Goal: Information Seeking & Learning: Learn about a topic

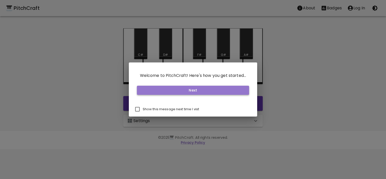
click at [195, 92] on button "Next" at bounding box center [193, 90] width 112 height 9
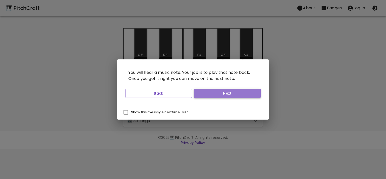
click at [206, 95] on button "Next" at bounding box center [227, 93] width 67 height 9
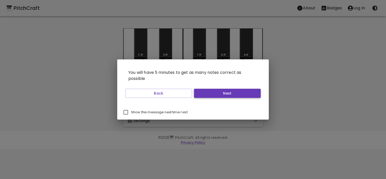
click at [206, 95] on button "Next" at bounding box center [227, 93] width 67 height 9
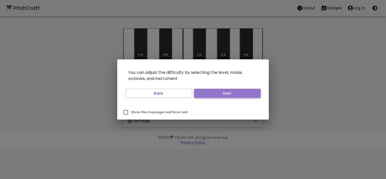
click at [206, 94] on button "Next" at bounding box center [227, 93] width 67 height 9
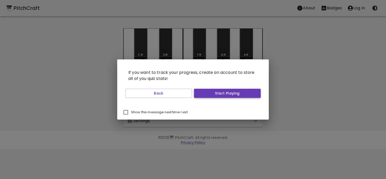
click at [204, 96] on button "Start Playing" at bounding box center [227, 93] width 67 height 9
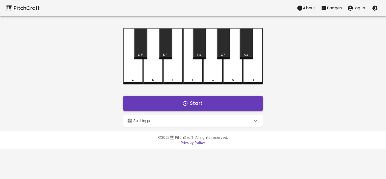
click at [186, 99] on button "Start" at bounding box center [192, 103] width 139 height 15
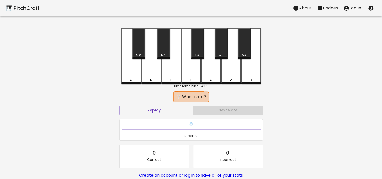
click at [136, 74] on div "C" at bounding box center [131, 56] width 20 height 56
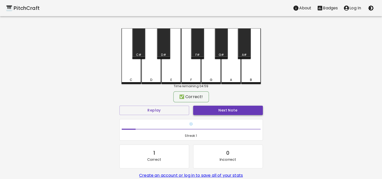
click at [211, 110] on button "Next Note" at bounding box center [228, 110] width 70 height 9
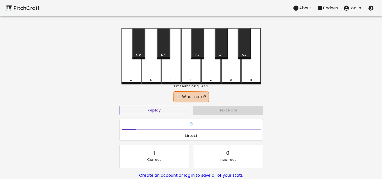
click at [224, 51] on div "G#" at bounding box center [221, 43] width 13 height 31
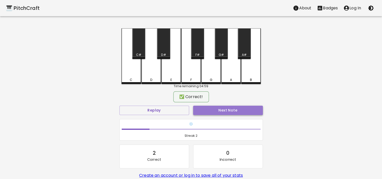
click at [216, 110] on button "Next Note" at bounding box center [228, 110] width 70 height 9
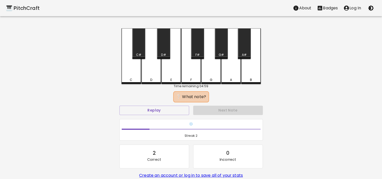
click at [221, 49] on div "G#" at bounding box center [221, 43] width 13 height 31
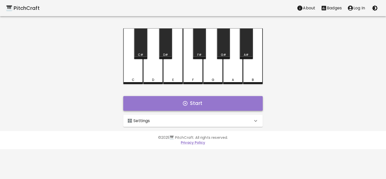
click at [205, 96] on button "Start" at bounding box center [192, 103] width 139 height 15
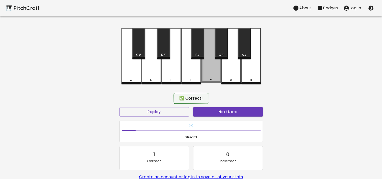
click at [208, 76] on div "G" at bounding box center [211, 55] width 20 height 55
click at [221, 108] on button "Next Note" at bounding box center [228, 111] width 70 height 9
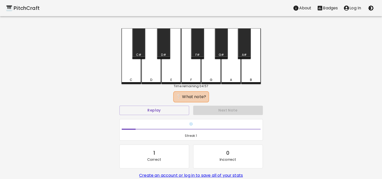
click at [220, 52] on div "G#" at bounding box center [221, 43] width 13 height 31
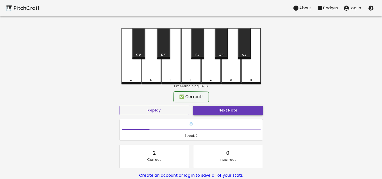
click at [233, 112] on button "Next Note" at bounding box center [228, 110] width 70 height 9
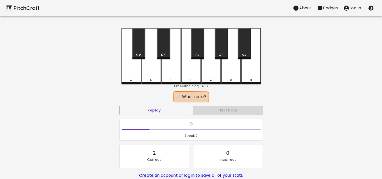
drag, startPoint x: 134, startPoint y: 66, endPoint x: 166, endPoint y: 86, distance: 38.3
click at [133, 66] on div "C" at bounding box center [131, 56] width 20 height 56
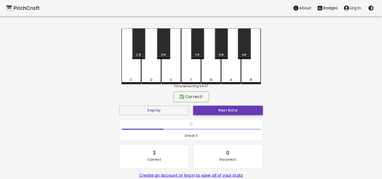
click at [210, 110] on button "Next Note" at bounding box center [228, 110] width 70 height 9
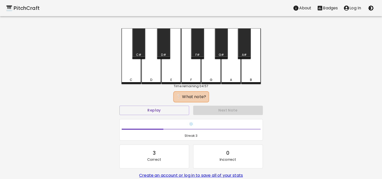
click at [235, 71] on div "A" at bounding box center [231, 56] width 20 height 56
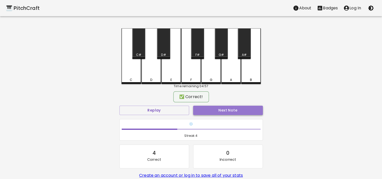
click at [246, 110] on button "Next Note" at bounding box center [228, 110] width 70 height 9
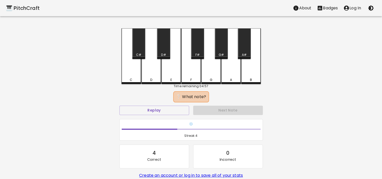
click at [196, 47] on div "F#" at bounding box center [197, 43] width 13 height 31
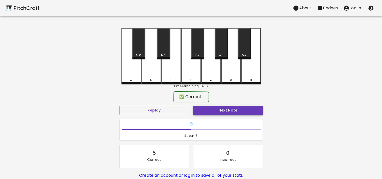
click at [227, 112] on button "Next Note" at bounding box center [228, 110] width 70 height 9
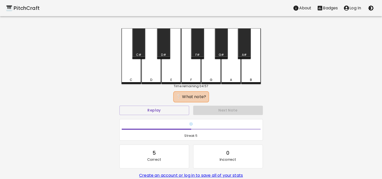
click at [252, 72] on div "B" at bounding box center [251, 56] width 20 height 56
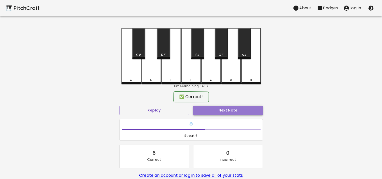
click at [236, 111] on button "Next Note" at bounding box center [228, 110] width 70 height 9
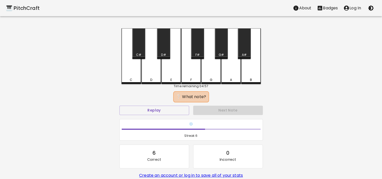
click at [246, 53] on div "A#" at bounding box center [244, 55] width 5 height 5
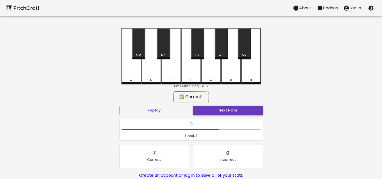
click at [238, 109] on button "Next Note" at bounding box center [228, 110] width 70 height 9
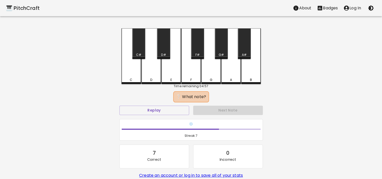
click at [209, 73] on div "G" at bounding box center [211, 56] width 20 height 56
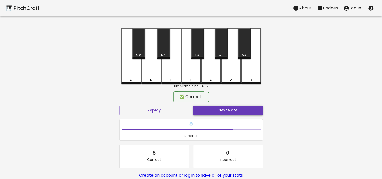
drag, startPoint x: 222, startPoint y: 104, endPoint x: 225, endPoint y: 114, distance: 10.7
click at [224, 108] on div "Next Note" at bounding box center [228, 110] width 74 height 13
click at [225, 114] on button "Next Note" at bounding box center [228, 110] width 70 height 9
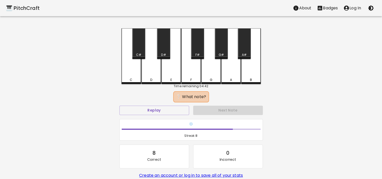
click at [173, 77] on div "E" at bounding box center [171, 56] width 20 height 56
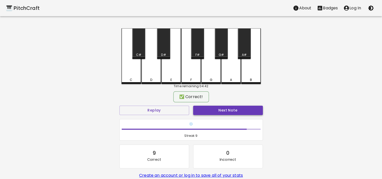
click at [216, 111] on button "Next Note" at bounding box center [228, 110] width 70 height 9
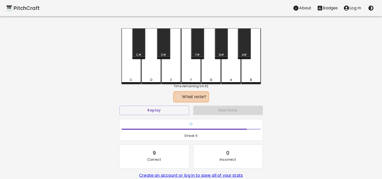
drag, startPoint x: 162, startPoint y: 52, endPoint x: 166, endPoint y: 55, distance: 4.9
click at [162, 52] on div "D#" at bounding box center [163, 43] width 13 height 31
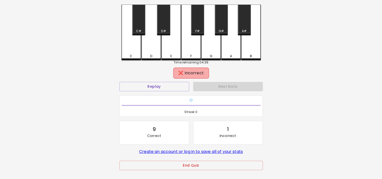
scroll to position [25, 0]
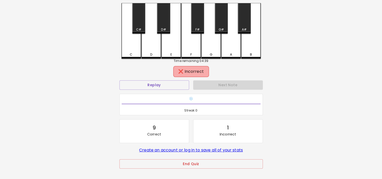
click at [209, 82] on div "Next Note" at bounding box center [228, 84] width 74 height 13
click at [168, 87] on button "Replay" at bounding box center [154, 84] width 70 height 9
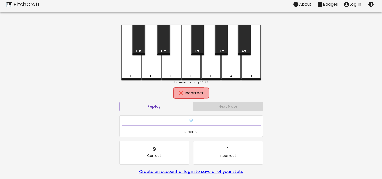
scroll to position [0, 0]
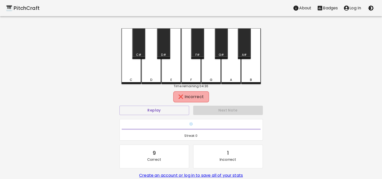
drag, startPoint x: 200, startPoint y: 50, endPoint x: 202, endPoint y: 53, distance: 4.0
click at [200, 50] on div "F#" at bounding box center [197, 43] width 13 height 31
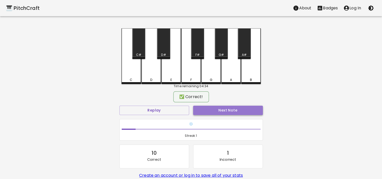
click at [229, 109] on button "Next Note" at bounding box center [228, 110] width 70 height 9
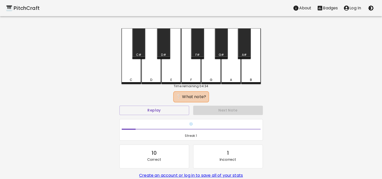
click at [196, 68] on div "F" at bounding box center [191, 56] width 20 height 56
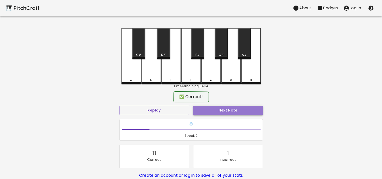
click at [227, 111] on button "Next Note" at bounding box center [228, 110] width 70 height 9
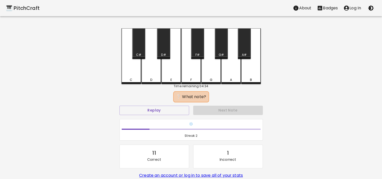
click at [196, 75] on div "F" at bounding box center [191, 56] width 20 height 56
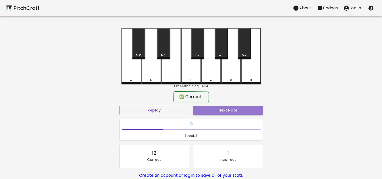
drag, startPoint x: 213, startPoint y: 108, endPoint x: 205, endPoint y: 100, distance: 10.7
click at [213, 107] on button "Next Note" at bounding box center [228, 110] width 70 height 9
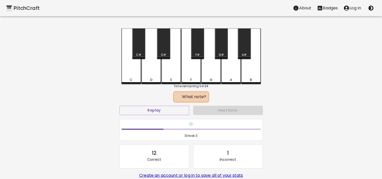
click at [191, 77] on div "F" at bounding box center [191, 56] width 20 height 56
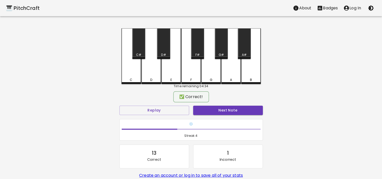
drag, startPoint x: 215, startPoint y: 106, endPoint x: 213, endPoint y: 111, distance: 5.3
click at [215, 106] on button "Next Note" at bounding box center [228, 110] width 70 height 9
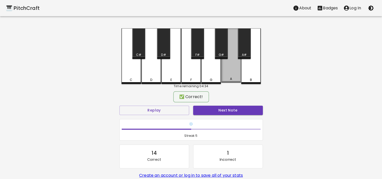
click at [231, 72] on div "A" at bounding box center [231, 55] width 20 height 55
click at [229, 107] on button "Next Note" at bounding box center [228, 110] width 70 height 9
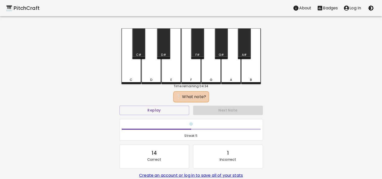
click at [244, 46] on div "A#" at bounding box center [244, 43] width 13 height 31
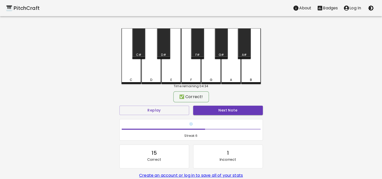
click at [233, 106] on button "Next Note" at bounding box center [228, 110] width 70 height 9
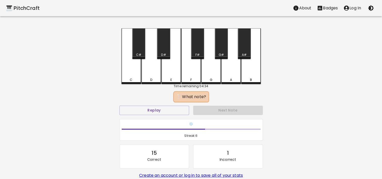
drag, startPoint x: 230, startPoint y: 71, endPoint x: 231, endPoint y: 89, distance: 17.9
click at [230, 71] on div "A" at bounding box center [231, 56] width 20 height 56
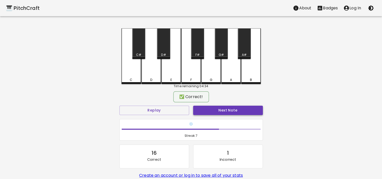
drag, startPoint x: 230, startPoint y: 104, endPoint x: 231, endPoint y: 109, distance: 5.0
click at [231, 107] on div "Next Note" at bounding box center [228, 110] width 74 height 13
click at [232, 110] on button "Next Note" at bounding box center [228, 110] width 70 height 9
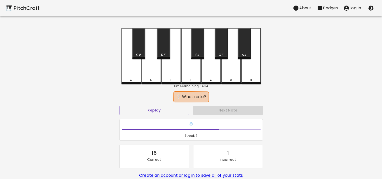
click at [191, 76] on div "F" at bounding box center [191, 56] width 20 height 56
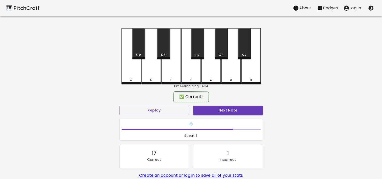
click at [215, 104] on div "Next Note" at bounding box center [228, 110] width 74 height 13
click at [218, 114] on button "Next Note" at bounding box center [228, 110] width 70 height 9
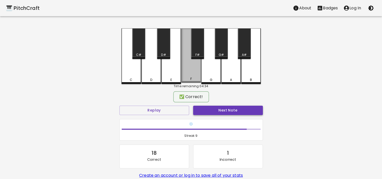
drag, startPoint x: 193, startPoint y: 70, endPoint x: 206, endPoint y: 110, distance: 41.6
click at [193, 73] on div "F" at bounding box center [191, 55] width 20 height 55
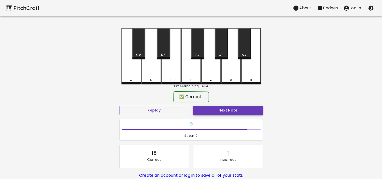
click at [208, 111] on button "Next Note" at bounding box center [228, 110] width 70 height 9
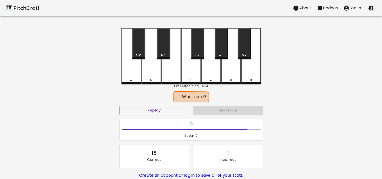
drag, startPoint x: 174, startPoint y: 76, endPoint x: 182, endPoint y: 97, distance: 22.9
click at [172, 78] on div "E" at bounding box center [171, 56] width 20 height 56
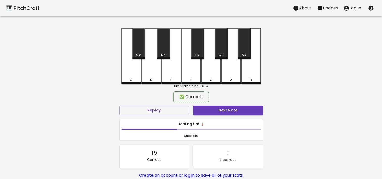
click at [215, 111] on button "Next Note" at bounding box center [228, 110] width 70 height 9
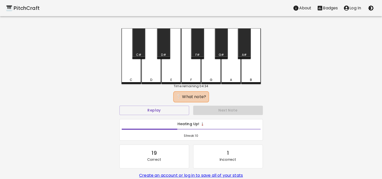
click at [193, 75] on div "F" at bounding box center [191, 56] width 20 height 56
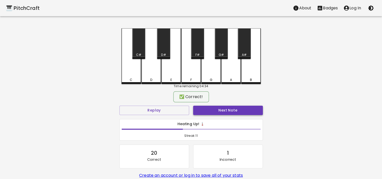
click at [212, 107] on button "Next Note" at bounding box center [228, 110] width 70 height 9
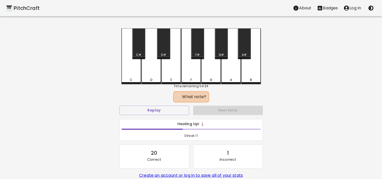
drag, startPoint x: 213, startPoint y: 75, endPoint x: 214, endPoint y: 80, distance: 4.7
click at [213, 75] on div "G" at bounding box center [211, 56] width 20 height 56
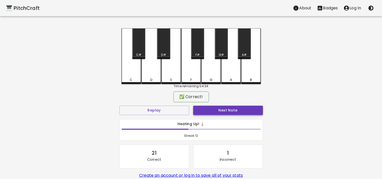
click at [219, 110] on button "Next Note" at bounding box center [228, 110] width 70 height 9
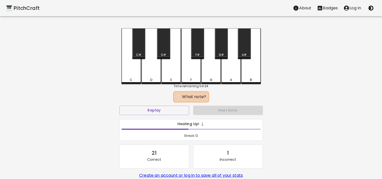
drag, startPoint x: 220, startPoint y: 48, endPoint x: 229, endPoint y: 60, distance: 15.0
click at [220, 48] on div "G#" at bounding box center [221, 43] width 13 height 31
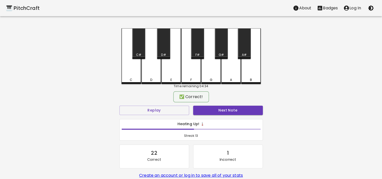
click at [226, 114] on button "Next Note" at bounding box center [228, 110] width 70 height 9
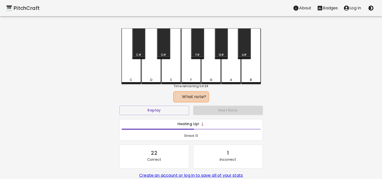
click at [149, 77] on div "D" at bounding box center [151, 56] width 20 height 56
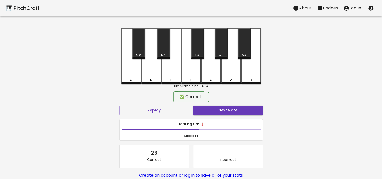
click at [237, 118] on div "Heating Up! 🌡️ Streak: 14" at bounding box center [190, 130] width 147 height 26
click at [233, 110] on button "Next Note" at bounding box center [228, 110] width 70 height 9
click at [207, 78] on div "G" at bounding box center [211, 79] width 19 height 5
click at [218, 109] on button "Next Note" at bounding box center [228, 110] width 70 height 9
drag, startPoint x: 138, startPoint y: 51, endPoint x: 184, endPoint y: 109, distance: 74.5
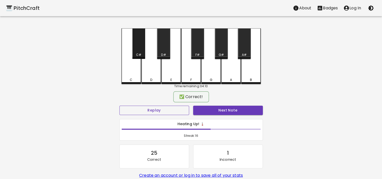
click at [138, 51] on div "C#" at bounding box center [138, 43] width 13 height 31
click at [213, 113] on button "Next Note" at bounding box center [228, 110] width 70 height 9
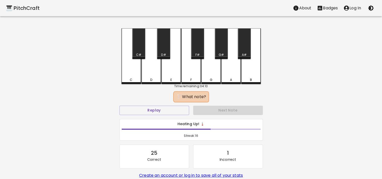
click at [154, 71] on div "D" at bounding box center [151, 56] width 20 height 56
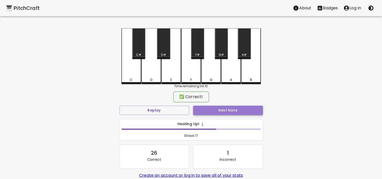
click at [226, 114] on button "Next Note" at bounding box center [228, 110] width 70 height 9
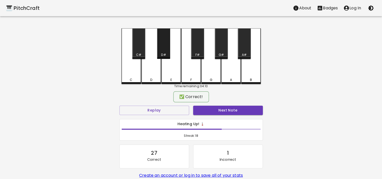
click at [163, 50] on div "D#" at bounding box center [163, 43] width 13 height 31
click at [220, 114] on button "Next Note" at bounding box center [228, 110] width 70 height 9
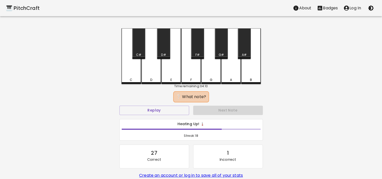
drag, startPoint x: 127, startPoint y: 76, endPoint x: 210, endPoint y: 105, distance: 88.0
click at [127, 76] on div "C" at bounding box center [131, 56] width 20 height 56
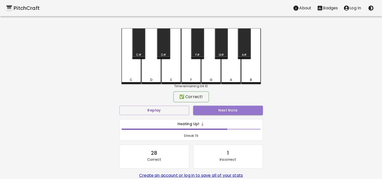
click at [240, 112] on button "Next Note" at bounding box center [228, 110] width 70 height 9
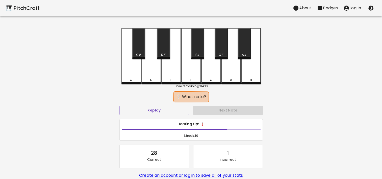
click at [242, 50] on div "A#" at bounding box center [244, 43] width 13 height 31
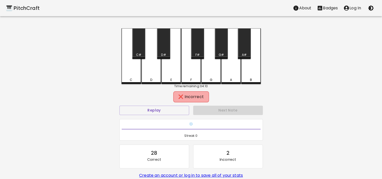
click at [206, 95] on div "❌ Incorrect" at bounding box center [191, 97] width 31 height 6
click at [168, 111] on button "Replay" at bounding box center [154, 110] width 70 height 9
click at [164, 113] on button "Replay" at bounding box center [154, 110] width 70 height 9
drag, startPoint x: 223, startPoint y: 47, endPoint x: 225, endPoint y: 65, distance: 18.3
click at [223, 48] on div "G#" at bounding box center [221, 43] width 13 height 31
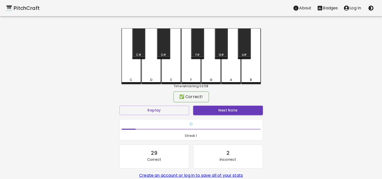
click at [229, 116] on div "Next Note" at bounding box center [228, 110] width 74 height 13
click at [228, 110] on button "Next Note" at bounding box center [228, 110] width 70 height 9
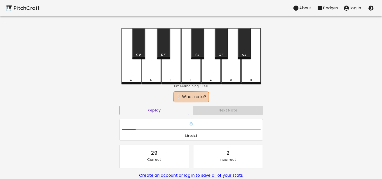
click at [232, 76] on div "A" at bounding box center [231, 56] width 20 height 56
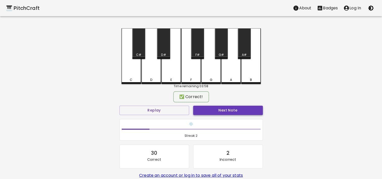
click at [227, 109] on button "Next Note" at bounding box center [228, 110] width 70 height 9
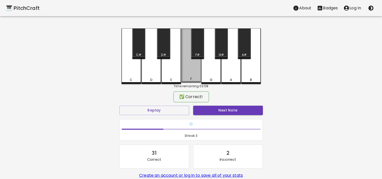
drag, startPoint x: 193, startPoint y: 77, endPoint x: 209, endPoint y: 99, distance: 27.5
click at [193, 77] on div "F" at bounding box center [191, 55] width 20 height 55
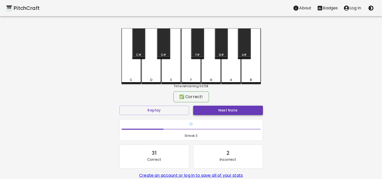
drag, startPoint x: 209, startPoint y: 99, endPoint x: 214, endPoint y: 105, distance: 8.1
click at [209, 99] on div "✅ Correct!" at bounding box center [190, 96] width 143 height 13
click at [214, 106] on button "Next Note" at bounding box center [228, 110] width 70 height 9
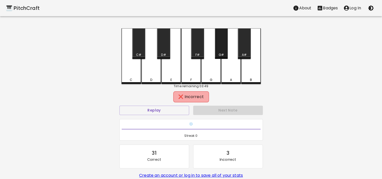
click at [219, 53] on div "G#" at bounding box center [221, 55] width 5 height 5
click at [220, 110] on div "Next Note" at bounding box center [228, 110] width 74 height 13
click at [167, 115] on div "Replay" at bounding box center [154, 110] width 74 height 13
click at [167, 111] on button "Replay" at bounding box center [154, 110] width 70 height 9
click at [211, 74] on div "G" at bounding box center [211, 56] width 20 height 56
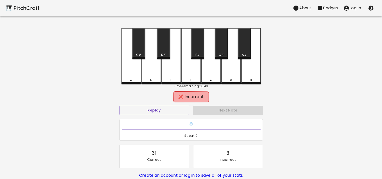
click at [176, 105] on div "Replay" at bounding box center [154, 110] width 74 height 13
click at [178, 112] on button "Replay" at bounding box center [154, 110] width 70 height 9
click at [200, 44] on div "F#" at bounding box center [197, 43] width 13 height 31
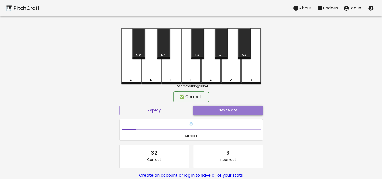
click at [227, 111] on button "Next Note" at bounding box center [228, 110] width 70 height 9
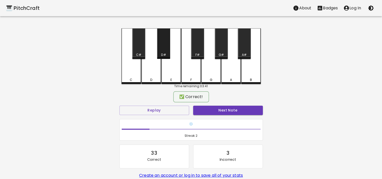
click at [167, 52] on div "D#" at bounding box center [163, 43] width 13 height 31
click at [225, 111] on button "Next Note" at bounding box center [228, 110] width 70 height 9
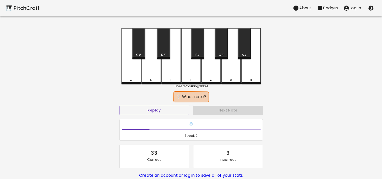
drag, startPoint x: 153, startPoint y: 69, endPoint x: 162, endPoint y: 66, distance: 10.0
click at [162, 65] on div "C C# D D# E F F# G G# A A# B" at bounding box center [190, 56] width 139 height 56
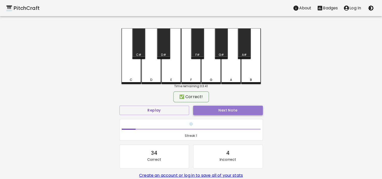
click at [209, 108] on button "Next Note" at bounding box center [228, 110] width 70 height 9
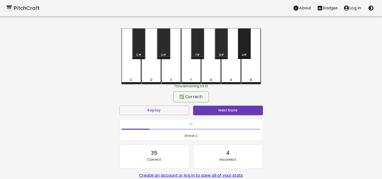
click at [245, 47] on div "A#" at bounding box center [244, 43] width 13 height 31
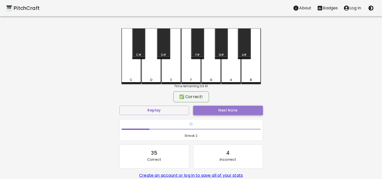
click at [241, 108] on button "Next Note" at bounding box center [228, 110] width 70 height 9
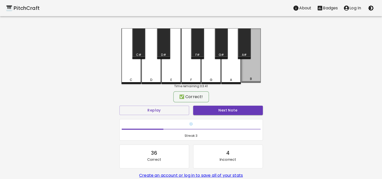
click at [259, 68] on div "B" at bounding box center [251, 55] width 20 height 55
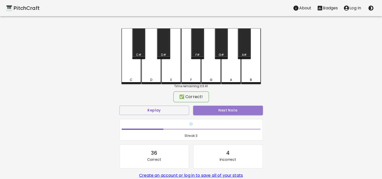
click at [234, 112] on button "Next Note" at bounding box center [228, 110] width 70 height 9
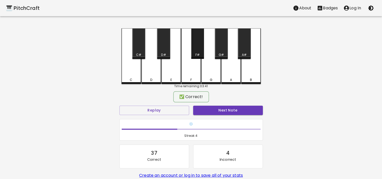
click at [198, 51] on div "F#" at bounding box center [197, 43] width 13 height 31
click at [210, 106] on button "Next Note" at bounding box center [228, 110] width 70 height 9
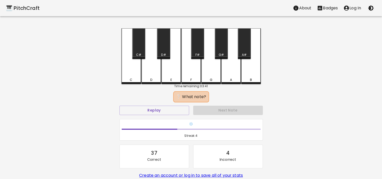
click at [252, 69] on div "B" at bounding box center [251, 56] width 20 height 56
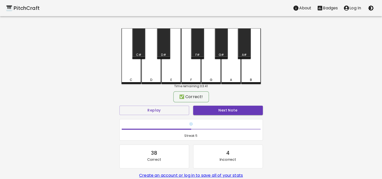
click at [225, 112] on button "Next Note" at bounding box center [228, 110] width 70 height 9
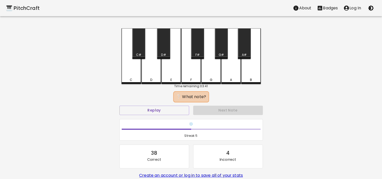
click at [169, 69] on div "E" at bounding box center [171, 56] width 20 height 56
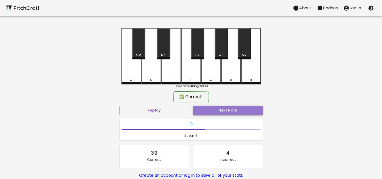
click at [228, 109] on button "Next Note" at bounding box center [228, 110] width 70 height 9
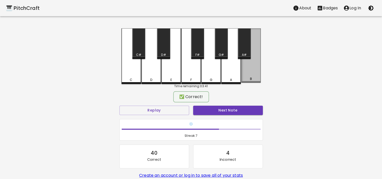
click at [249, 73] on div "B" at bounding box center [251, 55] width 20 height 55
click at [238, 117] on div "❄️ Streak: 7" at bounding box center [190, 130] width 147 height 26
click at [235, 110] on button "Next Note" at bounding box center [228, 110] width 70 height 9
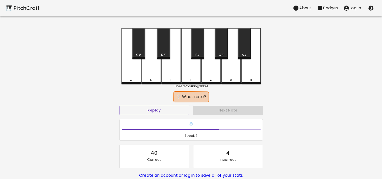
drag, startPoint x: 197, startPoint y: 48, endPoint x: 219, endPoint y: 103, distance: 58.9
click at [197, 48] on div "F#" at bounding box center [197, 43] width 13 height 31
click at [222, 109] on div "Next Note" at bounding box center [228, 110] width 74 height 13
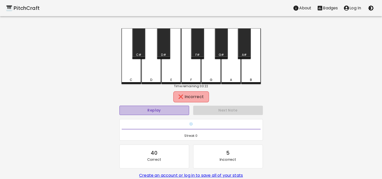
click at [161, 109] on button "Replay" at bounding box center [154, 110] width 70 height 9
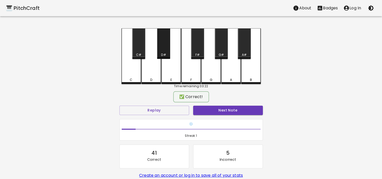
click at [165, 53] on div "D#" at bounding box center [163, 55] width 5 height 5
drag, startPoint x: 225, startPoint y: 104, endPoint x: 227, endPoint y: 108, distance: 4.4
click at [226, 106] on div "Next Note" at bounding box center [228, 110] width 74 height 13
click at [227, 108] on button "Next Note" at bounding box center [228, 110] width 70 height 9
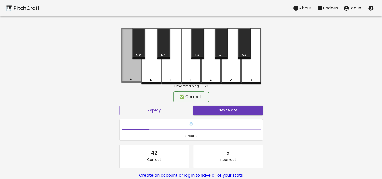
click at [128, 70] on div "C" at bounding box center [131, 55] width 20 height 55
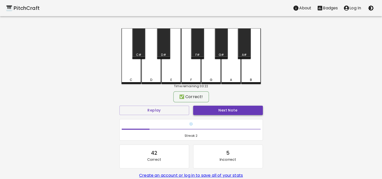
click at [232, 111] on button "Next Note" at bounding box center [228, 110] width 70 height 9
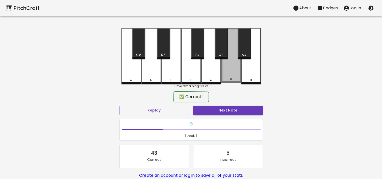
click at [232, 77] on div "A" at bounding box center [231, 55] width 20 height 55
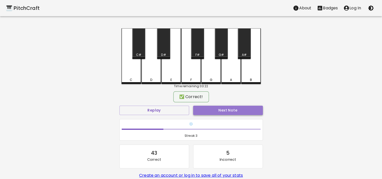
click at [238, 110] on button "Next Note" at bounding box center [228, 110] width 70 height 9
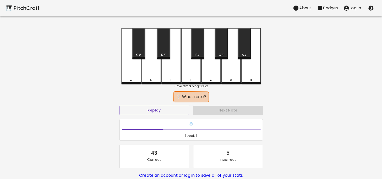
click at [255, 65] on div "B" at bounding box center [251, 56] width 20 height 56
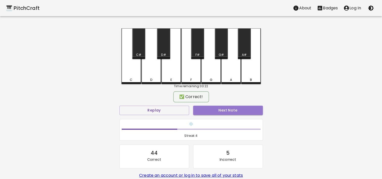
click at [234, 107] on button "Next Note" at bounding box center [228, 110] width 70 height 9
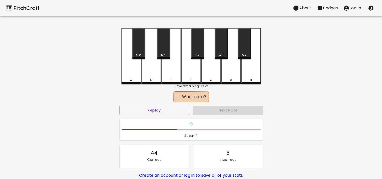
click at [244, 52] on div "A#" at bounding box center [244, 43] width 13 height 31
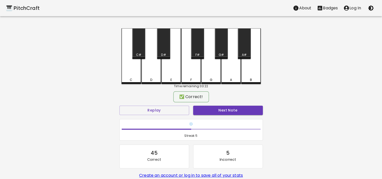
click at [222, 108] on button "Next Note" at bounding box center [228, 110] width 70 height 9
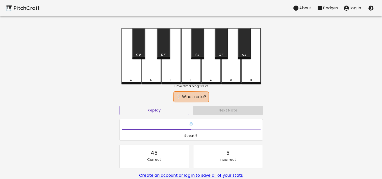
click at [210, 74] on div "G" at bounding box center [211, 56] width 20 height 56
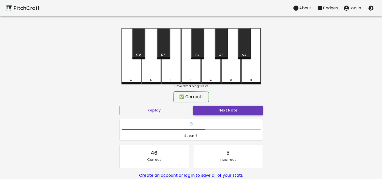
click at [223, 109] on button "Next Note" at bounding box center [228, 110] width 70 height 9
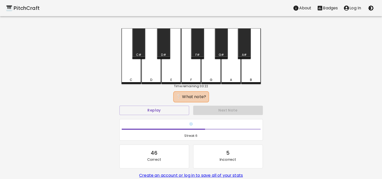
click at [207, 66] on div "G" at bounding box center [211, 56] width 20 height 56
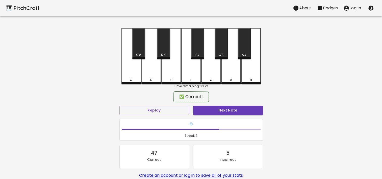
click at [213, 100] on div "✅ Correct!" at bounding box center [190, 96] width 143 height 13
click at [217, 107] on button "Next Note" at bounding box center [228, 110] width 70 height 9
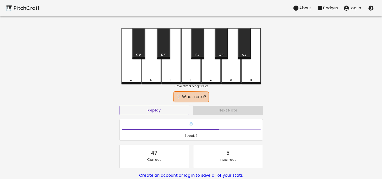
click at [219, 52] on div "G#" at bounding box center [221, 43] width 13 height 31
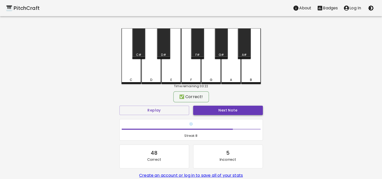
click at [224, 110] on button "Next Note" at bounding box center [228, 110] width 70 height 9
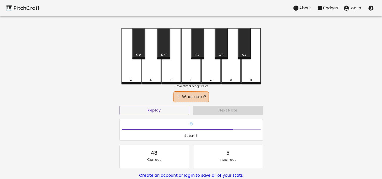
click at [243, 51] on div "A#" at bounding box center [244, 43] width 13 height 31
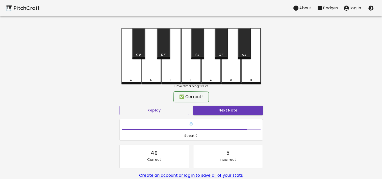
click at [228, 112] on button "Next Note" at bounding box center [228, 110] width 70 height 9
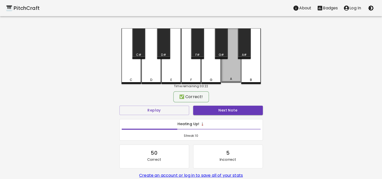
click at [232, 76] on div "A" at bounding box center [231, 55] width 20 height 55
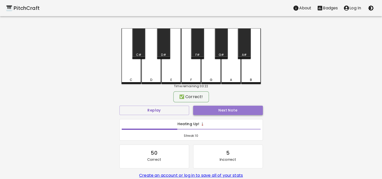
click at [224, 111] on button "Next Note" at bounding box center [228, 110] width 70 height 9
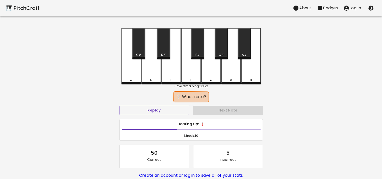
click at [156, 70] on div "D" at bounding box center [151, 56] width 20 height 56
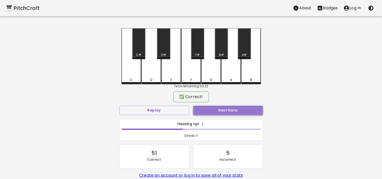
click at [212, 106] on button "Next Note" at bounding box center [228, 110] width 70 height 9
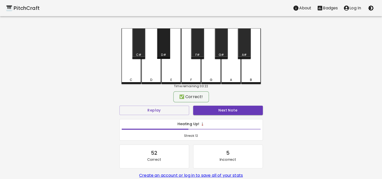
drag, startPoint x: 164, startPoint y: 52, endPoint x: 197, endPoint y: 82, distance: 44.9
click at [164, 52] on div "D#" at bounding box center [163, 43] width 13 height 31
click at [222, 109] on button "Next Note" at bounding box center [228, 110] width 70 height 9
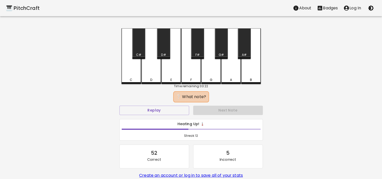
click at [245, 47] on div "A#" at bounding box center [244, 43] width 13 height 31
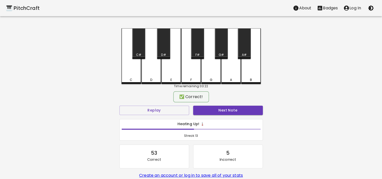
click at [233, 117] on div "Heating Up! 🌡️ Streak: 13" at bounding box center [190, 130] width 147 height 26
click at [231, 109] on button "Next Note" at bounding box center [228, 110] width 70 height 9
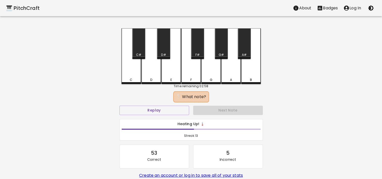
click at [198, 49] on div "F#" at bounding box center [197, 43] width 13 height 31
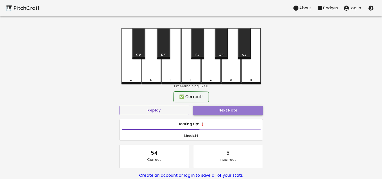
click at [222, 108] on button "Next Note" at bounding box center [228, 110] width 70 height 9
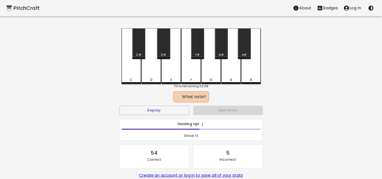
click at [137, 53] on div "C#" at bounding box center [138, 55] width 5 height 5
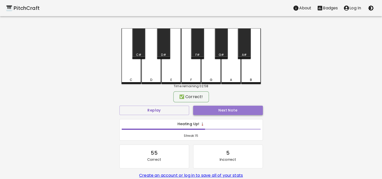
click at [226, 108] on button "Next Note" at bounding box center [228, 110] width 70 height 9
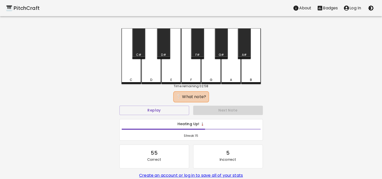
drag, startPoint x: 222, startPoint y: 51, endPoint x: 225, endPoint y: 56, distance: 6.6
click at [222, 51] on div "G#" at bounding box center [221, 43] width 13 height 31
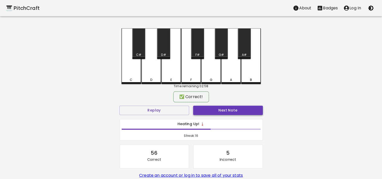
click at [229, 112] on button "Next Note" at bounding box center [228, 110] width 70 height 9
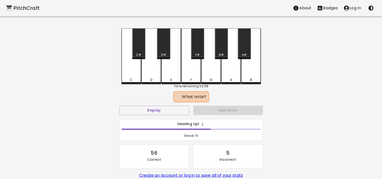
click at [132, 74] on div "C" at bounding box center [131, 56] width 20 height 56
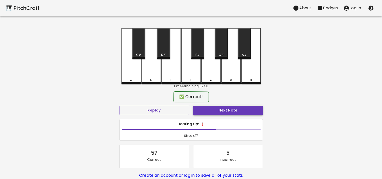
click at [230, 106] on button "Next Note" at bounding box center [228, 110] width 70 height 9
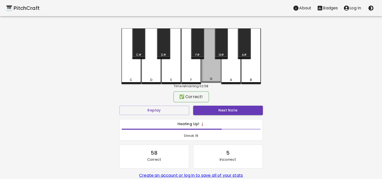
drag, startPoint x: 212, startPoint y: 74, endPoint x: 216, endPoint y: 85, distance: 11.7
click at [212, 74] on div "G" at bounding box center [211, 55] width 20 height 55
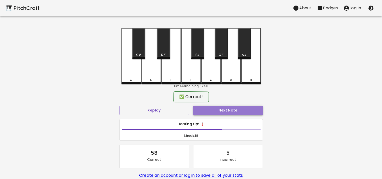
click at [225, 109] on button "Next Note" at bounding box center [228, 110] width 70 height 9
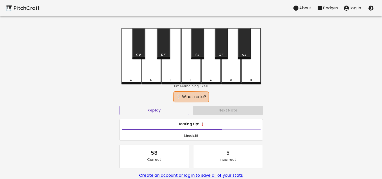
click at [152, 72] on div "D" at bounding box center [151, 56] width 20 height 56
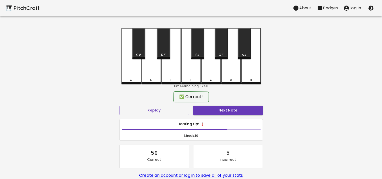
click at [224, 119] on div "Heating Up! 🌡️ Streak: 19" at bounding box center [191, 129] width 143 height 21
click at [218, 109] on button "Next Note" at bounding box center [228, 110] width 70 height 9
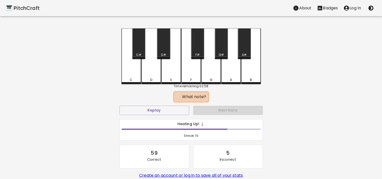
click at [137, 49] on div "C#" at bounding box center [138, 43] width 13 height 31
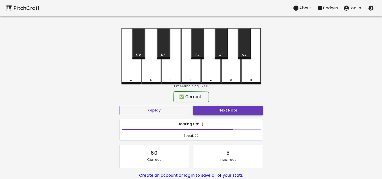
click at [214, 107] on button "Next Note" at bounding box center [228, 110] width 70 height 9
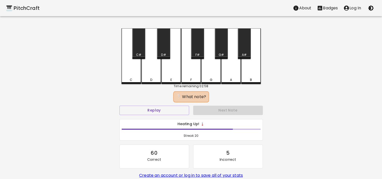
click at [200, 51] on div "F#" at bounding box center [197, 43] width 13 height 31
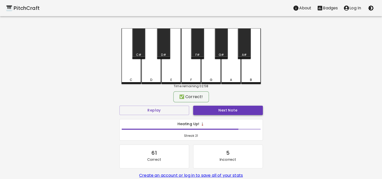
click at [223, 109] on button "Next Note" at bounding box center [228, 110] width 70 height 9
drag, startPoint x: 139, startPoint y: 47, endPoint x: 208, endPoint y: 89, distance: 80.5
click at [140, 49] on div "C#" at bounding box center [138, 43] width 13 height 31
drag, startPoint x: 216, startPoint y: 103, endPoint x: 215, endPoint y: 109, distance: 5.3
click at [215, 104] on div "Next Note" at bounding box center [228, 110] width 74 height 13
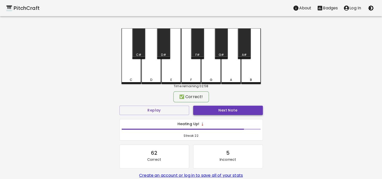
click at [216, 109] on button "Next Note" at bounding box center [228, 110] width 70 height 9
click at [163, 49] on div "D#" at bounding box center [163, 43] width 13 height 31
click at [227, 108] on button "Next Note" at bounding box center [228, 110] width 70 height 9
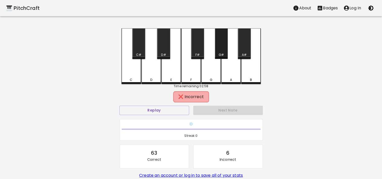
click at [219, 46] on div "G#" at bounding box center [221, 43] width 13 height 31
click at [173, 109] on button "Replay" at bounding box center [154, 110] width 70 height 9
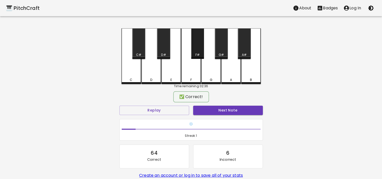
click at [204, 45] on div "F#" at bounding box center [197, 43] width 13 height 31
click at [215, 112] on button "Next Note" at bounding box center [228, 110] width 70 height 9
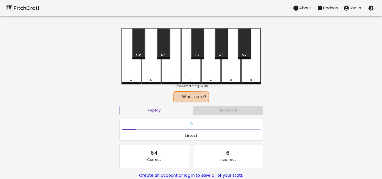
click at [248, 67] on div "B" at bounding box center [251, 56] width 20 height 56
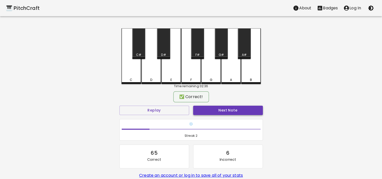
click at [239, 109] on button "Next Note" at bounding box center [228, 110] width 70 height 9
click at [134, 53] on div "C#" at bounding box center [139, 55] width 12 height 5
click at [239, 109] on button "Next Note" at bounding box center [228, 110] width 70 height 9
click at [223, 53] on div "G#" at bounding box center [221, 55] width 5 height 5
click at [229, 110] on button "Next Note" at bounding box center [228, 110] width 70 height 9
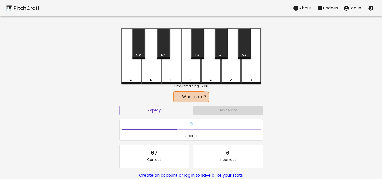
click at [234, 75] on div "A" at bounding box center [231, 56] width 20 height 56
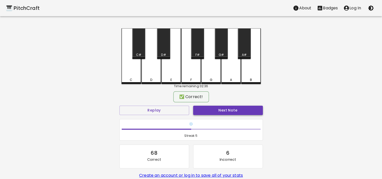
click at [228, 112] on button "Next Note" at bounding box center [228, 110] width 70 height 9
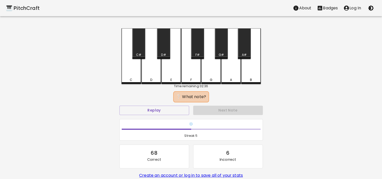
click at [245, 54] on div "A#" at bounding box center [244, 55] width 5 height 5
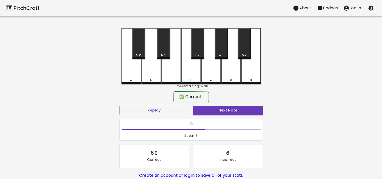
click at [242, 96] on div "✅ Correct!" at bounding box center [190, 96] width 143 height 13
click at [238, 109] on button "Next Note" at bounding box center [228, 110] width 70 height 9
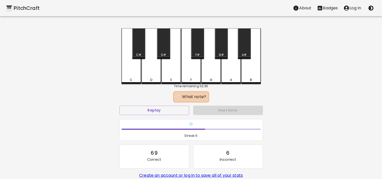
click at [221, 49] on div "G#" at bounding box center [221, 43] width 13 height 31
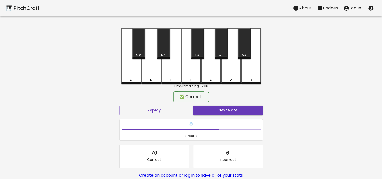
click at [229, 119] on div "❄️ Streak: 7" at bounding box center [191, 129] width 143 height 21
click at [224, 104] on div "Next Note" at bounding box center [228, 110] width 74 height 13
click at [225, 104] on div "Next Note" at bounding box center [228, 110] width 74 height 13
click at [221, 111] on button "Next Note" at bounding box center [228, 110] width 70 height 9
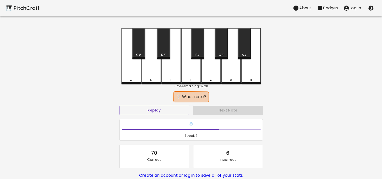
click at [252, 77] on div "B" at bounding box center [251, 56] width 20 height 56
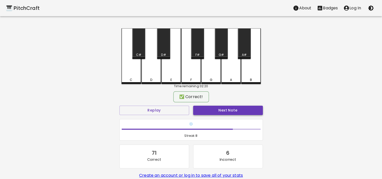
click at [238, 107] on button "Next Note" at bounding box center [228, 110] width 70 height 9
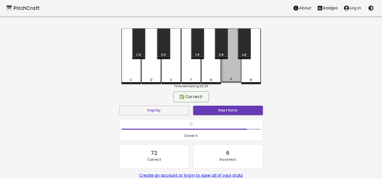
click at [230, 76] on div "A" at bounding box center [231, 55] width 20 height 55
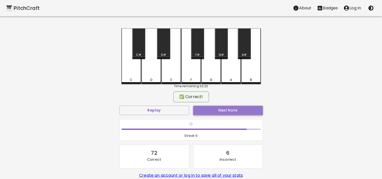
click at [228, 110] on button "Next Note" at bounding box center [228, 110] width 70 height 9
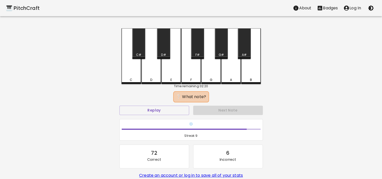
click at [228, 73] on div "A" at bounding box center [231, 56] width 20 height 56
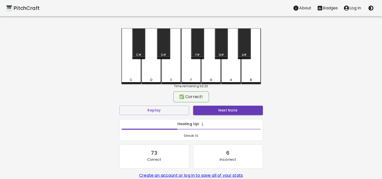
click at [244, 119] on div "Heating Up! 🌡️ Streak: 10" at bounding box center [191, 129] width 143 height 21
click at [242, 115] on div "Next Note" at bounding box center [228, 110] width 74 height 13
click at [239, 111] on button "Next Note" at bounding box center [228, 110] width 70 height 9
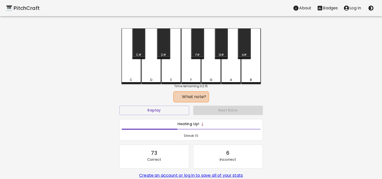
click at [164, 52] on div "D#" at bounding box center [163, 43] width 13 height 31
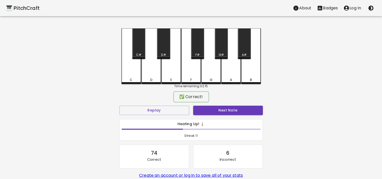
click at [238, 115] on div "Next Note" at bounding box center [228, 110] width 74 height 13
click at [236, 110] on button "Next Note" at bounding box center [228, 110] width 70 height 9
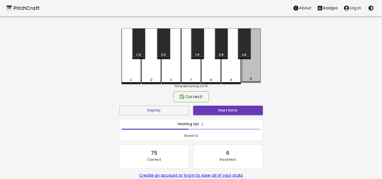
click at [248, 75] on div "B" at bounding box center [251, 55] width 20 height 55
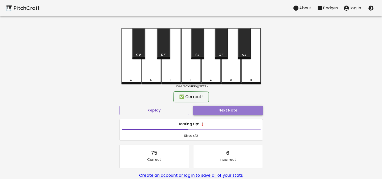
click at [229, 106] on button "Next Note" at bounding box center [228, 110] width 70 height 9
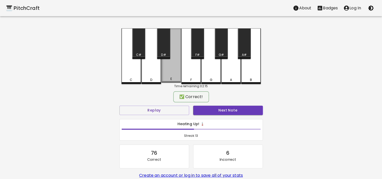
click at [175, 70] on div "E" at bounding box center [171, 55] width 20 height 55
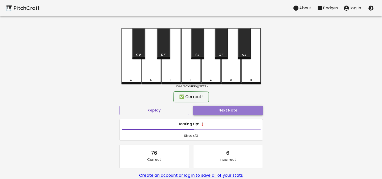
click at [202, 106] on button "Next Note" at bounding box center [228, 110] width 70 height 9
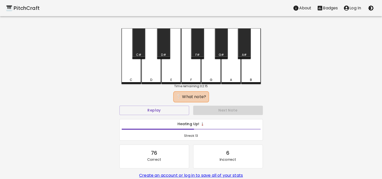
drag, startPoint x: 250, startPoint y: 73, endPoint x: 240, endPoint y: 101, distance: 29.8
click at [250, 74] on div "B" at bounding box center [251, 56] width 20 height 56
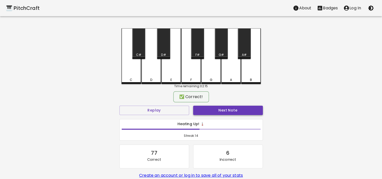
click at [236, 110] on button "Next Note" at bounding box center [228, 110] width 70 height 9
click at [164, 51] on div "D#" at bounding box center [163, 43] width 13 height 31
click at [229, 116] on div "Next Note" at bounding box center [228, 110] width 74 height 13
click at [226, 112] on button "Next Note" at bounding box center [228, 110] width 70 height 9
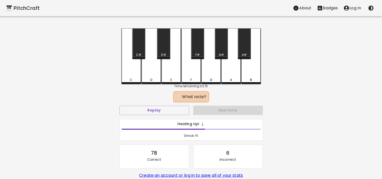
drag, startPoint x: 196, startPoint y: 49, endPoint x: 207, endPoint y: 70, distance: 24.2
click at [196, 48] on div "F#" at bounding box center [197, 43] width 13 height 31
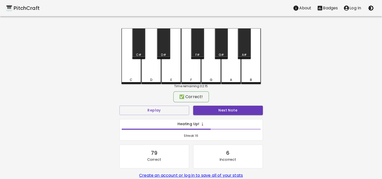
click at [214, 101] on div "✅ Correct!" at bounding box center [190, 96] width 143 height 13
click at [217, 105] on div "Next Note" at bounding box center [228, 110] width 74 height 13
click at [216, 112] on button "Next Note" at bounding box center [228, 110] width 70 height 9
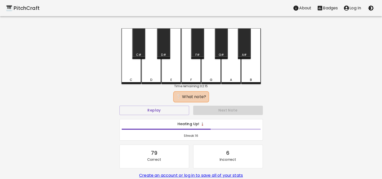
click at [198, 49] on div "F#" at bounding box center [197, 43] width 13 height 31
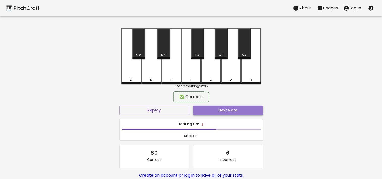
click at [218, 112] on button "Next Note" at bounding box center [228, 110] width 70 height 9
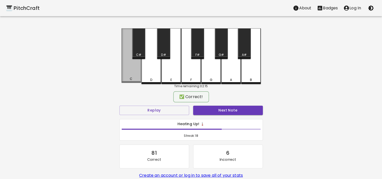
click at [130, 75] on div "C" at bounding box center [131, 55] width 20 height 55
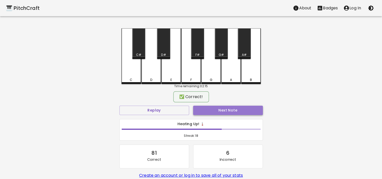
click at [228, 113] on button "Next Note" at bounding box center [228, 110] width 70 height 9
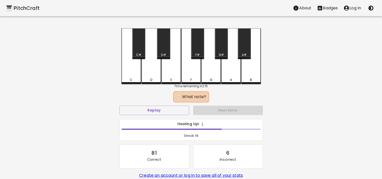
click at [221, 49] on div "G#" at bounding box center [221, 43] width 13 height 31
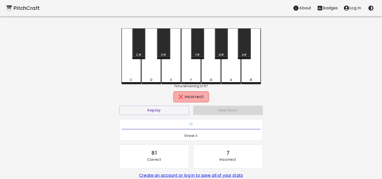
click at [228, 112] on div "Next Note" at bounding box center [228, 110] width 74 height 13
click at [171, 106] on button "Replay" at bounding box center [154, 110] width 70 height 9
click at [225, 71] on div "A" at bounding box center [231, 56] width 20 height 56
click at [168, 112] on button "Replay" at bounding box center [154, 110] width 70 height 9
click at [247, 44] on div "A#" at bounding box center [244, 43] width 13 height 31
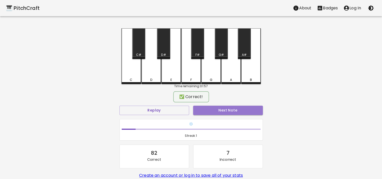
click at [224, 109] on button "Next Note" at bounding box center [228, 110] width 70 height 9
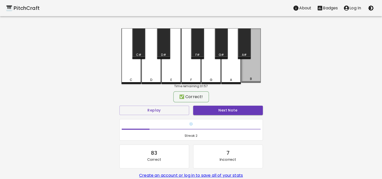
click at [253, 75] on div "B" at bounding box center [251, 55] width 20 height 55
click at [232, 111] on button "Next Note" at bounding box center [228, 110] width 70 height 9
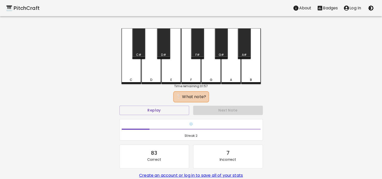
click at [200, 52] on div "F#" at bounding box center [197, 43] width 13 height 31
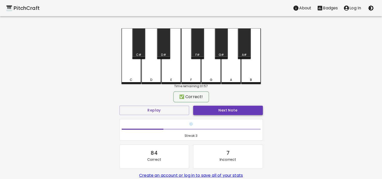
click at [216, 110] on button "Next Note" at bounding box center [228, 110] width 70 height 9
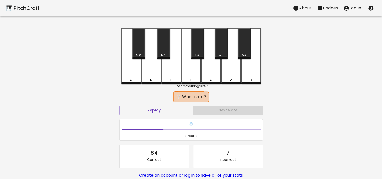
click at [193, 73] on div "F" at bounding box center [191, 56] width 20 height 56
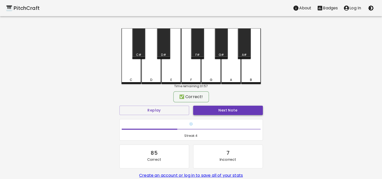
click at [218, 110] on button "Next Note" at bounding box center [228, 110] width 70 height 9
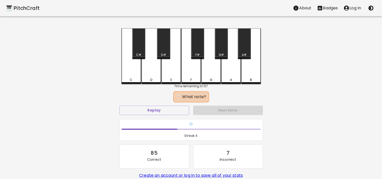
click at [254, 74] on div "B" at bounding box center [251, 56] width 20 height 56
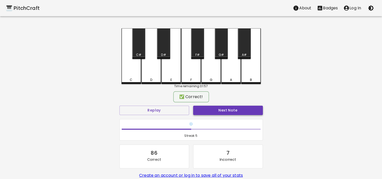
click at [236, 110] on button "Next Note" at bounding box center [228, 110] width 70 height 9
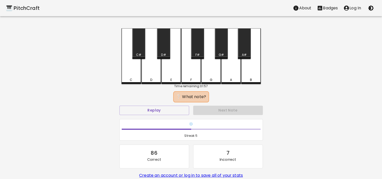
click at [135, 47] on div "C#" at bounding box center [138, 43] width 13 height 31
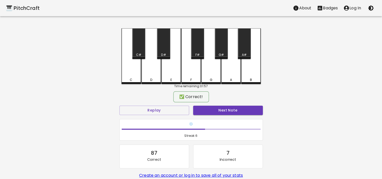
click at [226, 115] on div "Next Note" at bounding box center [228, 110] width 74 height 13
click at [225, 111] on button "Next Note" at bounding box center [228, 110] width 70 height 9
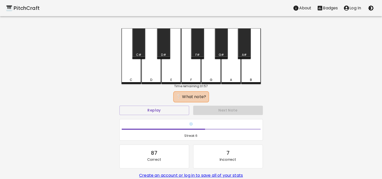
drag, startPoint x: 134, startPoint y: 71, endPoint x: 221, endPoint y: 104, distance: 93.3
click at [134, 71] on div "C" at bounding box center [131, 56] width 20 height 56
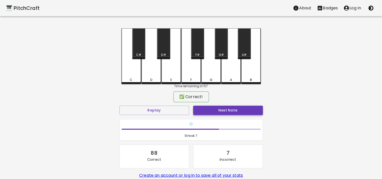
click at [224, 109] on button "Next Note" at bounding box center [228, 110] width 70 height 9
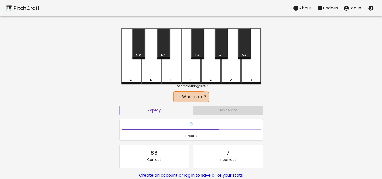
click at [149, 70] on div "D" at bounding box center [151, 56] width 20 height 56
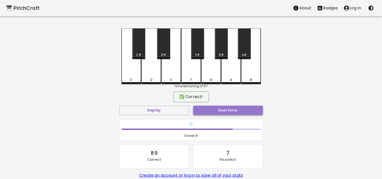
click at [224, 106] on button "Next Note" at bounding box center [228, 110] width 70 height 9
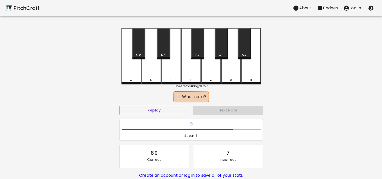
click at [232, 73] on div "A" at bounding box center [231, 56] width 20 height 56
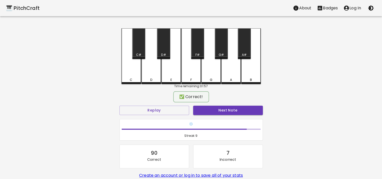
click at [233, 102] on div "✅ Correct!" at bounding box center [190, 96] width 143 height 13
click at [234, 111] on button "Next Note" at bounding box center [228, 110] width 70 height 9
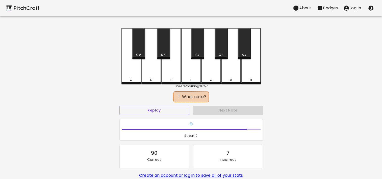
click at [161, 47] on div "D#" at bounding box center [163, 43] width 13 height 31
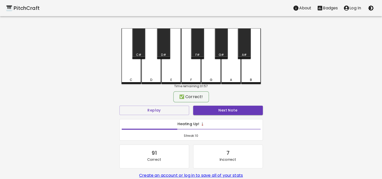
drag, startPoint x: 224, startPoint y: 105, endPoint x: 224, endPoint y: 111, distance: 5.3
click at [223, 107] on button "Next Note" at bounding box center [228, 110] width 70 height 9
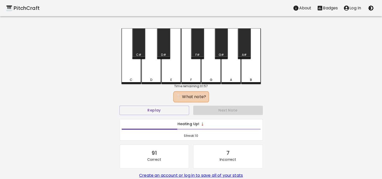
drag, startPoint x: 165, startPoint y: 45, endPoint x: 168, endPoint y: 48, distance: 3.8
click at [165, 45] on div "D#" at bounding box center [163, 43] width 13 height 31
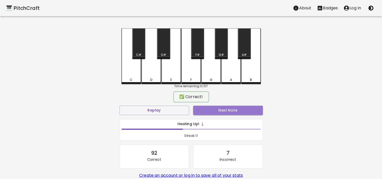
drag, startPoint x: 242, startPoint y: 112, endPoint x: 240, endPoint y: 110, distance: 2.7
click at [240, 110] on button "Next Note" at bounding box center [228, 110] width 70 height 9
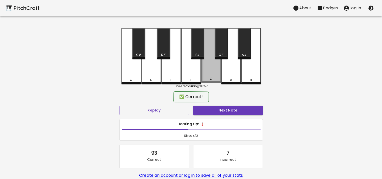
click at [211, 77] on div "G" at bounding box center [211, 55] width 20 height 55
click at [222, 111] on button "Next Note" at bounding box center [228, 110] width 70 height 9
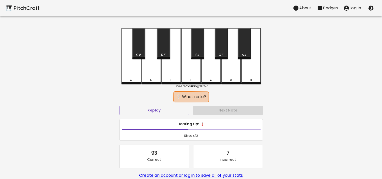
click at [137, 48] on div "C#" at bounding box center [138, 43] width 13 height 31
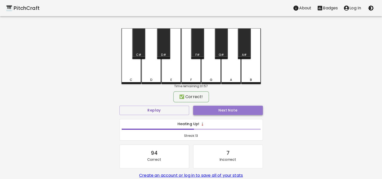
click at [228, 111] on button "Next Note" at bounding box center [228, 110] width 70 height 9
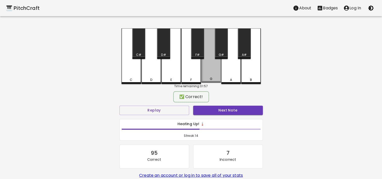
click at [212, 75] on div "G" at bounding box center [211, 55] width 20 height 55
click at [220, 110] on button "Next Note" at bounding box center [228, 110] width 70 height 9
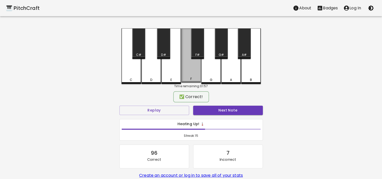
click at [189, 70] on div "F" at bounding box center [191, 55] width 20 height 55
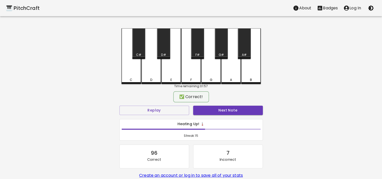
click at [225, 101] on div "✅ Correct!" at bounding box center [190, 96] width 143 height 13
click at [226, 107] on button "Next Note" at bounding box center [228, 110] width 70 height 9
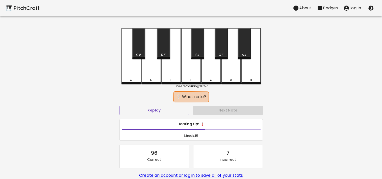
click at [186, 72] on div "F" at bounding box center [191, 56] width 20 height 56
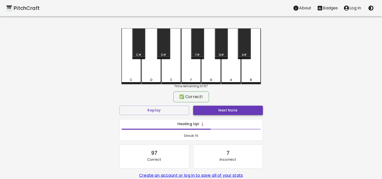
click at [213, 108] on button "Next Note" at bounding box center [228, 110] width 70 height 9
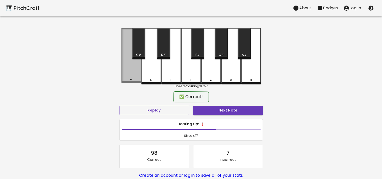
click at [134, 72] on div "C" at bounding box center [131, 55] width 20 height 55
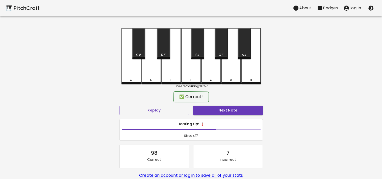
click at [247, 111] on button "Next Note" at bounding box center [228, 110] width 70 height 9
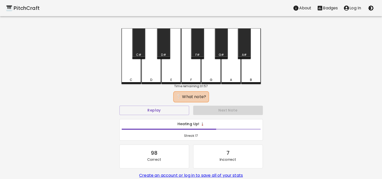
click at [188, 72] on div "F" at bounding box center [191, 56] width 20 height 56
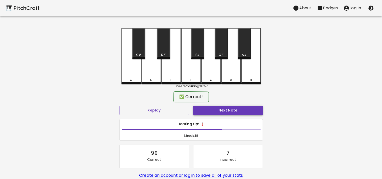
click at [224, 111] on button "Next Note" at bounding box center [228, 110] width 70 height 9
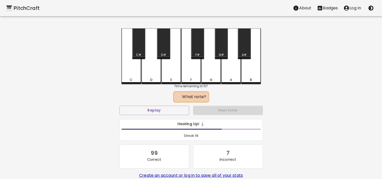
drag, startPoint x: 152, startPoint y: 70, endPoint x: 219, endPoint y: 101, distance: 74.3
click at [152, 70] on div "D" at bounding box center [151, 56] width 20 height 56
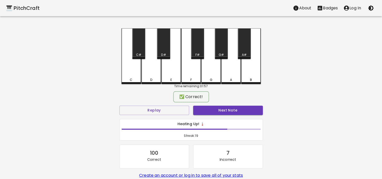
click at [219, 102] on div "✅ Correct!" at bounding box center [190, 96] width 143 height 13
click at [222, 107] on button "Next Note" at bounding box center [228, 110] width 70 height 9
click at [208, 67] on div "G" at bounding box center [211, 55] width 20 height 55
click at [222, 109] on button "Next Note" at bounding box center [228, 110] width 70 height 9
click at [161, 50] on div "D#" at bounding box center [163, 43] width 13 height 31
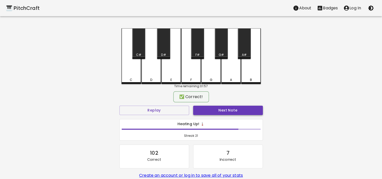
click at [229, 110] on button "Next Note" at bounding box center [228, 110] width 70 height 9
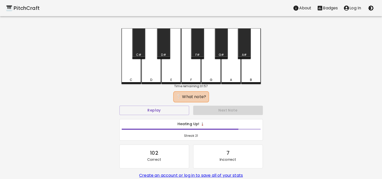
click at [223, 55] on div "G#" at bounding box center [221, 55] width 5 height 5
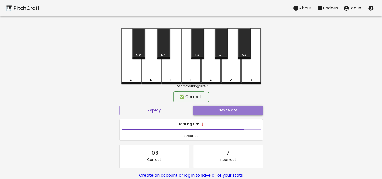
click at [232, 112] on button "Next Note" at bounding box center [228, 110] width 70 height 9
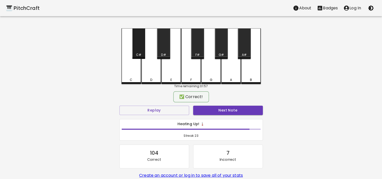
click at [139, 53] on div "C#" at bounding box center [138, 55] width 5 height 5
click at [233, 111] on button "Next Note" at bounding box center [228, 110] width 70 height 9
click at [197, 51] on div "F#" at bounding box center [197, 43] width 13 height 31
click at [223, 109] on button "Next Note" at bounding box center [228, 110] width 70 height 9
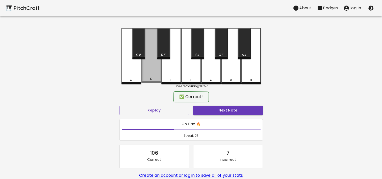
click at [155, 73] on div "D" at bounding box center [151, 55] width 20 height 55
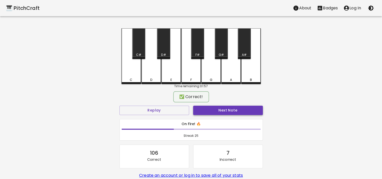
click at [229, 108] on button "Next Note" at bounding box center [228, 110] width 70 height 9
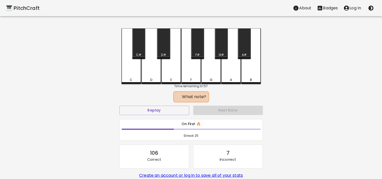
click at [195, 76] on div "F" at bounding box center [191, 56] width 20 height 56
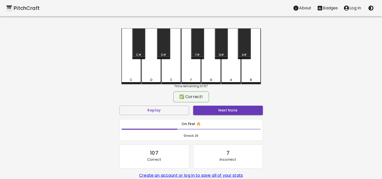
click at [226, 103] on div "✅ Correct! Replay Next Note On Fire! 🔥 Streak: 26 107 Correct 7 Incorrect Creat…" at bounding box center [190, 147] width 143 height 110
click at [230, 109] on button "Next Note" at bounding box center [228, 110] width 70 height 9
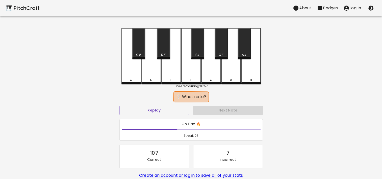
click at [222, 52] on div "G#" at bounding box center [221, 43] width 13 height 31
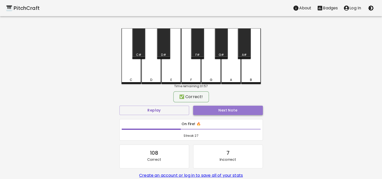
click at [233, 106] on button "Next Note" at bounding box center [228, 110] width 70 height 9
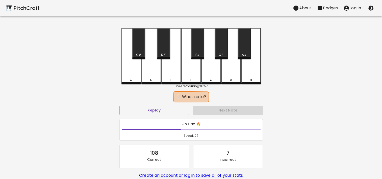
click at [191, 71] on div "F" at bounding box center [191, 56] width 20 height 56
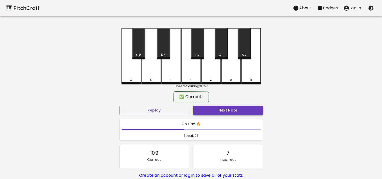
click at [224, 108] on button "Next Note" at bounding box center [228, 110] width 70 height 9
click at [243, 54] on div "A#" at bounding box center [244, 55] width 5 height 5
click at [233, 105] on div "Next Note" at bounding box center [228, 110] width 74 height 13
click at [233, 110] on button "Next Note" at bounding box center [228, 110] width 70 height 9
click at [163, 51] on div "D#" at bounding box center [163, 43] width 13 height 31
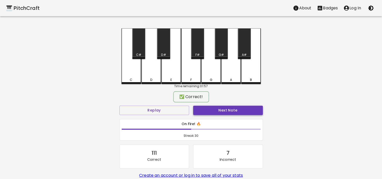
click at [225, 111] on button "Next Note" at bounding box center [228, 110] width 70 height 9
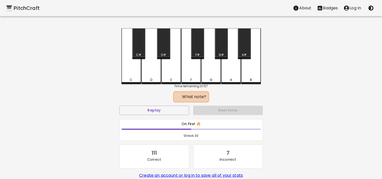
click at [195, 46] on div "F#" at bounding box center [197, 43] width 13 height 31
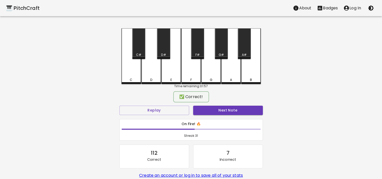
click at [225, 119] on div "On Fire! 🔥 Streak: 31" at bounding box center [191, 129] width 143 height 21
click at [220, 112] on button "Next Note" at bounding box center [228, 110] width 70 height 9
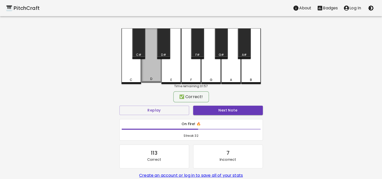
click at [149, 72] on div "D" at bounding box center [151, 55] width 20 height 55
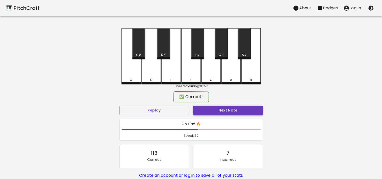
click at [217, 106] on button "Next Note" at bounding box center [228, 110] width 70 height 9
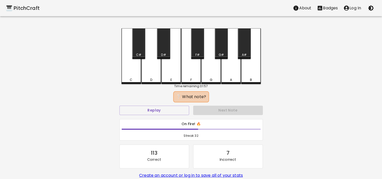
click at [249, 68] on div "B" at bounding box center [251, 56] width 20 height 56
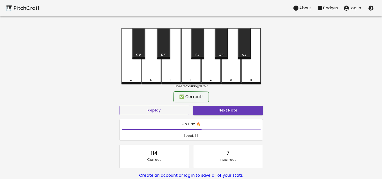
drag, startPoint x: 237, startPoint y: 98, endPoint x: 237, endPoint y: 104, distance: 6.1
click at [237, 98] on div "✅ Correct!" at bounding box center [190, 96] width 143 height 13
click at [237, 107] on button "Next Note" at bounding box center [228, 110] width 70 height 9
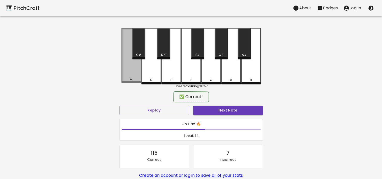
click at [128, 68] on div "C" at bounding box center [131, 55] width 20 height 55
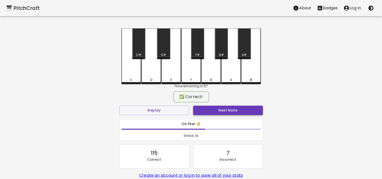
click at [231, 108] on button "Next Note" at bounding box center [228, 110] width 70 height 9
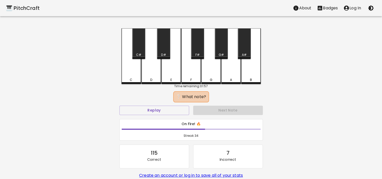
click at [139, 49] on div "C#" at bounding box center [138, 43] width 13 height 31
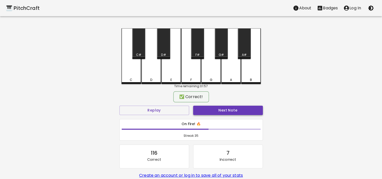
click at [217, 111] on button "Next Note" at bounding box center [228, 110] width 70 height 9
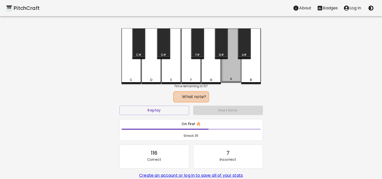
click at [230, 76] on div "A" at bounding box center [231, 55] width 20 height 55
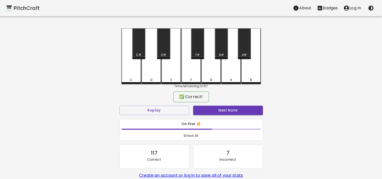
click at [229, 103] on div "✅ Correct! Replay Next Note On Fire! 🔥 Streak: 36 117 Correct 7 Incorrect Creat…" at bounding box center [190, 147] width 143 height 110
click at [229, 105] on div "Next Note" at bounding box center [228, 110] width 74 height 13
click at [230, 110] on button "Next Note" at bounding box center [228, 110] width 70 height 9
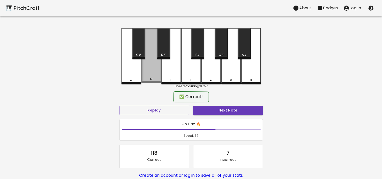
click at [152, 78] on div "D" at bounding box center [151, 79] width 2 height 5
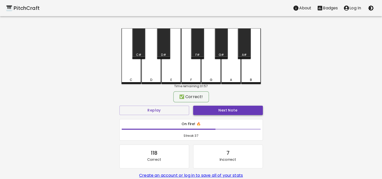
click at [237, 113] on button "Next Note" at bounding box center [228, 110] width 70 height 9
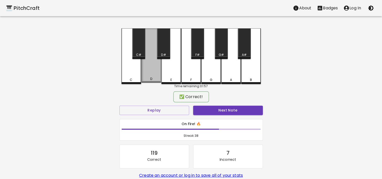
click at [156, 76] on div "D" at bounding box center [151, 55] width 20 height 55
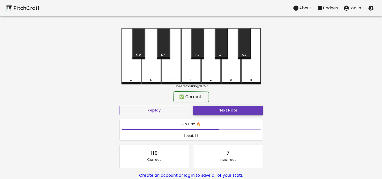
click at [223, 107] on button "Next Note" at bounding box center [228, 110] width 70 height 9
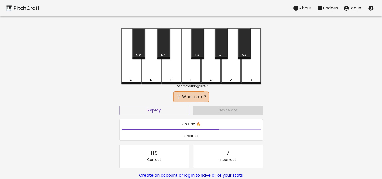
click at [210, 78] on div "G" at bounding box center [211, 80] width 3 height 5
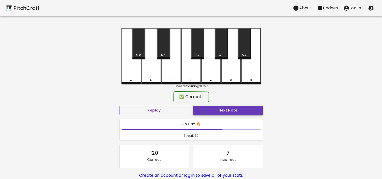
click at [223, 107] on button "Next Note" at bounding box center [228, 110] width 70 height 9
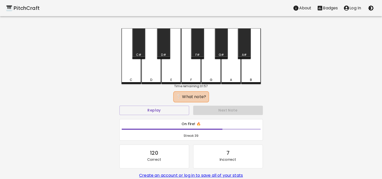
click at [257, 70] on div "B" at bounding box center [251, 56] width 20 height 56
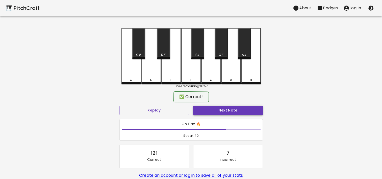
click at [241, 110] on button "Next Note" at bounding box center [228, 110] width 70 height 9
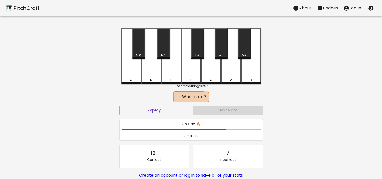
click at [211, 71] on div "G" at bounding box center [211, 56] width 20 height 56
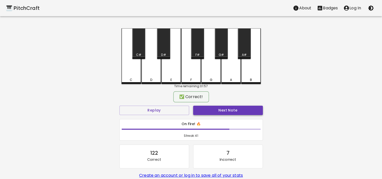
click at [221, 108] on button "Next Note" at bounding box center [228, 110] width 70 height 9
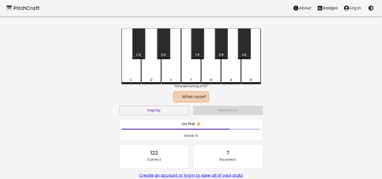
drag, startPoint x: 192, startPoint y: 75, endPoint x: 210, endPoint y: 104, distance: 34.4
click at [192, 77] on div "F" at bounding box center [191, 56] width 20 height 56
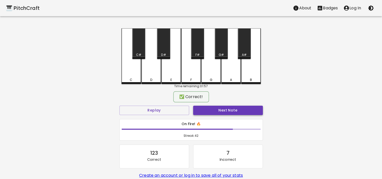
click at [215, 106] on button "Next Note" at bounding box center [228, 110] width 70 height 9
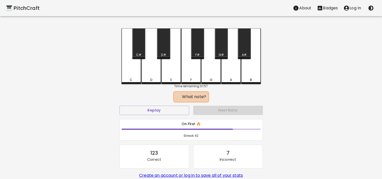
click at [212, 77] on div "G" at bounding box center [211, 56] width 20 height 56
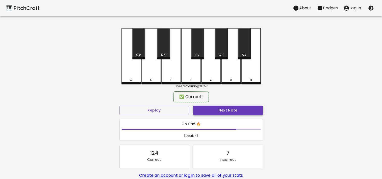
click at [219, 107] on button "Next Note" at bounding box center [228, 110] width 70 height 9
click at [218, 53] on div "G#" at bounding box center [221, 55] width 12 height 5
click at [223, 114] on button "Next Note" at bounding box center [228, 110] width 70 height 9
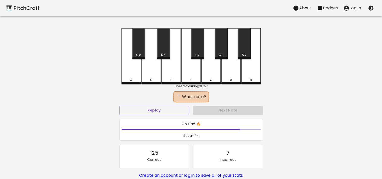
click at [172, 74] on div "E" at bounding box center [171, 56] width 20 height 56
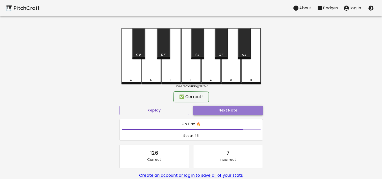
click at [222, 110] on button "Next Note" at bounding box center [228, 110] width 70 height 9
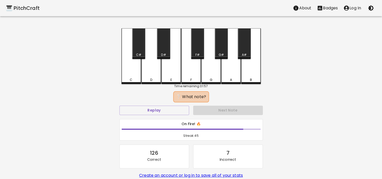
click at [246, 51] on div "A#" at bounding box center [244, 43] width 13 height 31
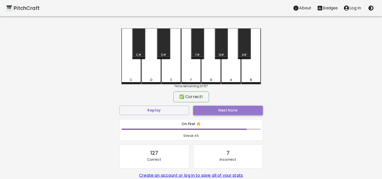
click at [229, 113] on button "Next Note" at bounding box center [228, 110] width 70 height 9
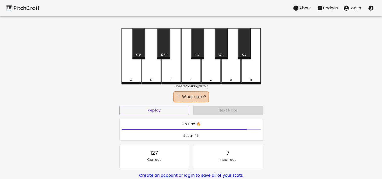
click at [161, 49] on div "D#" at bounding box center [163, 43] width 13 height 31
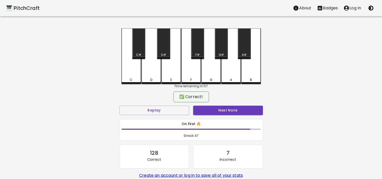
drag, startPoint x: 245, startPoint y: 112, endPoint x: 239, endPoint y: 105, distance: 8.8
click at [244, 112] on button "Next Note" at bounding box center [228, 110] width 70 height 9
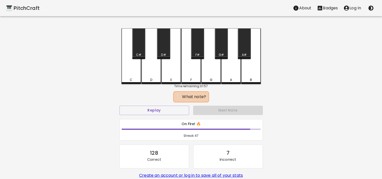
click at [209, 74] on div "G" at bounding box center [211, 56] width 20 height 56
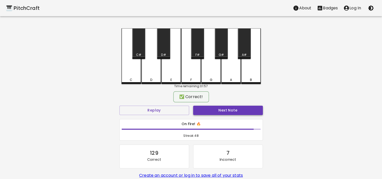
click at [231, 114] on button "Next Note" at bounding box center [228, 110] width 70 height 9
click at [243, 54] on div "A#" at bounding box center [244, 55] width 5 height 5
click at [241, 109] on button "Next Note" at bounding box center [228, 110] width 70 height 9
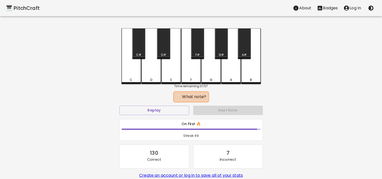
click at [164, 49] on div "D#" at bounding box center [163, 43] width 13 height 31
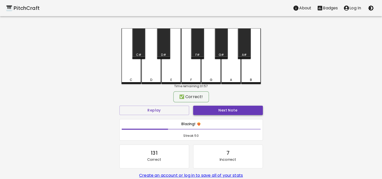
click at [240, 108] on button "Next Note" at bounding box center [228, 110] width 70 height 9
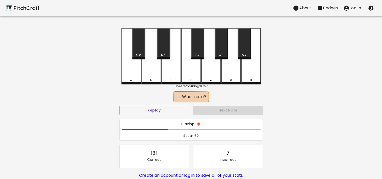
click at [135, 47] on div "C#" at bounding box center [138, 43] width 13 height 31
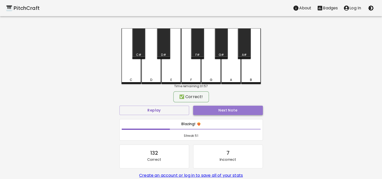
click at [228, 111] on button "Next Note" at bounding box center [228, 110] width 70 height 9
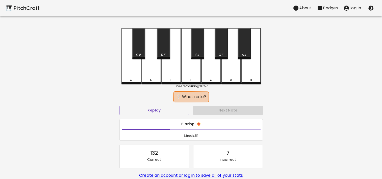
click at [193, 74] on div "F" at bounding box center [191, 56] width 20 height 56
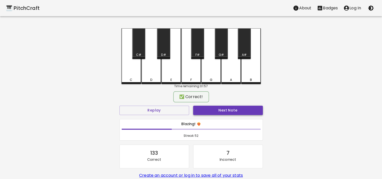
click at [221, 108] on button "Next Note" at bounding box center [228, 110] width 70 height 9
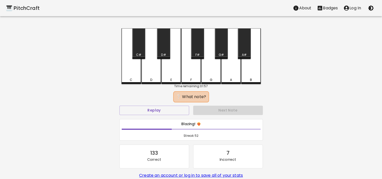
click at [174, 74] on div "E" at bounding box center [171, 56] width 20 height 56
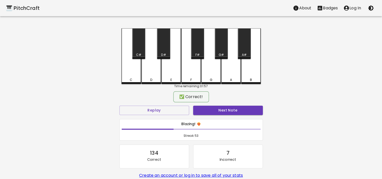
click at [214, 101] on div "✅ Correct!" at bounding box center [190, 96] width 143 height 13
click at [214, 109] on button "Next Note" at bounding box center [228, 110] width 70 height 9
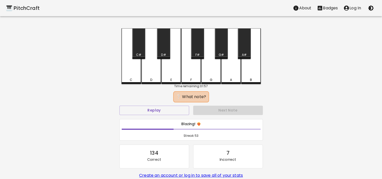
drag, startPoint x: 169, startPoint y: 73, endPoint x: 218, endPoint y: 100, distance: 56.3
click at [169, 73] on div "E" at bounding box center [171, 56] width 20 height 56
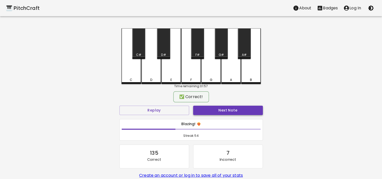
click at [221, 107] on button "Next Note" at bounding box center [228, 110] width 70 height 9
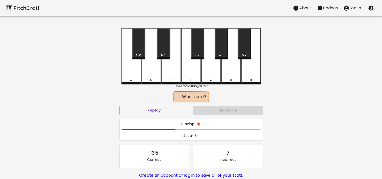
click at [193, 52] on div "F#" at bounding box center [197, 43] width 13 height 31
click at [184, 109] on button "Replay" at bounding box center [154, 110] width 70 height 9
click at [200, 53] on div "F#" at bounding box center [198, 55] width 12 height 5
click at [160, 114] on button "Replay" at bounding box center [154, 110] width 70 height 9
click at [139, 52] on div "C#" at bounding box center [138, 43] width 13 height 31
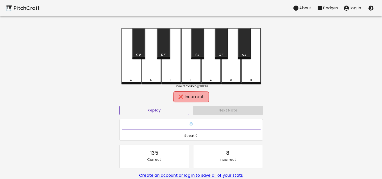
click at [163, 112] on button "Replay" at bounding box center [154, 110] width 70 height 9
click at [163, 51] on div "D#" at bounding box center [163, 43] width 13 height 31
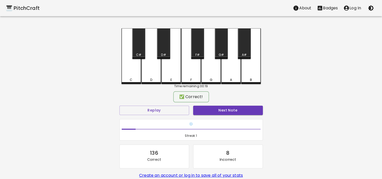
click at [230, 115] on div "Next Note" at bounding box center [228, 110] width 74 height 13
click at [226, 108] on button "Next Note" at bounding box center [228, 110] width 70 height 9
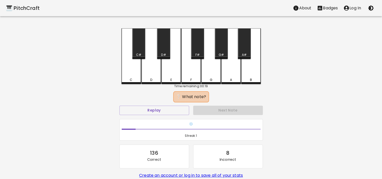
click at [190, 72] on div "F" at bounding box center [191, 56] width 20 height 56
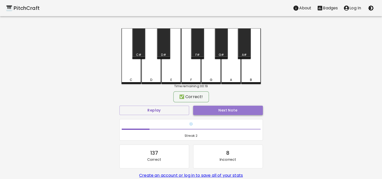
click at [219, 109] on button "Next Note" at bounding box center [228, 110] width 70 height 9
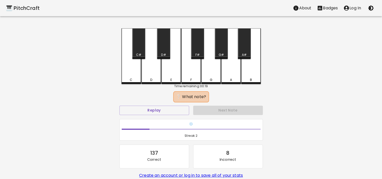
click at [241, 52] on div "A#" at bounding box center [244, 43] width 13 height 31
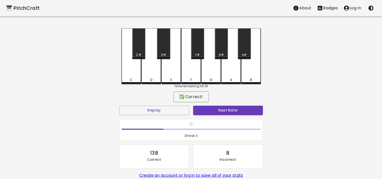
click at [232, 109] on button "Next Note" at bounding box center [228, 110] width 70 height 9
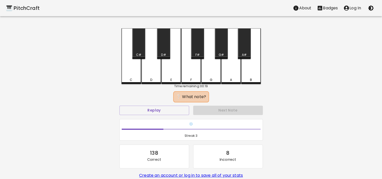
drag, startPoint x: 222, startPoint y: 52, endPoint x: 222, endPoint y: 55, distance: 3.0
click at [222, 51] on div "G#" at bounding box center [221, 43] width 13 height 31
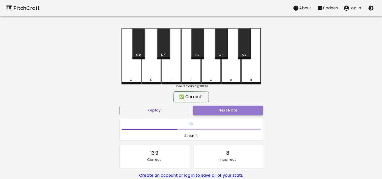
click at [222, 109] on button "Next Note" at bounding box center [228, 110] width 70 height 9
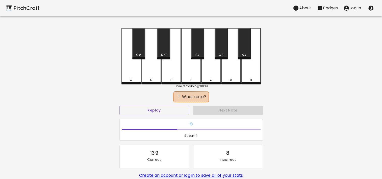
drag, startPoint x: 123, startPoint y: 72, endPoint x: 179, endPoint y: 94, distance: 60.6
click at [123, 72] on div "C" at bounding box center [131, 56] width 20 height 56
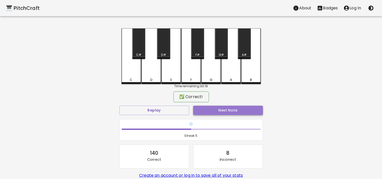
click at [222, 110] on button "Next Note" at bounding box center [228, 110] width 70 height 9
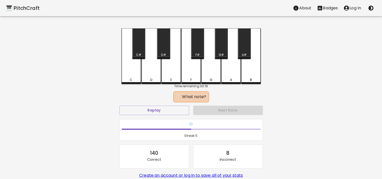
click at [255, 76] on div "B" at bounding box center [251, 56] width 20 height 56
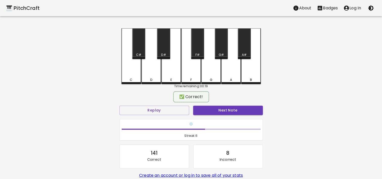
click at [246, 110] on button "Next Note" at bounding box center [228, 110] width 70 height 9
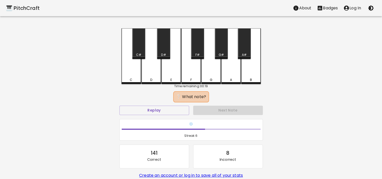
click at [210, 70] on div "G" at bounding box center [211, 56] width 20 height 56
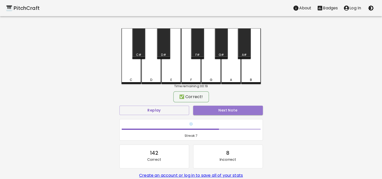
click at [224, 107] on button "Next Note" at bounding box center [228, 110] width 70 height 9
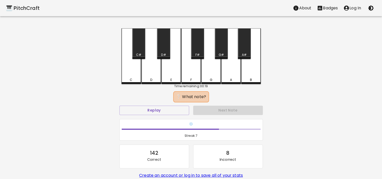
click at [215, 72] on div "G" at bounding box center [211, 56] width 20 height 56
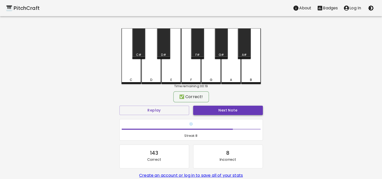
click at [219, 107] on button "Next Note" at bounding box center [228, 110] width 70 height 9
click at [241, 48] on div "A#" at bounding box center [244, 43] width 13 height 31
click at [237, 111] on button "Next Note" at bounding box center [228, 110] width 70 height 9
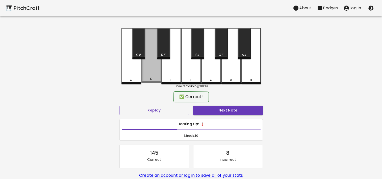
click at [154, 73] on div "D" at bounding box center [151, 55] width 20 height 55
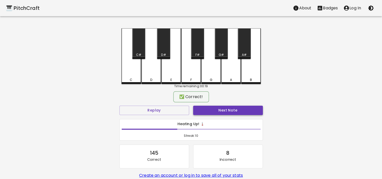
click at [236, 108] on button "Next Note" at bounding box center [228, 110] width 70 height 9
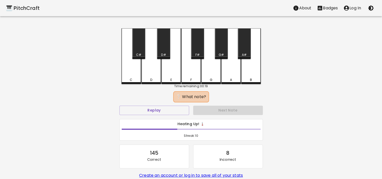
drag, startPoint x: 253, startPoint y: 77, endPoint x: 242, endPoint y: 96, distance: 21.4
click at [253, 77] on div "B" at bounding box center [251, 56] width 20 height 56
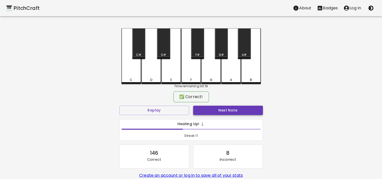
click at [235, 107] on button "Next Note" at bounding box center [228, 110] width 70 height 9
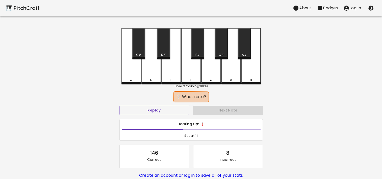
drag, startPoint x: 230, startPoint y: 72, endPoint x: 223, endPoint y: 85, distance: 14.8
click at [230, 72] on div "A" at bounding box center [231, 56] width 20 height 56
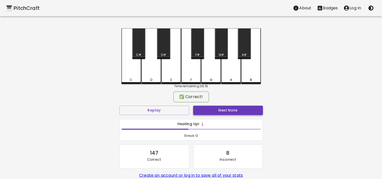
click at [216, 106] on button "Next Note" at bounding box center [228, 110] width 70 height 9
click at [213, 76] on div "G" at bounding box center [211, 55] width 20 height 55
click at [214, 106] on button "Next Note" at bounding box center [228, 110] width 70 height 9
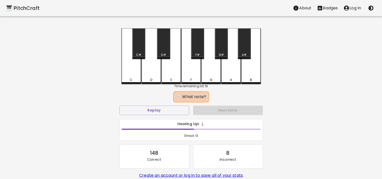
drag, startPoint x: 161, startPoint y: 45, endPoint x: 164, endPoint y: 53, distance: 8.5
click at [161, 45] on div "D#" at bounding box center [163, 43] width 13 height 31
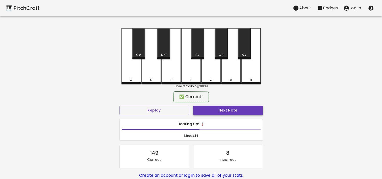
click at [222, 108] on button "Next Note" at bounding box center [228, 110] width 70 height 9
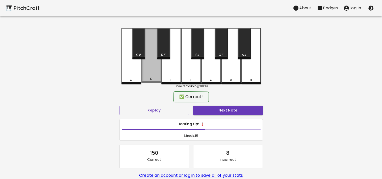
click at [147, 71] on div "D" at bounding box center [151, 55] width 20 height 55
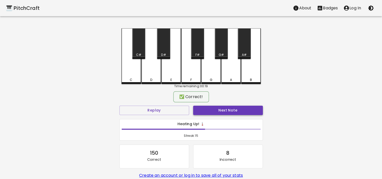
click at [236, 108] on button "Next Note" at bounding box center [228, 110] width 70 height 9
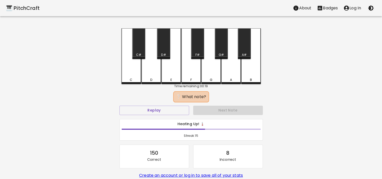
click at [126, 75] on div "C" at bounding box center [131, 56] width 20 height 56
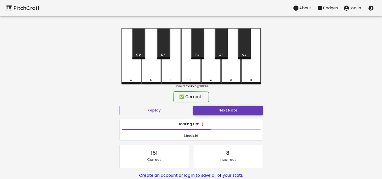
drag, startPoint x: 234, startPoint y: 103, endPoint x: 234, endPoint y: 106, distance: 3.1
click at [233, 104] on div "Next Note" at bounding box center [228, 110] width 74 height 13
click at [236, 111] on button "Next Note" at bounding box center [228, 110] width 70 height 9
drag, startPoint x: 245, startPoint y: 69, endPoint x: 247, endPoint y: 91, distance: 22.1
click at [245, 68] on div "B" at bounding box center [251, 55] width 20 height 55
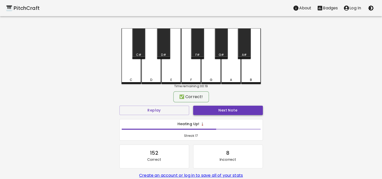
click at [243, 108] on button "Next Note" at bounding box center [228, 110] width 70 height 9
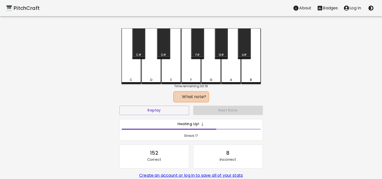
click at [129, 67] on div "C" at bounding box center [131, 56] width 20 height 56
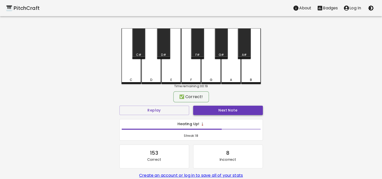
click at [243, 111] on button "Next Note" at bounding box center [228, 110] width 70 height 9
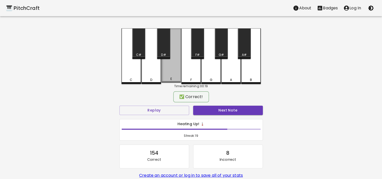
click at [166, 73] on div "E" at bounding box center [171, 55] width 20 height 55
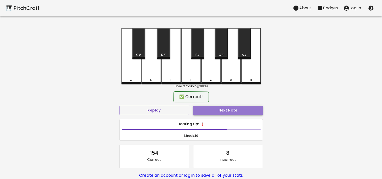
drag, startPoint x: 243, startPoint y: 113, endPoint x: 232, endPoint y: 107, distance: 12.3
click at [242, 113] on button "Next Note" at bounding box center [228, 110] width 70 height 9
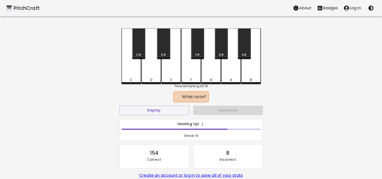
drag, startPoint x: 168, startPoint y: 73, endPoint x: 242, endPoint y: 109, distance: 82.0
click at [168, 73] on div "E" at bounding box center [171, 56] width 20 height 56
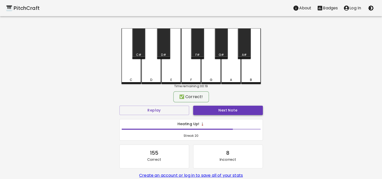
click at [243, 111] on button "Next Note" at bounding box center [228, 110] width 70 height 9
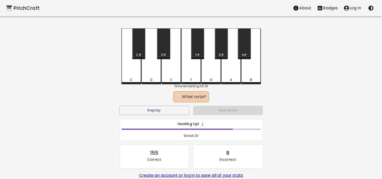
drag, startPoint x: 139, startPoint y: 47, endPoint x: 219, endPoint y: 101, distance: 96.7
click at [140, 49] on div "C#" at bounding box center [138, 43] width 13 height 31
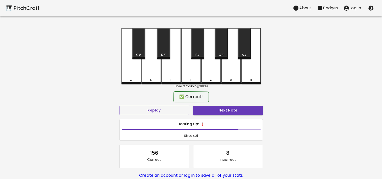
drag, startPoint x: 220, startPoint y: 104, endPoint x: 222, endPoint y: 109, distance: 5.3
click at [220, 104] on div "Next Note" at bounding box center [228, 110] width 74 height 13
click at [225, 111] on button "Next Note" at bounding box center [228, 110] width 70 height 9
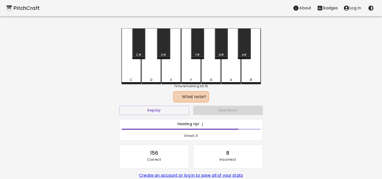
click at [135, 45] on div "C#" at bounding box center [138, 43] width 13 height 31
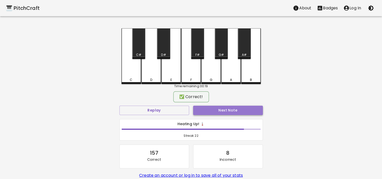
click at [215, 106] on button "Next Note" at bounding box center [228, 110] width 70 height 9
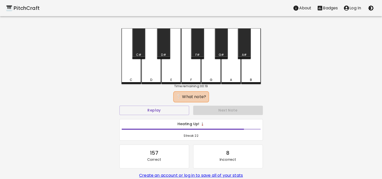
click at [163, 51] on div "D#" at bounding box center [163, 43] width 13 height 31
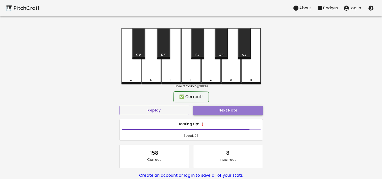
click at [219, 108] on button "Next Note" at bounding box center [228, 110] width 70 height 9
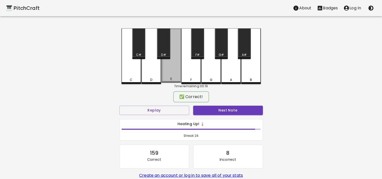
click at [164, 71] on div "E" at bounding box center [171, 55] width 20 height 55
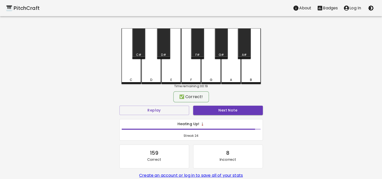
click at [226, 104] on div "Next Note" at bounding box center [228, 110] width 74 height 13
click at [226, 111] on button "Next Note" at bounding box center [228, 110] width 70 height 9
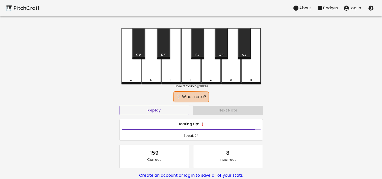
click at [222, 49] on div "G#" at bounding box center [221, 43] width 13 height 31
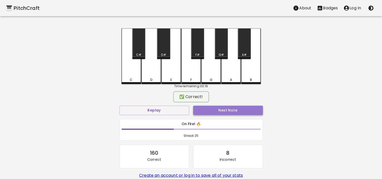
click at [226, 108] on button "Next Note" at bounding box center [228, 110] width 70 height 9
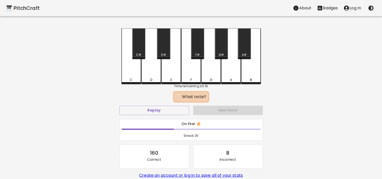
click at [213, 70] on div "G" at bounding box center [211, 56] width 20 height 56
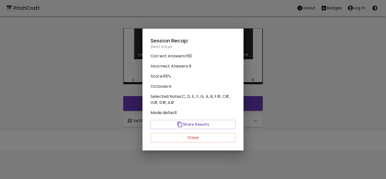
click at [203, 136] on button "Close" at bounding box center [193, 137] width 85 height 9
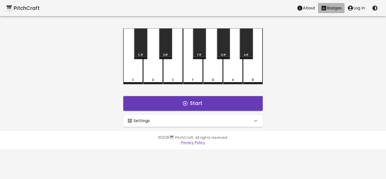
click at [334, 7] on p "Badges" at bounding box center [334, 8] width 15 height 6
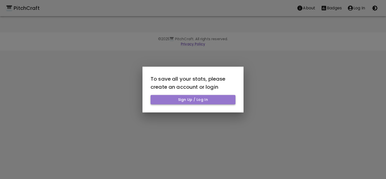
click at [218, 100] on button "Sign Up / Log In" at bounding box center [193, 99] width 85 height 9
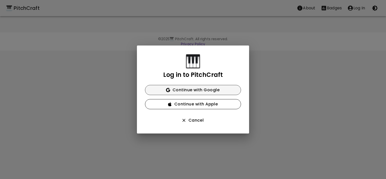
click at [219, 91] on button "Continue with Google" at bounding box center [193, 90] width 96 height 10
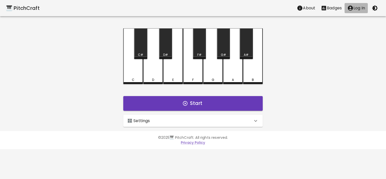
click at [357, 9] on p "Log In" at bounding box center [359, 8] width 12 height 6
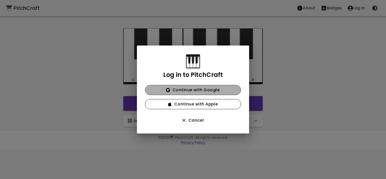
click at [205, 91] on button "Continue with Google" at bounding box center [193, 90] width 96 height 10
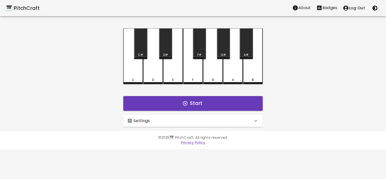
click at [320, 8] on icon "Stats" at bounding box center [319, 8] width 5 height 5
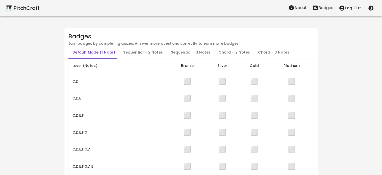
click at [133, 51] on button "Sequential - 2 Notes" at bounding box center [143, 52] width 48 height 12
click at [197, 52] on button "Sequential - 3 Notes" at bounding box center [191, 52] width 48 height 12
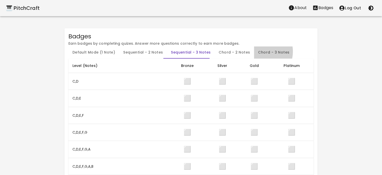
click at [254, 52] on button "Chord - 3 Notes" at bounding box center [273, 52] width 39 height 12
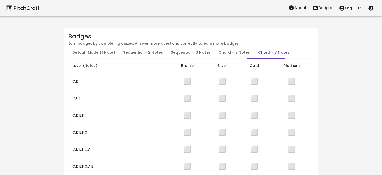
click at [228, 51] on button "Chord - 2 Notes" at bounding box center [234, 52] width 39 height 12
click at [34, 9] on div "🎹 PitchCraft" at bounding box center [23, 8] width 34 height 8
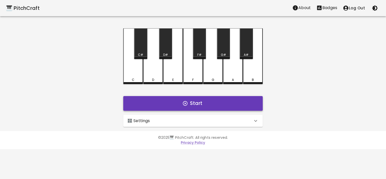
click at [183, 105] on icon "button" at bounding box center [185, 104] width 6 height 6
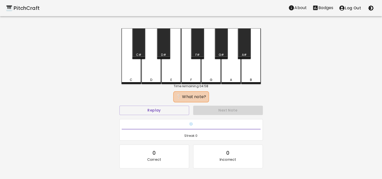
click at [231, 70] on div "A" at bounding box center [231, 56] width 20 height 56
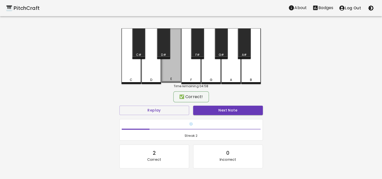
click at [167, 73] on div "E" at bounding box center [171, 55] width 20 height 55
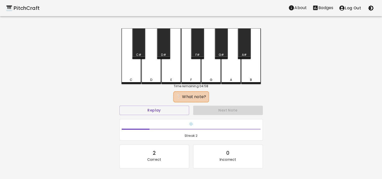
click at [197, 53] on div "F#" at bounding box center [197, 55] width 4 height 5
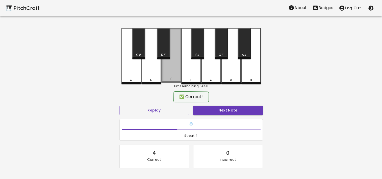
click at [168, 73] on div "E" at bounding box center [171, 55] width 20 height 55
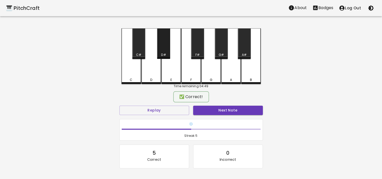
click at [164, 50] on div "D#" at bounding box center [163, 43] width 13 height 31
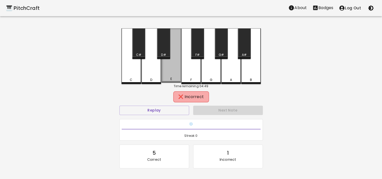
click at [167, 73] on div "E" at bounding box center [171, 55] width 20 height 55
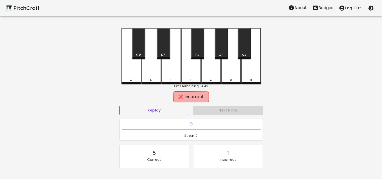
click at [164, 109] on button "Replay" at bounding box center [154, 110] width 70 height 9
click at [195, 71] on div "F" at bounding box center [191, 56] width 20 height 56
click at [194, 72] on div "F" at bounding box center [191, 56] width 20 height 56
click at [206, 74] on div "G" at bounding box center [211, 56] width 20 height 56
click at [212, 71] on div "G" at bounding box center [211, 56] width 20 height 56
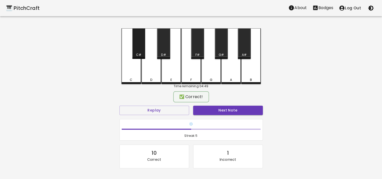
click at [138, 50] on div "C#" at bounding box center [138, 43] width 13 height 31
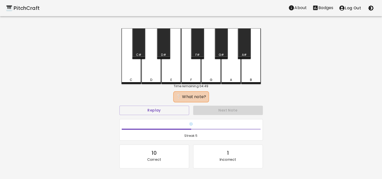
click at [198, 49] on div "F#" at bounding box center [197, 43] width 13 height 31
click at [137, 49] on div "C#" at bounding box center [138, 43] width 13 height 31
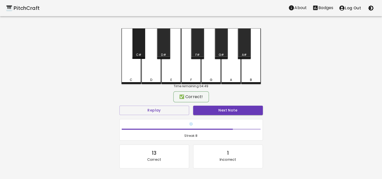
click at [137, 52] on div "C#" at bounding box center [138, 43] width 13 height 31
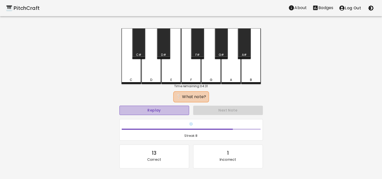
click at [161, 109] on button "Replay" at bounding box center [154, 110] width 70 height 9
click at [198, 51] on div "F#" at bounding box center [197, 43] width 13 height 31
click at [197, 54] on div "F#" at bounding box center [197, 55] width 4 height 5
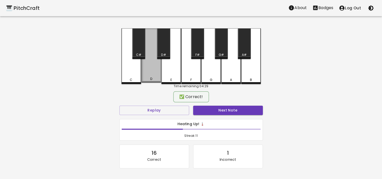
click at [155, 73] on div "D" at bounding box center [151, 55] width 20 height 55
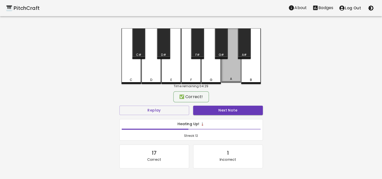
click at [228, 69] on div "A" at bounding box center [231, 55] width 20 height 55
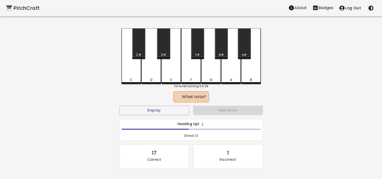
click at [245, 48] on div "A#" at bounding box center [244, 43] width 13 height 31
click at [196, 48] on div "F#" at bounding box center [197, 43] width 13 height 31
click at [197, 50] on div "F#" at bounding box center [197, 43] width 13 height 31
click at [247, 68] on div "B" at bounding box center [251, 56] width 20 height 56
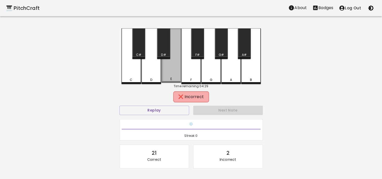
click at [168, 69] on div "E" at bounding box center [171, 55] width 20 height 55
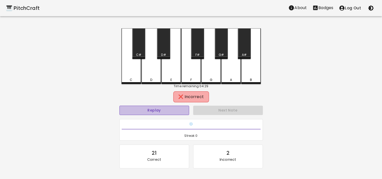
click at [166, 109] on button "Replay" at bounding box center [154, 110] width 70 height 9
click at [200, 72] on div "F" at bounding box center [191, 56] width 20 height 56
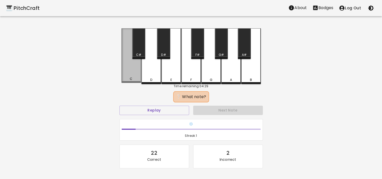
click at [135, 69] on div "C" at bounding box center [131, 55] width 20 height 55
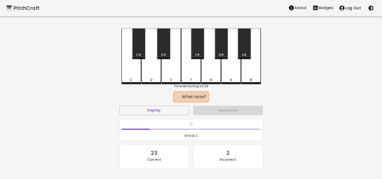
click at [154, 73] on div "D" at bounding box center [151, 56] width 20 height 56
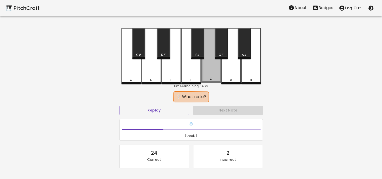
click at [214, 73] on div "G" at bounding box center [211, 55] width 20 height 55
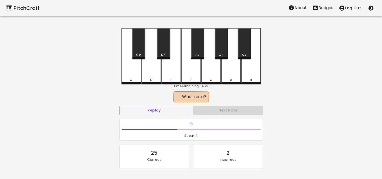
drag, startPoint x: 124, startPoint y: 78, endPoint x: 126, endPoint y: 76, distance: 2.6
click at [124, 78] on div "C" at bounding box center [131, 80] width 19 height 5
click at [218, 52] on div "G#" at bounding box center [221, 43] width 13 height 31
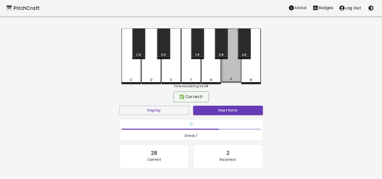
click at [233, 68] on div "A" at bounding box center [231, 55] width 20 height 55
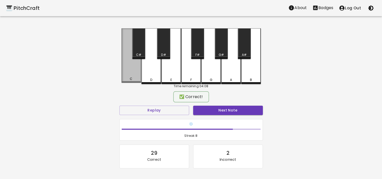
click at [134, 75] on div "C" at bounding box center [131, 55] width 20 height 55
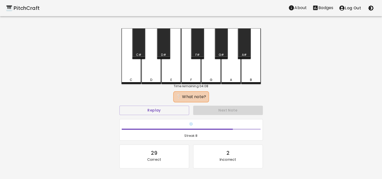
click at [261, 70] on div "C C# D D# E F F# G G# A A# B Time remaining: 04:08 ❔ What note? Replay Next Not…" at bounding box center [191, 114] width 152 height 172
click at [254, 72] on div "B" at bounding box center [251, 56] width 20 height 56
drag, startPoint x: 163, startPoint y: 52, endPoint x: 165, endPoint y: 55, distance: 3.4
click at [163, 52] on div "D#" at bounding box center [163, 43] width 13 height 31
click at [124, 72] on div "C" at bounding box center [131, 56] width 20 height 56
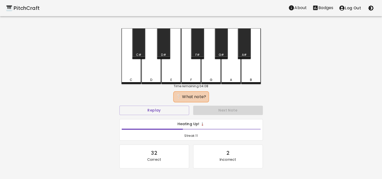
click at [123, 67] on div "C" at bounding box center [131, 56] width 20 height 56
click at [151, 72] on div "D" at bounding box center [151, 56] width 20 height 56
click at [224, 50] on div "G#" at bounding box center [221, 43] width 13 height 31
click at [187, 73] on div "F" at bounding box center [191, 56] width 20 height 56
click at [149, 69] on div "D" at bounding box center [151, 56] width 20 height 56
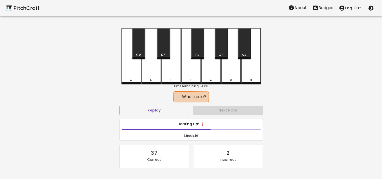
click at [169, 69] on div "E" at bounding box center [171, 56] width 20 height 56
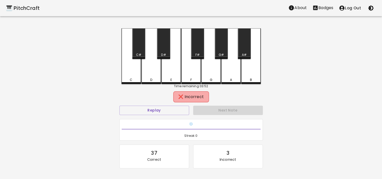
click at [23, 7] on div "🎹 PitchCraft" at bounding box center [23, 8] width 34 height 8
click at [323, 12] on button "Badges" at bounding box center [323, 8] width 27 height 10
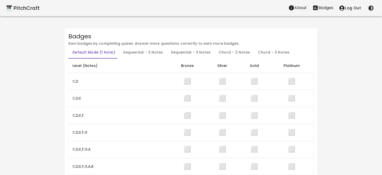
click at [77, 83] on th "C,D" at bounding box center [118, 81] width 100 height 17
click at [267, 73] on td "⬜" at bounding box center [254, 81] width 31 height 17
click at [32, 7] on div "🎹 PitchCraft" at bounding box center [23, 8] width 34 height 8
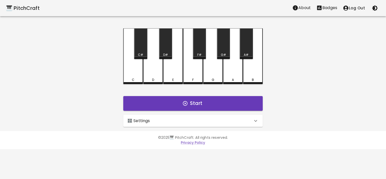
click at [180, 122] on div "🎛️ Settings" at bounding box center [189, 121] width 125 height 6
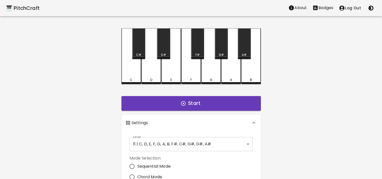
click at [180, 122] on div "🎛️ Settings" at bounding box center [188, 123] width 125 height 6
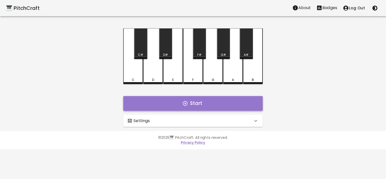
click at [182, 102] on button "Start" at bounding box center [192, 103] width 139 height 15
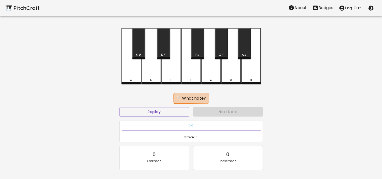
click at [255, 70] on div "B" at bounding box center [251, 56] width 20 height 56
click at [170, 74] on div "E" at bounding box center [171, 56] width 20 height 56
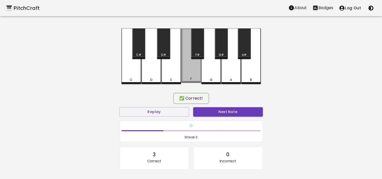
click at [191, 75] on div "F" at bounding box center [191, 55] width 20 height 55
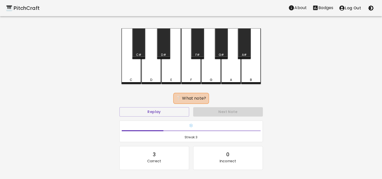
click at [190, 72] on div "F" at bounding box center [191, 56] width 20 height 56
click at [138, 68] on div "C" at bounding box center [131, 56] width 20 height 56
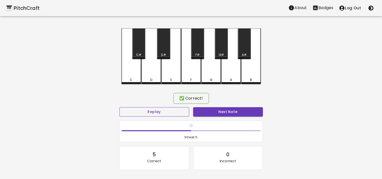
click at [167, 112] on button "Replay" at bounding box center [154, 111] width 70 height 9
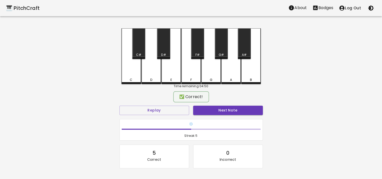
click at [29, 10] on div "🎹 PitchCraft" at bounding box center [23, 8] width 34 height 8
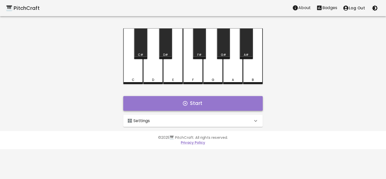
click at [179, 102] on button "Start" at bounding box center [192, 103] width 139 height 15
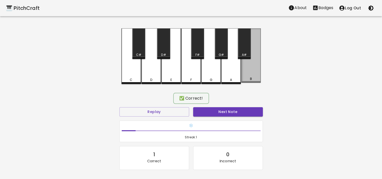
click at [257, 71] on div "B" at bounding box center [251, 55] width 20 height 55
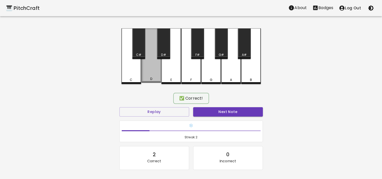
click at [152, 71] on div "D" at bounding box center [151, 55] width 20 height 55
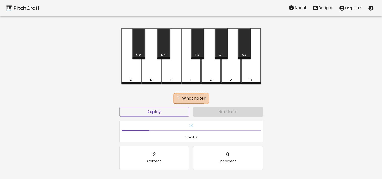
click at [221, 51] on div "G#" at bounding box center [221, 43] width 13 height 31
click at [170, 72] on div "E" at bounding box center [171, 56] width 20 height 56
click at [161, 46] on div "D#" at bounding box center [163, 43] width 13 height 31
click at [128, 71] on div "C" at bounding box center [131, 56] width 20 height 56
click at [210, 74] on div "G" at bounding box center [211, 56] width 20 height 56
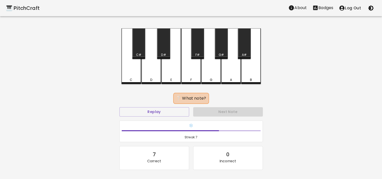
click at [231, 75] on div "A" at bounding box center [231, 56] width 20 height 56
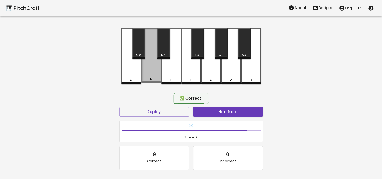
click at [151, 73] on div "D" at bounding box center [151, 55] width 20 height 55
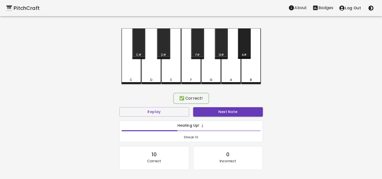
click at [243, 47] on div "A#" at bounding box center [244, 43] width 13 height 31
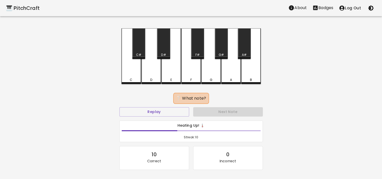
click at [139, 53] on div "C#" at bounding box center [138, 55] width 5 height 5
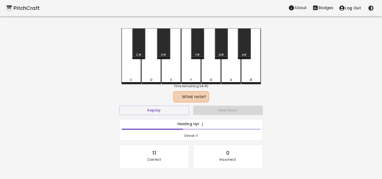
click at [198, 53] on div "F#" at bounding box center [197, 55] width 4 height 5
click at [244, 48] on div "A#" at bounding box center [244, 43] width 13 height 31
click at [221, 49] on div "G#" at bounding box center [221, 43] width 13 height 31
click at [229, 71] on div "A" at bounding box center [231, 56] width 20 height 56
click at [131, 77] on div "C" at bounding box center [131, 56] width 20 height 56
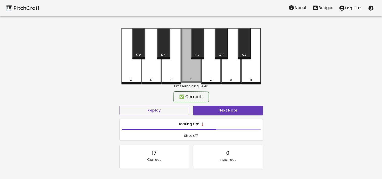
click at [193, 73] on div "F" at bounding box center [191, 55] width 20 height 55
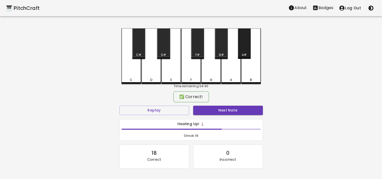
click at [245, 49] on div "A#" at bounding box center [244, 43] width 13 height 31
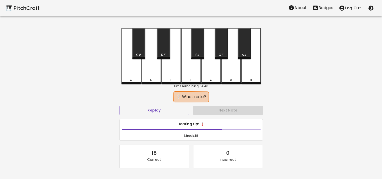
click at [195, 71] on div "F" at bounding box center [191, 56] width 20 height 56
click at [162, 49] on div "D#" at bounding box center [163, 43] width 13 height 31
click at [162, 45] on div "D#" at bounding box center [163, 43] width 13 height 31
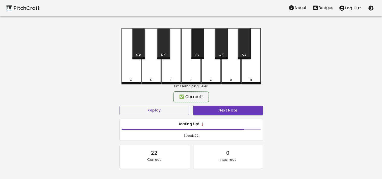
click at [198, 53] on div "F#" at bounding box center [197, 55] width 4 height 5
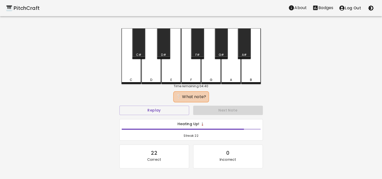
click at [195, 49] on div "F#" at bounding box center [197, 43] width 13 height 31
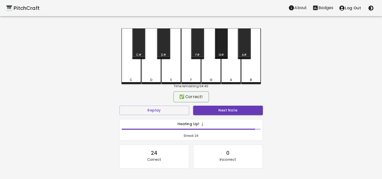
click at [222, 51] on div "G#" at bounding box center [221, 43] width 13 height 31
click at [221, 49] on div "G#" at bounding box center [221, 43] width 13 height 31
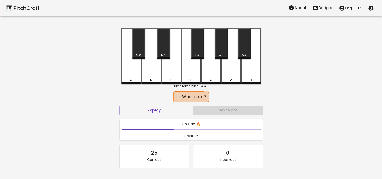
click at [207, 72] on div "G" at bounding box center [211, 56] width 20 height 56
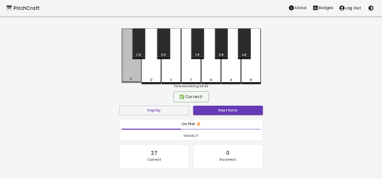
click at [131, 74] on div "C" at bounding box center [131, 55] width 20 height 55
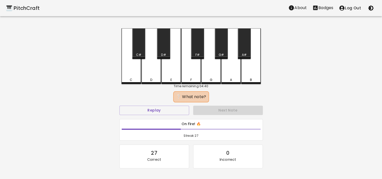
click at [231, 72] on div "A" at bounding box center [231, 56] width 20 height 56
click at [191, 73] on div "F" at bounding box center [191, 56] width 20 height 56
click at [241, 44] on div "A#" at bounding box center [244, 43] width 13 height 31
click at [137, 47] on div "C#" at bounding box center [138, 43] width 13 height 31
click at [125, 74] on div "C" at bounding box center [131, 56] width 20 height 56
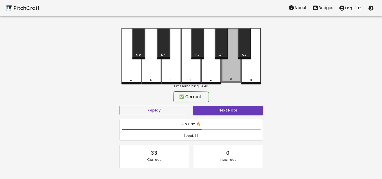
click at [227, 68] on div "A" at bounding box center [231, 55] width 20 height 55
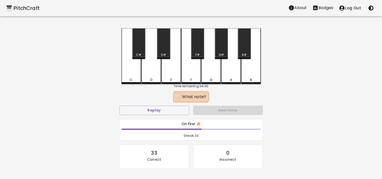
click at [254, 75] on div "B" at bounding box center [251, 56] width 20 height 56
click at [245, 46] on div "A#" at bounding box center [244, 43] width 13 height 31
click at [139, 49] on div "C#" at bounding box center [138, 43] width 13 height 31
click at [163, 110] on button "Replay" at bounding box center [154, 110] width 70 height 9
click at [165, 49] on div "D#" at bounding box center [163, 43] width 13 height 31
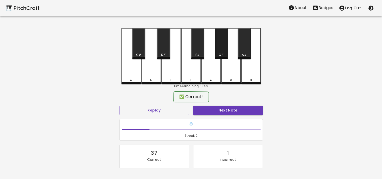
click at [221, 52] on div "G#" at bounding box center [221, 43] width 13 height 31
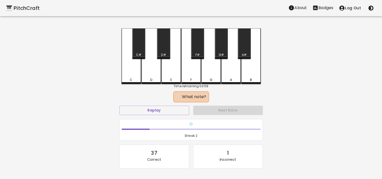
click at [212, 70] on div "G" at bounding box center [211, 56] width 20 height 56
click at [169, 67] on div "E" at bounding box center [171, 56] width 20 height 56
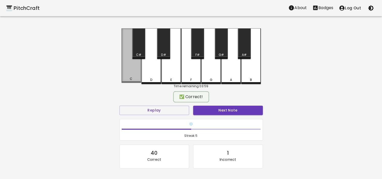
click at [129, 71] on div "C" at bounding box center [131, 55] width 20 height 55
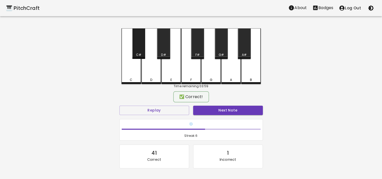
click at [139, 49] on div "C#" at bounding box center [138, 43] width 13 height 31
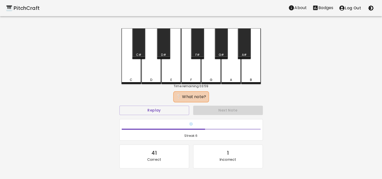
click at [154, 75] on div "D" at bounding box center [151, 56] width 20 height 56
click at [210, 70] on div "G" at bounding box center [211, 56] width 20 height 56
click at [205, 66] on div "G" at bounding box center [211, 56] width 20 height 56
click at [154, 71] on div "D" at bounding box center [151, 56] width 20 height 56
click at [223, 51] on div "G#" at bounding box center [221, 43] width 13 height 31
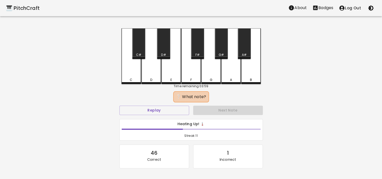
click at [138, 49] on div "C#" at bounding box center [138, 43] width 13 height 31
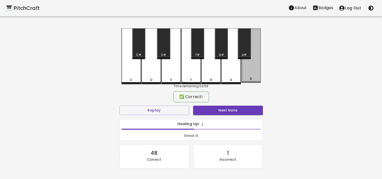
click at [248, 66] on div "B" at bounding box center [251, 55] width 20 height 55
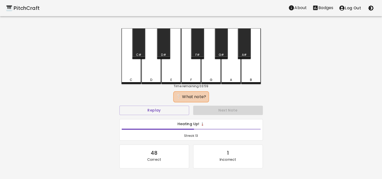
click at [210, 71] on div "G" at bounding box center [211, 56] width 20 height 56
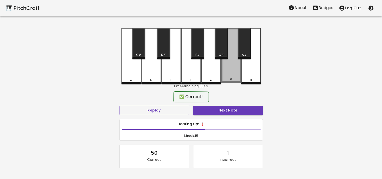
click at [228, 73] on div "A" at bounding box center [231, 55] width 20 height 55
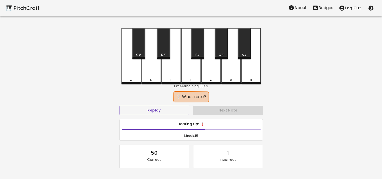
click at [227, 67] on div "A" at bounding box center [231, 56] width 20 height 56
click at [220, 53] on div "G#" at bounding box center [221, 55] width 5 height 5
click at [223, 49] on div "G#" at bounding box center [221, 43] width 13 height 31
click at [171, 72] on div "E" at bounding box center [171, 56] width 20 height 56
click at [164, 51] on div "D#" at bounding box center [163, 43] width 13 height 31
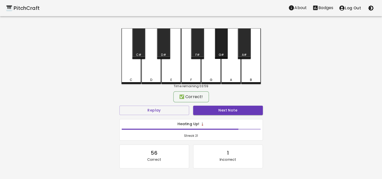
click at [220, 52] on div "G#" at bounding box center [221, 43] width 13 height 31
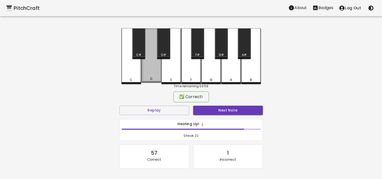
click at [143, 69] on div "D" at bounding box center [151, 55] width 20 height 55
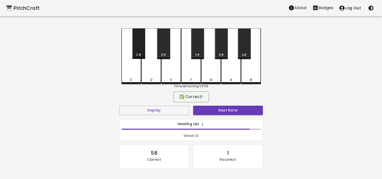
click at [139, 47] on div "C#" at bounding box center [138, 43] width 13 height 31
click at [223, 48] on div "G#" at bounding box center [221, 43] width 13 height 31
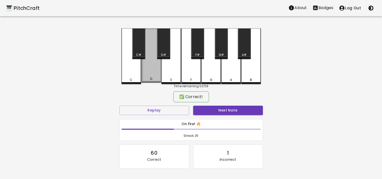
click at [154, 70] on div "D" at bounding box center [151, 55] width 20 height 55
click at [151, 69] on div "D" at bounding box center [151, 55] width 20 height 55
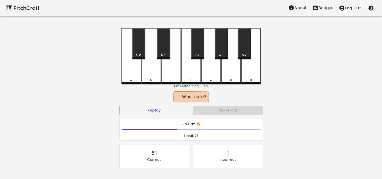
click at [243, 50] on div "A#" at bounding box center [244, 43] width 13 height 31
click at [144, 51] on div "C#" at bounding box center [138, 43] width 13 height 31
click at [241, 51] on div "A#" at bounding box center [244, 43] width 13 height 31
click at [244, 51] on div "A#" at bounding box center [244, 43] width 13 height 31
click at [125, 66] on div "C" at bounding box center [131, 56] width 20 height 56
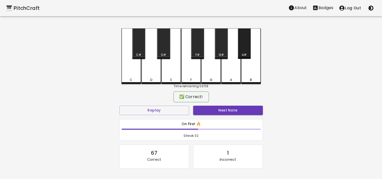
click at [246, 53] on div "A#" at bounding box center [244, 55] width 12 height 5
click at [222, 54] on div "G#" at bounding box center [221, 55] width 5 height 5
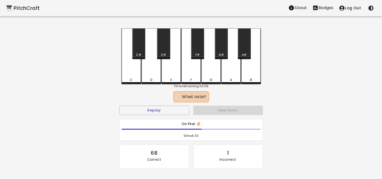
click at [231, 71] on div "A" at bounding box center [231, 56] width 20 height 56
click at [214, 67] on div "G" at bounding box center [211, 56] width 20 height 56
click at [246, 49] on div "A#" at bounding box center [244, 43] width 13 height 31
click at [137, 47] on div "C#" at bounding box center [138, 43] width 13 height 31
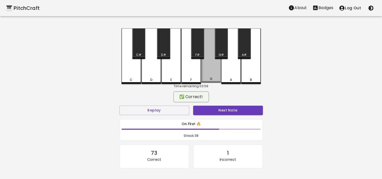
click at [210, 68] on div "G" at bounding box center [211, 55] width 20 height 55
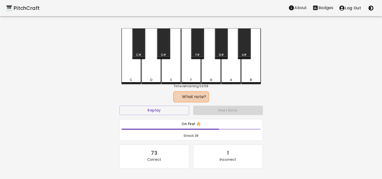
click at [195, 74] on div "F" at bounding box center [191, 56] width 20 height 56
click at [136, 48] on div "C#" at bounding box center [138, 43] width 13 height 31
click at [226, 63] on div "A" at bounding box center [231, 56] width 20 height 56
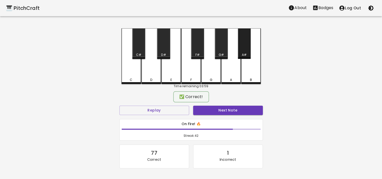
click at [248, 50] on div "A#" at bounding box center [244, 43] width 13 height 31
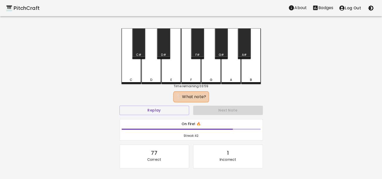
click at [128, 65] on div "C" at bounding box center [131, 56] width 20 height 56
click at [253, 68] on div "B" at bounding box center [251, 56] width 20 height 56
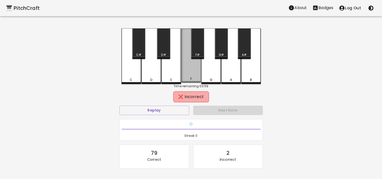
click at [192, 71] on div "F" at bounding box center [191, 55] width 20 height 55
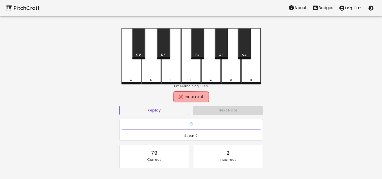
click at [162, 109] on button "Replay" at bounding box center [154, 110] width 70 height 9
click at [194, 69] on div "F" at bounding box center [191, 56] width 20 height 56
click at [155, 112] on button "Replay" at bounding box center [154, 110] width 70 height 9
click at [168, 71] on div "E" at bounding box center [171, 56] width 20 height 56
click at [150, 69] on div "D" at bounding box center [151, 56] width 20 height 56
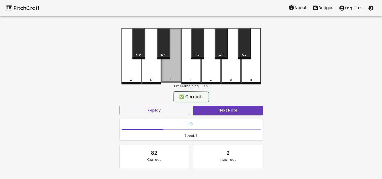
click at [172, 72] on div "E" at bounding box center [171, 55] width 20 height 55
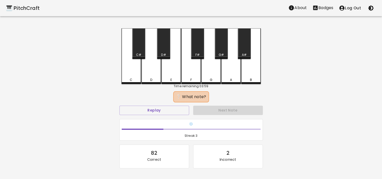
click at [214, 71] on div "G" at bounding box center [211, 56] width 20 height 56
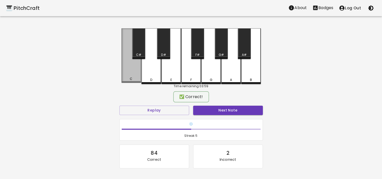
click at [130, 69] on div "C" at bounding box center [131, 55] width 20 height 55
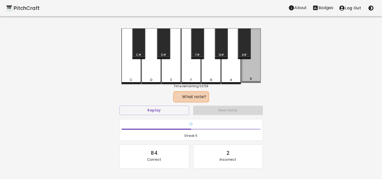
click at [247, 69] on div "B" at bounding box center [251, 55] width 20 height 55
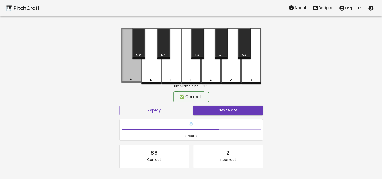
click at [132, 71] on div "C" at bounding box center [131, 55] width 20 height 55
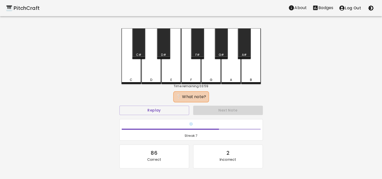
click at [211, 75] on div "G" at bounding box center [211, 56] width 20 height 56
click at [178, 106] on button "Replay" at bounding box center [154, 110] width 70 height 9
drag, startPoint x: 176, startPoint y: 110, endPoint x: 234, endPoint y: 65, distance: 73.9
click at [176, 110] on button "Replay" at bounding box center [154, 110] width 70 height 9
click at [247, 44] on div "A#" at bounding box center [244, 43] width 13 height 31
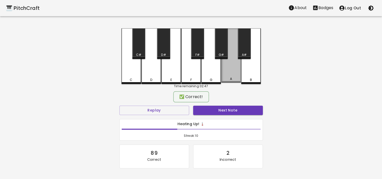
click at [232, 70] on div "A" at bounding box center [231, 55] width 20 height 55
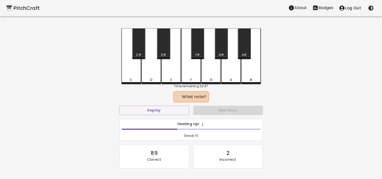
click at [151, 69] on div "D" at bounding box center [151, 56] width 20 height 56
click at [140, 48] on div "C#" at bounding box center [138, 43] width 13 height 31
click at [207, 74] on div "G" at bounding box center [211, 56] width 20 height 56
click at [171, 71] on div "E" at bounding box center [171, 56] width 20 height 56
click at [223, 43] on div "G#" at bounding box center [221, 43] width 13 height 31
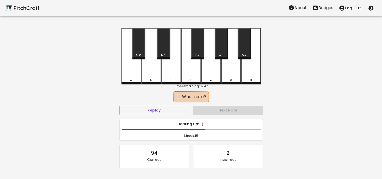
click at [152, 70] on div "D" at bounding box center [151, 56] width 20 height 56
click at [190, 68] on div "F" at bounding box center [191, 56] width 20 height 56
click at [229, 72] on div "A" at bounding box center [231, 56] width 20 height 56
click at [192, 72] on div "F" at bounding box center [191, 56] width 20 height 56
click at [246, 42] on div "A#" at bounding box center [244, 43] width 13 height 31
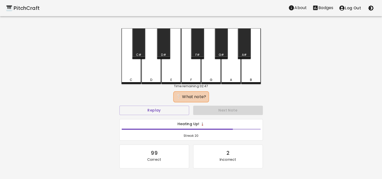
click at [200, 48] on div "F#" at bounding box center [197, 43] width 13 height 31
click at [209, 63] on div "G" at bounding box center [211, 56] width 20 height 56
click at [171, 67] on div "E" at bounding box center [171, 56] width 20 height 56
click at [130, 67] on div "C" at bounding box center [131, 56] width 20 height 56
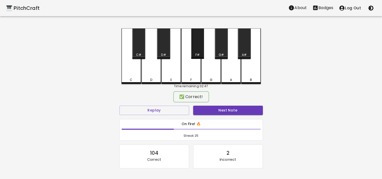
click at [196, 51] on div "F#" at bounding box center [197, 43] width 13 height 31
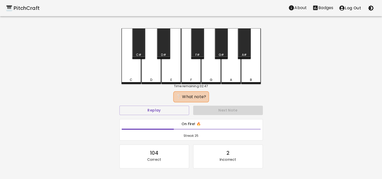
click at [200, 49] on div "F#" at bounding box center [197, 43] width 13 height 31
click at [176, 111] on button "Replay" at bounding box center [154, 110] width 70 height 9
click at [244, 46] on div "A#" at bounding box center [244, 43] width 13 height 31
click at [157, 113] on button "Replay" at bounding box center [154, 110] width 70 height 9
drag, startPoint x: 217, startPoint y: 52, endPoint x: 221, endPoint y: 49, distance: 5.0
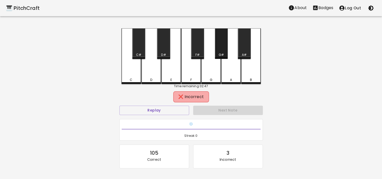
click at [218, 51] on div "G#" at bounding box center [221, 43] width 13 height 31
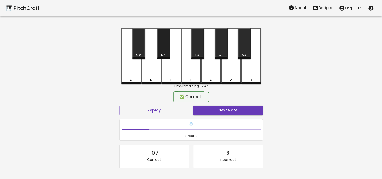
click at [163, 45] on div "D#" at bounding box center [163, 43] width 13 height 31
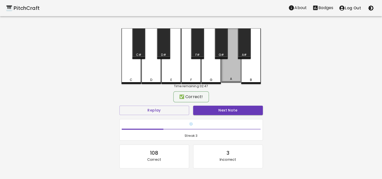
click at [228, 69] on div "A" at bounding box center [231, 55] width 20 height 55
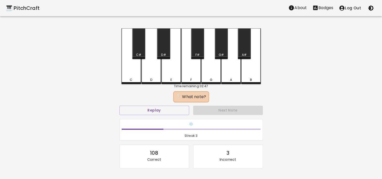
click at [183, 72] on div "F" at bounding box center [191, 56] width 20 height 56
click at [251, 73] on div "B" at bounding box center [251, 56] width 20 height 56
click at [247, 52] on div "A#" at bounding box center [244, 43] width 13 height 31
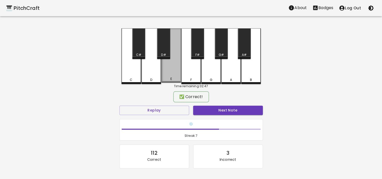
click at [172, 72] on div "E" at bounding box center [171, 55] width 20 height 55
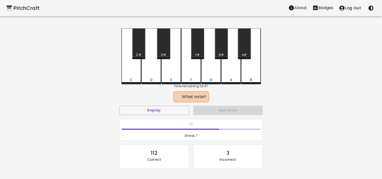
click at [139, 45] on div "C#" at bounding box center [138, 43] width 13 height 31
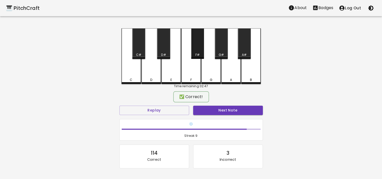
click at [197, 52] on div "F#" at bounding box center [197, 43] width 13 height 31
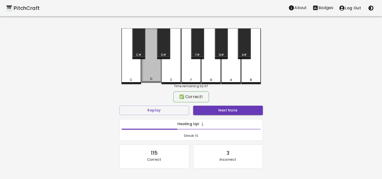
click at [153, 73] on div "D" at bounding box center [151, 55] width 20 height 55
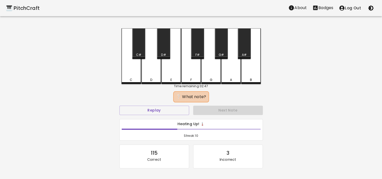
click at [219, 54] on div "G#" at bounding box center [221, 55] width 5 height 5
drag, startPoint x: 125, startPoint y: 68, endPoint x: 128, endPoint y: 68, distance: 2.8
click at [125, 68] on div "C" at bounding box center [131, 56] width 20 height 56
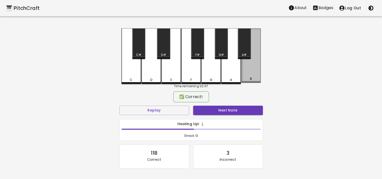
click at [252, 73] on div "B" at bounding box center [251, 55] width 20 height 55
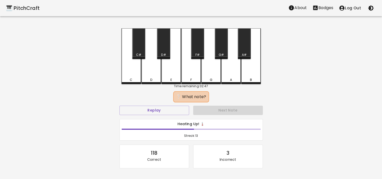
click at [262, 78] on div "C C# D D# E F F# G G# A A# B Time remaining: 02:47 ❔ What note? Replay Next Not…" at bounding box center [191, 114] width 152 height 172
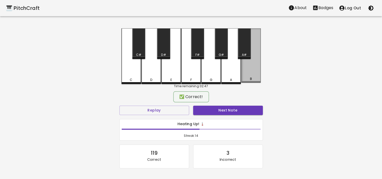
click at [252, 74] on div "B" at bounding box center [251, 55] width 20 height 55
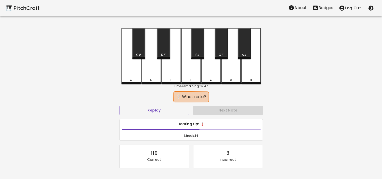
click at [165, 51] on div "D#" at bounding box center [163, 43] width 13 height 31
click at [148, 74] on div "D" at bounding box center [151, 56] width 20 height 56
click at [221, 43] on div "G#" at bounding box center [221, 43] width 13 height 31
click at [154, 73] on div "D" at bounding box center [151, 56] width 20 height 56
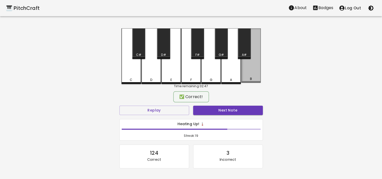
click at [251, 73] on div "B" at bounding box center [251, 55] width 20 height 55
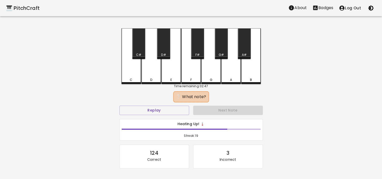
click at [133, 70] on div "C" at bounding box center [131, 56] width 20 height 56
click at [139, 48] on div "C#" at bounding box center [138, 43] width 13 height 31
click at [213, 72] on div "G" at bounding box center [211, 56] width 20 height 56
click at [137, 53] on div "C#" at bounding box center [138, 55] width 5 height 5
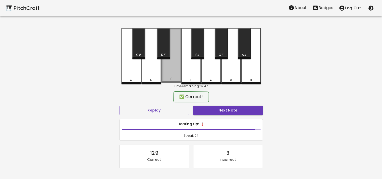
click at [173, 73] on div "E" at bounding box center [171, 55] width 20 height 55
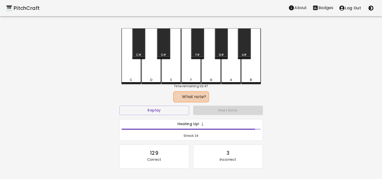
click at [153, 73] on div "D" at bounding box center [151, 56] width 20 height 56
click at [220, 52] on div "G#" at bounding box center [221, 43] width 13 height 31
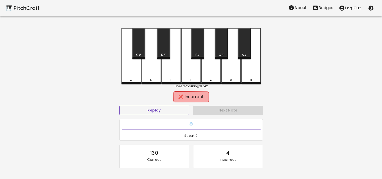
click at [157, 110] on button "Replay" at bounding box center [154, 110] width 70 height 9
click at [242, 49] on div "A#" at bounding box center [244, 43] width 13 height 31
click at [253, 72] on div "B" at bounding box center [251, 56] width 20 height 56
click at [249, 72] on div "B" at bounding box center [251, 56] width 20 height 56
click at [140, 51] on div "C#" at bounding box center [138, 43] width 13 height 31
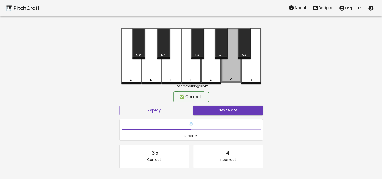
click at [227, 68] on div "A" at bounding box center [231, 55] width 20 height 55
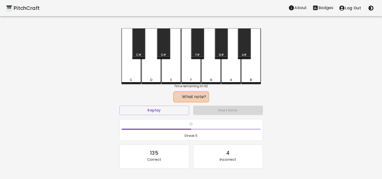
click at [227, 71] on div "A" at bounding box center [231, 56] width 20 height 56
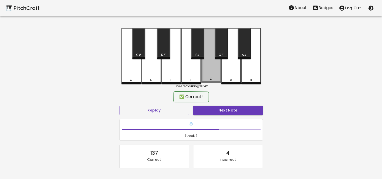
click at [211, 73] on div "G" at bounding box center [211, 55] width 20 height 55
click at [208, 71] on div "G" at bounding box center [211, 55] width 20 height 55
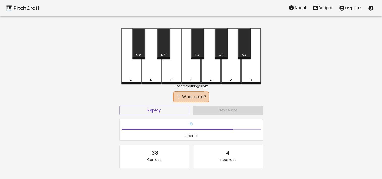
click at [139, 46] on div "C#" at bounding box center [138, 43] width 13 height 31
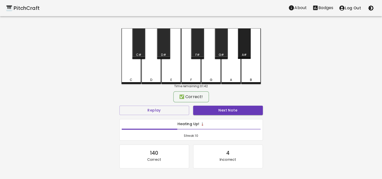
click at [244, 51] on div "A#" at bounding box center [244, 43] width 13 height 31
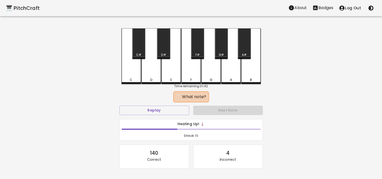
click at [168, 69] on div "E" at bounding box center [171, 56] width 20 height 56
click at [215, 69] on div "G" at bounding box center [211, 56] width 20 height 56
click at [197, 48] on div "F#" at bounding box center [197, 43] width 13 height 31
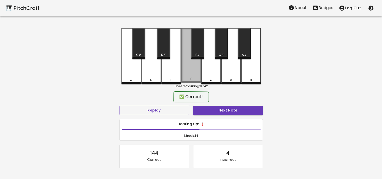
click at [190, 69] on div "F" at bounding box center [191, 55] width 20 height 55
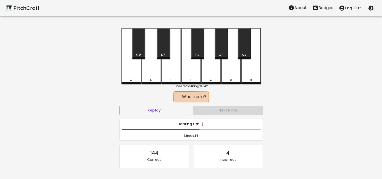
click at [189, 69] on div "F" at bounding box center [191, 56] width 20 height 56
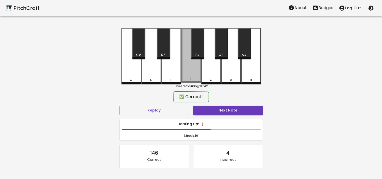
click at [192, 70] on div "F" at bounding box center [191, 55] width 20 height 55
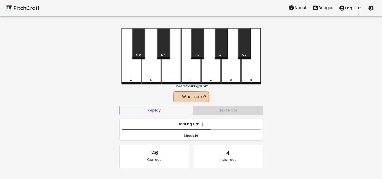
click at [222, 69] on div "A" at bounding box center [231, 56] width 20 height 56
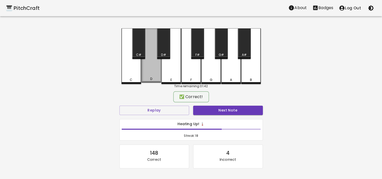
click at [154, 71] on div "D" at bounding box center [151, 55] width 20 height 55
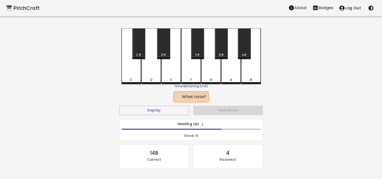
click at [211, 74] on div "G" at bounding box center [211, 56] width 20 height 56
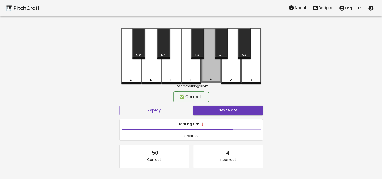
click at [210, 70] on div "G" at bounding box center [211, 55] width 20 height 55
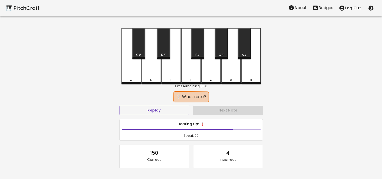
click at [163, 51] on div "D#" at bounding box center [163, 43] width 13 height 31
click at [228, 76] on div "A" at bounding box center [231, 56] width 20 height 56
click at [163, 47] on div "D#" at bounding box center [163, 43] width 13 height 31
click at [196, 49] on div "F#" at bounding box center [197, 43] width 13 height 31
click at [200, 46] on div "F#" at bounding box center [197, 43] width 13 height 31
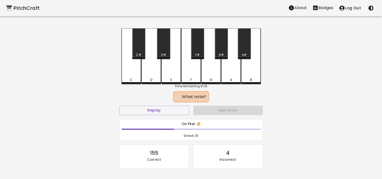
click at [225, 68] on div "A" at bounding box center [231, 56] width 20 height 56
click at [256, 77] on div "B" at bounding box center [251, 56] width 20 height 56
click at [125, 65] on div "C" at bounding box center [131, 56] width 20 height 56
click at [207, 72] on div "G" at bounding box center [211, 56] width 20 height 56
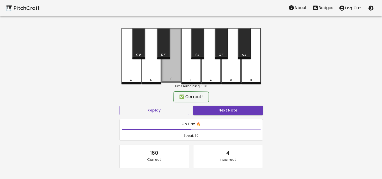
click at [166, 70] on div "E" at bounding box center [171, 55] width 20 height 55
click at [169, 72] on div "E" at bounding box center [171, 55] width 20 height 55
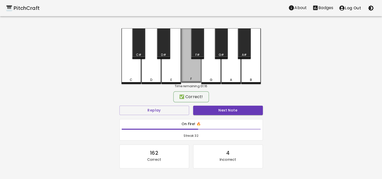
click at [193, 72] on div "F" at bounding box center [191, 55] width 20 height 55
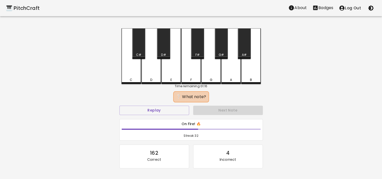
click at [155, 72] on div "D" at bounding box center [151, 56] width 20 height 56
click at [212, 72] on div "G" at bounding box center [211, 56] width 20 height 56
click at [163, 52] on div "D#" at bounding box center [163, 43] width 13 height 31
click at [226, 67] on div "A" at bounding box center [231, 56] width 20 height 56
click at [252, 73] on div "B" at bounding box center [251, 56] width 20 height 56
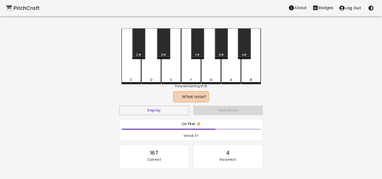
click at [129, 72] on div "C" at bounding box center [131, 56] width 20 height 56
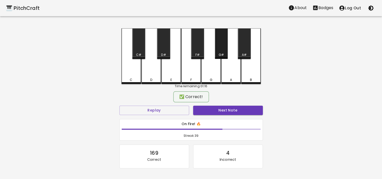
click at [221, 54] on div "G#" at bounding box center [221, 55] width 5 height 5
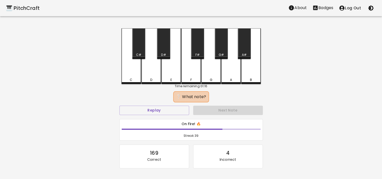
click at [170, 68] on div "E" at bounding box center [171, 56] width 20 height 56
click at [163, 50] on div "D#" at bounding box center [163, 43] width 13 height 31
click at [191, 72] on div "F" at bounding box center [191, 56] width 20 height 56
click at [165, 70] on div "E" at bounding box center [171, 56] width 20 height 56
click at [250, 66] on div "B" at bounding box center [251, 56] width 20 height 56
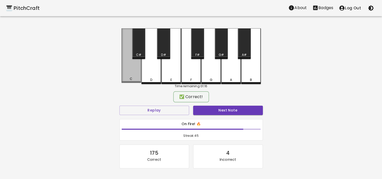
click at [125, 72] on div "C" at bounding box center [131, 55] width 20 height 55
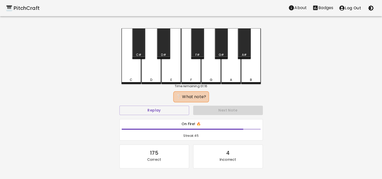
click at [192, 71] on div "F" at bounding box center [191, 56] width 20 height 56
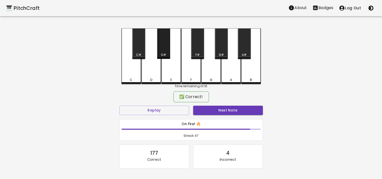
click at [164, 50] on div "D#" at bounding box center [163, 43] width 13 height 31
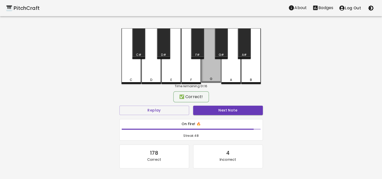
click at [214, 74] on div "G" at bounding box center [211, 55] width 20 height 55
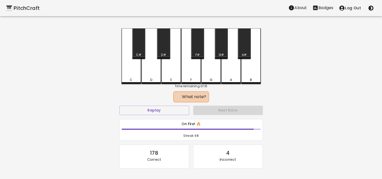
drag, startPoint x: 122, startPoint y: 69, endPoint x: 128, endPoint y: 69, distance: 6.1
click at [122, 68] on div "C" at bounding box center [131, 56] width 20 height 56
click at [243, 52] on div "A#" at bounding box center [244, 43] width 13 height 31
click at [223, 52] on div "G#" at bounding box center [221, 43] width 13 height 31
click at [245, 46] on div "A#" at bounding box center [244, 43] width 13 height 31
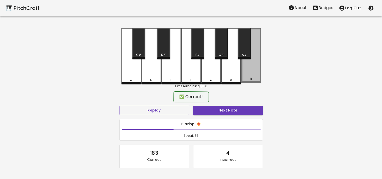
click at [257, 72] on div "B" at bounding box center [251, 55] width 20 height 55
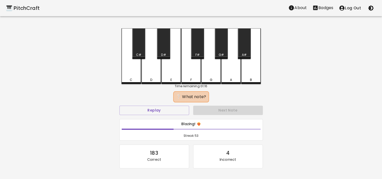
click at [151, 72] on div "D" at bounding box center [151, 56] width 20 height 56
click at [195, 49] on div "F#" at bounding box center [197, 43] width 13 height 31
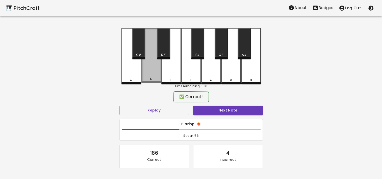
click at [155, 72] on div "D" at bounding box center [151, 55] width 20 height 55
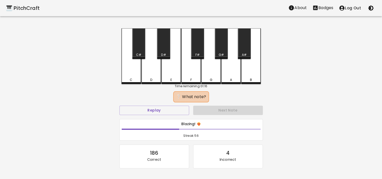
click at [195, 52] on div "F#" at bounding box center [197, 43] width 13 height 31
click at [176, 72] on div "E" at bounding box center [171, 56] width 20 height 56
click at [222, 50] on div "G#" at bounding box center [221, 43] width 13 height 31
click at [167, 107] on button "Replay" at bounding box center [154, 110] width 70 height 9
click at [243, 43] on div "A#" at bounding box center [244, 43] width 13 height 31
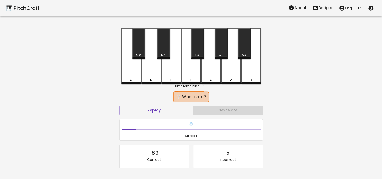
click at [133, 66] on div "C" at bounding box center [131, 56] width 20 height 56
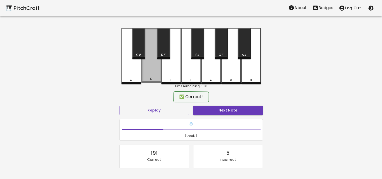
click at [153, 74] on div "D" at bounding box center [151, 55] width 20 height 55
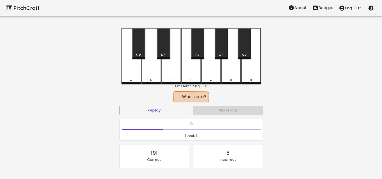
click at [132, 72] on div "C" at bounding box center [131, 56] width 20 height 56
click at [140, 47] on div "C#" at bounding box center [138, 43] width 13 height 31
click at [222, 49] on div "G#" at bounding box center [221, 43] width 13 height 31
click at [158, 114] on div "Replay" at bounding box center [154, 110] width 74 height 13
click at [202, 46] on div "F#" at bounding box center [197, 43] width 13 height 31
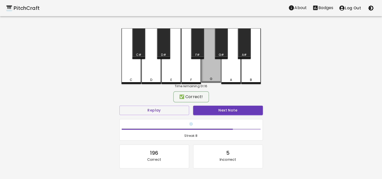
click at [209, 64] on div "G" at bounding box center [211, 55] width 20 height 55
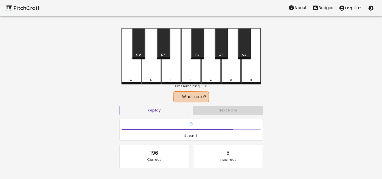
click at [144, 70] on div "D" at bounding box center [151, 56] width 20 height 56
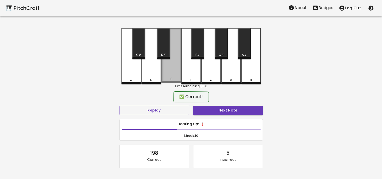
click at [172, 67] on div "E" at bounding box center [171, 55] width 20 height 55
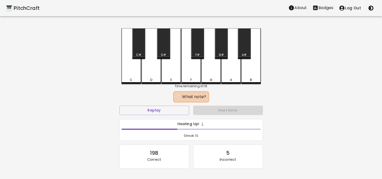
drag, startPoint x: 196, startPoint y: 48, endPoint x: 193, endPoint y: 55, distance: 7.2
click at [196, 48] on div "F#" at bounding box center [197, 43] width 13 height 31
click at [172, 73] on div "E" at bounding box center [171, 56] width 20 height 56
click at [262, 68] on div "C C# D D# E F F# G G# A A# B Time remaining: 01:16 ❔ What note? Replay Next Not…" at bounding box center [191, 114] width 152 height 172
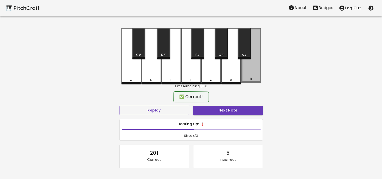
click at [257, 67] on div "B" at bounding box center [251, 55] width 20 height 55
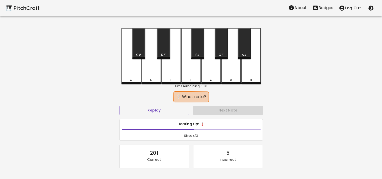
click at [193, 72] on div "F" at bounding box center [191, 56] width 20 height 56
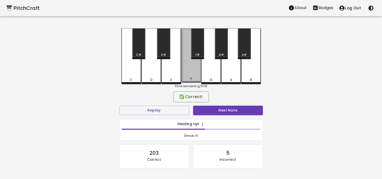
click at [191, 69] on div "F" at bounding box center [191, 55] width 20 height 55
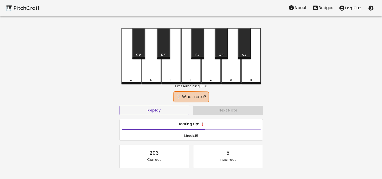
click at [162, 51] on div "D#" at bounding box center [163, 43] width 13 height 31
click at [158, 73] on div "D" at bounding box center [151, 56] width 20 height 56
click at [223, 72] on div "A" at bounding box center [231, 56] width 20 height 56
click at [170, 72] on div "E" at bounding box center [171, 56] width 20 height 56
click at [163, 112] on button "Replay" at bounding box center [154, 110] width 70 height 9
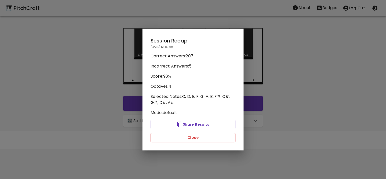
click at [191, 138] on button "Close" at bounding box center [193, 137] width 85 height 9
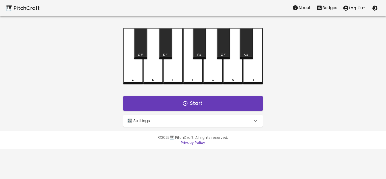
click at [328, 5] on p "Badges" at bounding box center [329, 8] width 15 height 6
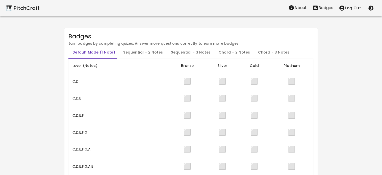
click at [32, 8] on div "🎹 PitchCraft" at bounding box center [23, 8] width 34 height 8
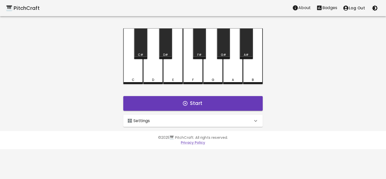
click at [202, 122] on div "🎛️ Settings" at bounding box center [189, 121] width 125 height 6
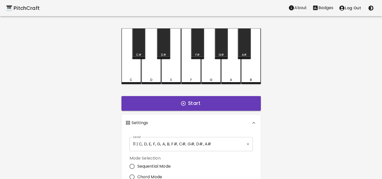
scroll to position [101, 0]
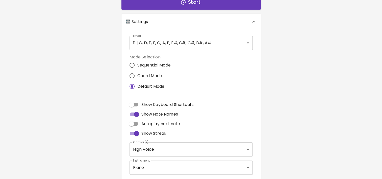
click at [153, 75] on span "Chord Mode" at bounding box center [149, 76] width 25 height 6
click at [137, 75] on input "Chord Mode" at bounding box center [132, 75] width 11 height 11
radio input "true"
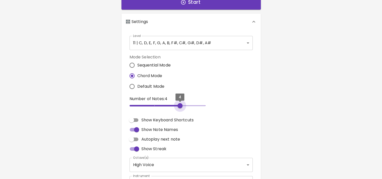
type input "5"
drag, startPoint x: 132, startPoint y: 105, endPoint x: 195, endPoint y: 109, distance: 63.8
click at [195, 109] on div "Number of Notes: 5 5" at bounding box center [168, 103] width 76 height 15
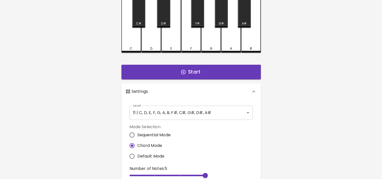
scroll to position [25, 0]
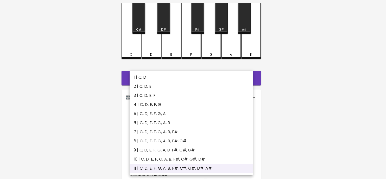
click at [182, 122] on body "🎹 PitchCraft About Badges Log Out C C# D D# E F F# G G# A A# B Start 🎛️ Setting…" at bounding box center [193, 135] width 386 height 321
click at [62, 80] on div at bounding box center [193, 89] width 386 height 179
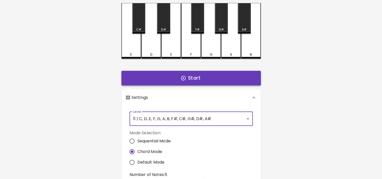
click at [152, 74] on button "Start" at bounding box center [190, 78] width 139 height 15
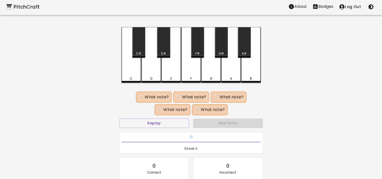
scroll to position [0, 0]
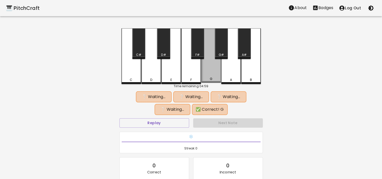
click at [212, 71] on div "G" at bounding box center [211, 55] width 20 height 55
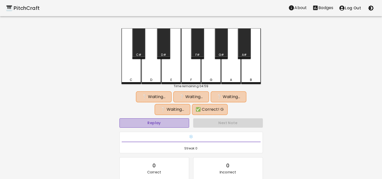
click at [160, 121] on button "Replay" at bounding box center [154, 122] width 70 height 9
click at [162, 121] on button "Replay" at bounding box center [154, 122] width 70 height 9
click at [163, 124] on button "Replay" at bounding box center [154, 122] width 70 height 9
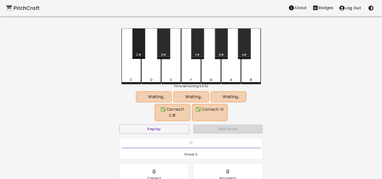
click at [137, 49] on div "C#" at bounding box center [138, 43] width 13 height 31
click at [168, 130] on button "Replay" at bounding box center [154, 128] width 70 height 9
click at [170, 129] on button "Replay" at bounding box center [154, 128] width 70 height 9
click at [201, 47] on div "F#" at bounding box center [197, 43] width 13 height 31
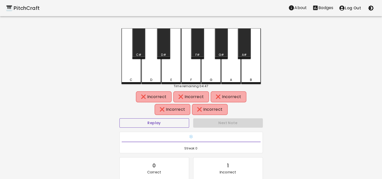
click at [168, 125] on button "Replay" at bounding box center [154, 122] width 70 height 9
click at [165, 122] on button "Replay" at bounding box center [154, 122] width 70 height 9
click at [139, 49] on div "C#" at bounding box center [138, 43] width 13 height 31
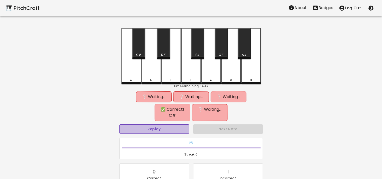
click at [168, 131] on button "Replay" at bounding box center [154, 128] width 70 height 9
click at [127, 70] on div "C" at bounding box center [131, 56] width 20 height 56
click at [160, 129] on button "Replay" at bounding box center [154, 128] width 70 height 9
click at [209, 72] on div "G" at bounding box center [211, 56] width 20 height 56
click at [162, 127] on button "Replay" at bounding box center [154, 128] width 70 height 9
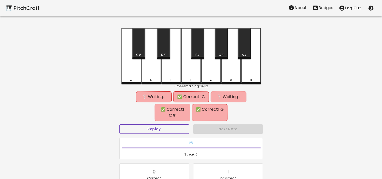
click at [162, 127] on button "Replay" at bounding box center [154, 128] width 70 height 9
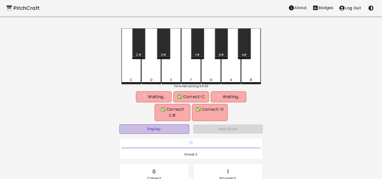
click at [162, 127] on button "Replay" at bounding box center [154, 128] width 70 height 9
click at [163, 124] on button "Replay" at bounding box center [154, 128] width 70 height 9
click at [191, 73] on div "F" at bounding box center [191, 56] width 20 height 56
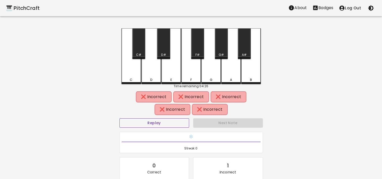
click at [144, 122] on button "Replay" at bounding box center [154, 122] width 70 height 9
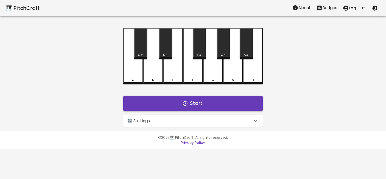
click at [208, 101] on button "Start" at bounding box center [192, 103] width 139 height 15
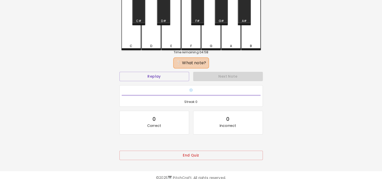
scroll to position [18, 0]
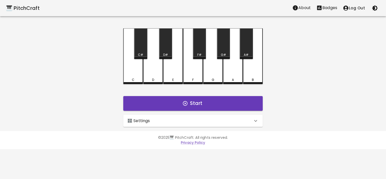
click at [163, 121] on div "🎛️ Settings" at bounding box center [189, 121] width 125 height 6
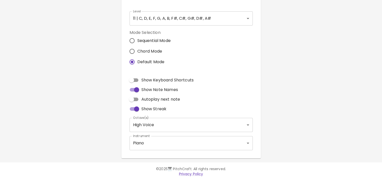
scroll to position [126, 0]
click at [148, 48] on span "Chord Mode" at bounding box center [149, 50] width 25 height 6
click at [137, 48] on input "Chord Mode" at bounding box center [132, 50] width 11 height 11
radio input "true"
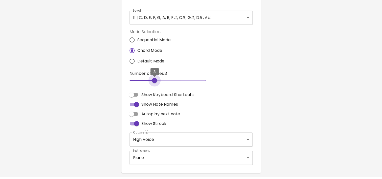
drag, startPoint x: 139, startPoint y: 80, endPoint x: 147, endPoint y: 80, distance: 8.1
click at [147, 80] on span "3" at bounding box center [168, 81] width 76 height 8
type input "2"
drag, startPoint x: 151, startPoint y: 81, endPoint x: 140, endPoint y: 81, distance: 10.1
click at [140, 81] on span "2" at bounding box center [168, 81] width 76 height 8
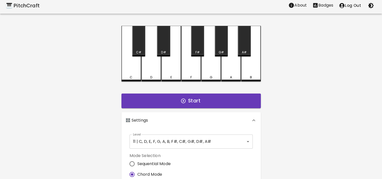
scroll to position [0, 0]
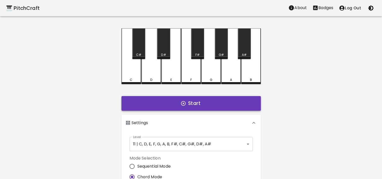
click at [183, 99] on button "Start" at bounding box center [190, 103] width 139 height 15
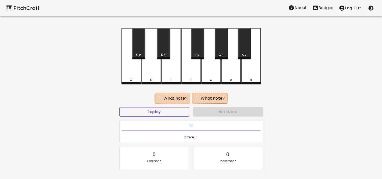
click at [161, 113] on button "Replay" at bounding box center [154, 111] width 70 height 9
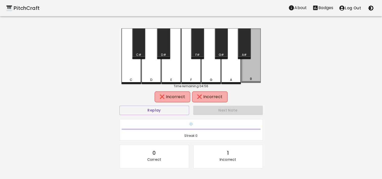
click at [256, 68] on div "B" at bounding box center [251, 55] width 20 height 55
click at [174, 111] on button "Replay" at bounding box center [154, 110] width 70 height 9
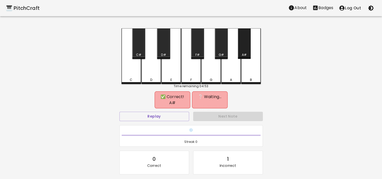
click at [242, 49] on div "A#" at bounding box center [244, 43] width 13 height 31
click at [163, 112] on button "Replay" at bounding box center [154, 116] width 70 height 9
click at [220, 54] on div "G#" at bounding box center [221, 55] width 5 height 5
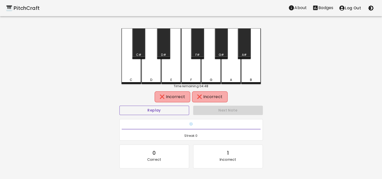
click at [167, 106] on button "Replay" at bounding box center [154, 110] width 70 height 9
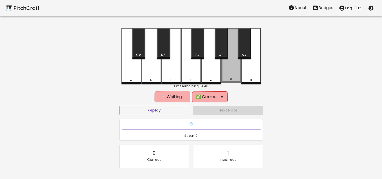
drag, startPoint x: 228, startPoint y: 70, endPoint x: 242, endPoint y: 49, distance: 25.6
click at [229, 70] on div "A" at bounding box center [231, 55] width 20 height 55
click at [242, 48] on div "A#" at bounding box center [244, 43] width 13 height 31
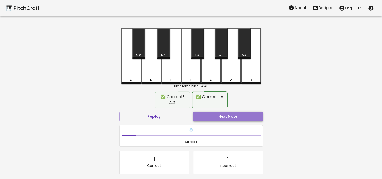
click at [216, 112] on button "Next Note" at bounding box center [228, 116] width 70 height 9
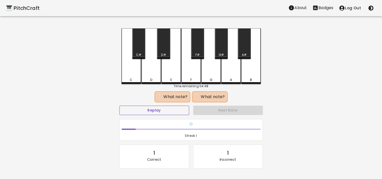
click at [146, 111] on button "Replay" at bounding box center [154, 110] width 70 height 9
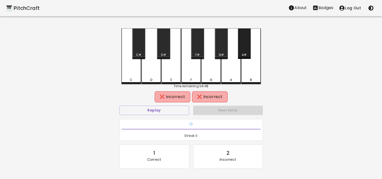
click at [247, 52] on div "A#" at bounding box center [244, 43] width 13 height 31
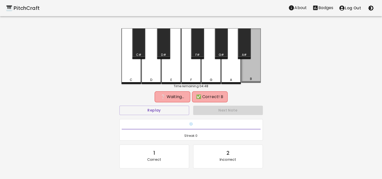
click at [250, 69] on div "B" at bounding box center [251, 55] width 20 height 55
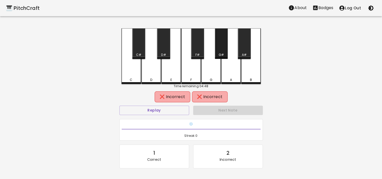
click at [222, 52] on div "G#" at bounding box center [221, 43] width 13 height 31
click at [175, 109] on button "Replay" at bounding box center [154, 110] width 70 height 9
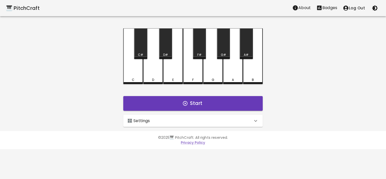
click at [151, 123] on div "🎛️ Settings" at bounding box center [189, 121] width 125 height 6
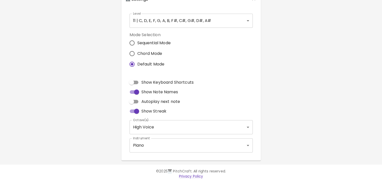
scroll to position [127, 0]
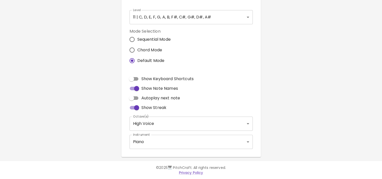
click at [148, 48] on span "Chord Mode" at bounding box center [149, 50] width 25 height 6
click at [137, 48] on input "Chord Mode" at bounding box center [132, 50] width 11 height 11
radio input "true"
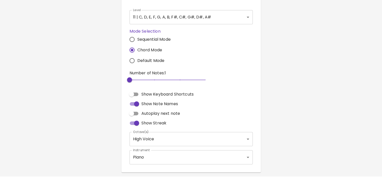
click at [151, 43] on label "Sequential Mode" at bounding box center [149, 39] width 44 height 11
click at [137, 43] on input "Sequential Mode" at bounding box center [132, 39] width 11 height 11
radio input "true"
type input "4"
drag, startPoint x: 134, startPoint y: 77, endPoint x: 147, endPoint y: 79, distance: 13.1
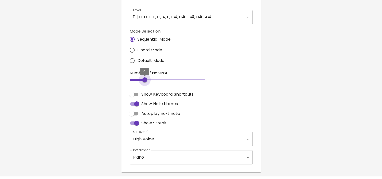
click at [147, 79] on span "4" at bounding box center [144, 79] width 5 height 5
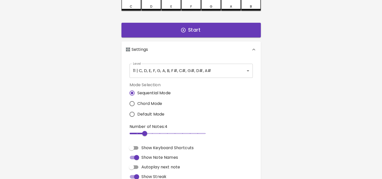
scroll to position [0, 0]
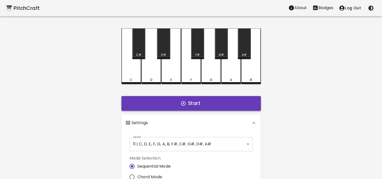
click at [205, 108] on button "Start" at bounding box center [190, 103] width 139 height 15
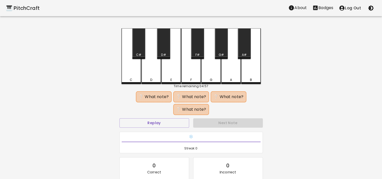
click at [138, 51] on div "C#" at bounding box center [138, 43] width 13 height 31
click at [157, 122] on button "Replay" at bounding box center [154, 122] width 70 height 9
click at [171, 70] on div "E" at bounding box center [171, 56] width 20 height 56
click at [131, 73] on div "C" at bounding box center [131, 56] width 20 height 56
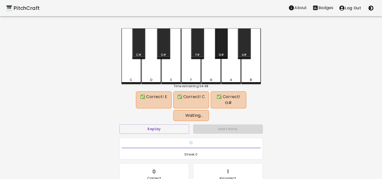
click at [221, 52] on div "G#" at bounding box center [221, 43] width 13 height 31
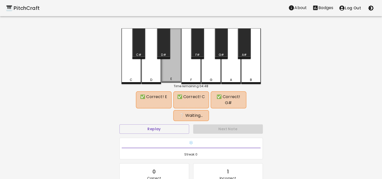
click at [171, 75] on div "E" at bounding box center [171, 55] width 20 height 55
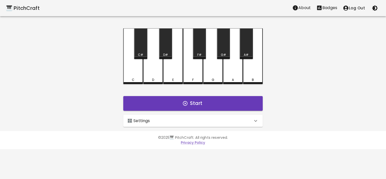
click at [174, 120] on div "🎛️ Settings" at bounding box center [189, 121] width 125 height 6
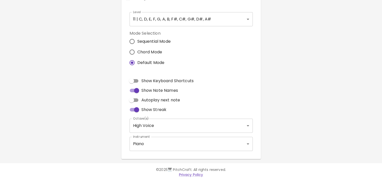
scroll to position [127, 0]
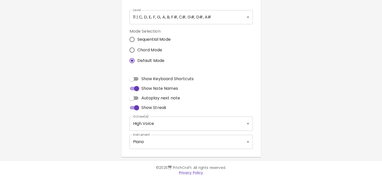
click at [144, 42] on label "Sequential Mode" at bounding box center [149, 39] width 44 height 11
click at [137, 42] on input "Sequential Mode" at bounding box center [132, 39] width 11 height 11
radio input "true"
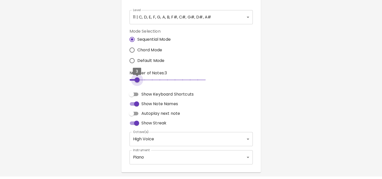
type input "4"
drag, startPoint x: 135, startPoint y: 79, endPoint x: 143, endPoint y: 81, distance: 8.4
click at [143, 81] on span "4" at bounding box center [144, 79] width 5 height 5
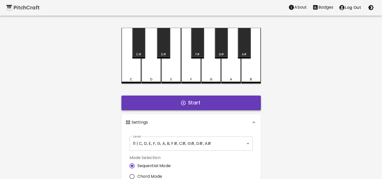
click at [191, 103] on button "Start" at bounding box center [190, 102] width 139 height 15
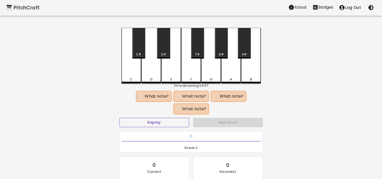
click at [172, 119] on button "Replay" at bounding box center [154, 122] width 70 height 9
click at [172, 123] on button "Replay" at bounding box center [154, 122] width 70 height 9
click at [171, 123] on button "Replay" at bounding box center [154, 122] width 70 height 9
click at [170, 123] on button "Replay" at bounding box center [154, 122] width 70 height 9
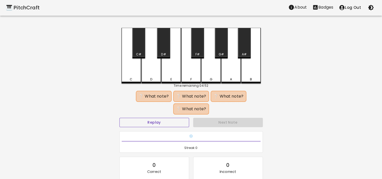
click at [170, 122] on button "Replay" at bounding box center [154, 122] width 70 height 9
click at [254, 71] on div "B" at bounding box center [251, 56] width 20 height 56
click at [141, 123] on button "Replay" at bounding box center [154, 122] width 70 height 9
click at [143, 123] on button "Replay" at bounding box center [154, 122] width 70 height 9
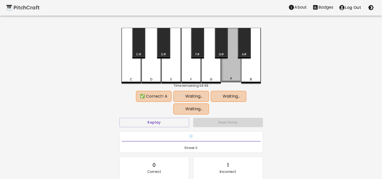
click at [231, 72] on div "A" at bounding box center [231, 55] width 20 height 55
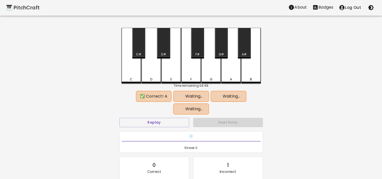
click at [155, 74] on div "D" at bounding box center [151, 56] width 20 height 56
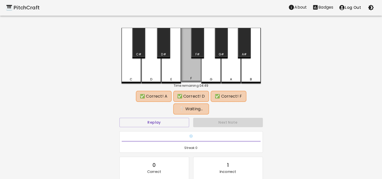
click at [190, 73] on div "F" at bounding box center [191, 55] width 20 height 55
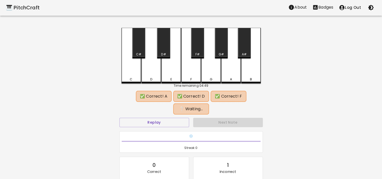
click at [165, 52] on div "D#" at bounding box center [163, 54] width 5 height 5
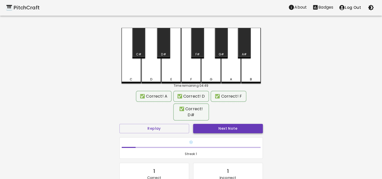
click at [222, 125] on button "Next Note" at bounding box center [228, 128] width 70 height 9
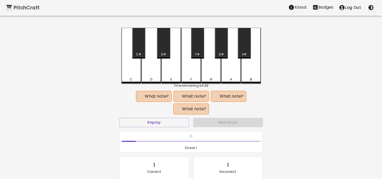
click at [139, 48] on div "C#" at bounding box center [138, 43] width 13 height 31
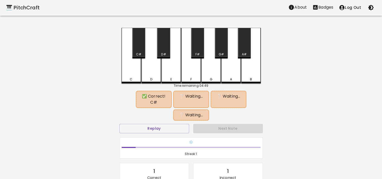
click at [130, 73] on div "C" at bounding box center [131, 56] width 20 height 56
click at [159, 126] on button "Replay" at bounding box center [154, 128] width 70 height 9
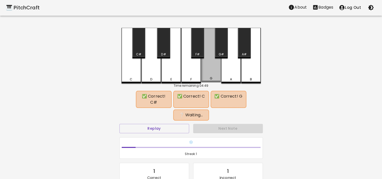
drag, startPoint x: 211, startPoint y: 75, endPoint x: 224, endPoint y: 74, distance: 13.2
click at [212, 75] on div "G" at bounding box center [211, 55] width 20 height 55
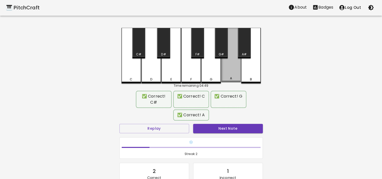
click at [229, 74] on div "A" at bounding box center [231, 55] width 20 height 55
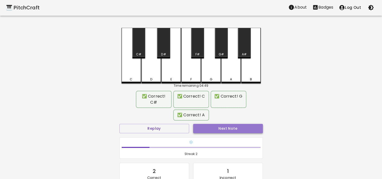
click at [215, 126] on button "Next Note" at bounding box center [228, 128] width 70 height 9
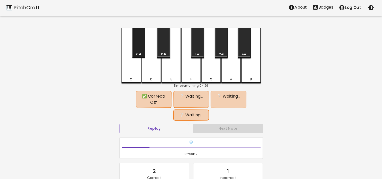
drag, startPoint x: 138, startPoint y: 51, endPoint x: 135, endPoint y: 65, distance: 14.5
click at [138, 51] on div "C#" at bounding box center [138, 43] width 13 height 31
click at [130, 72] on div "C" at bounding box center [131, 56] width 20 height 56
click at [175, 73] on div "E" at bounding box center [171, 56] width 20 height 56
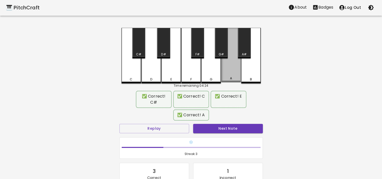
click at [228, 71] on div "A" at bounding box center [231, 55] width 20 height 55
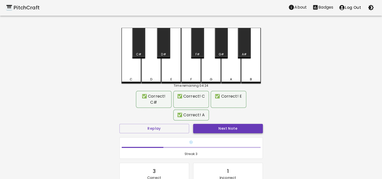
click at [223, 128] on button "Next Note" at bounding box center [228, 128] width 70 height 9
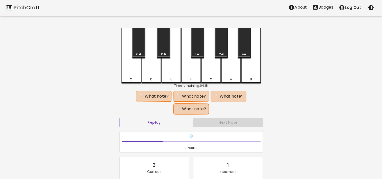
click at [173, 73] on div "E" at bounding box center [171, 56] width 20 height 56
click at [163, 123] on button "Replay" at bounding box center [154, 122] width 70 height 9
click at [168, 118] on button "Replay" at bounding box center [154, 122] width 70 height 9
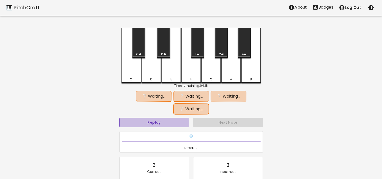
click at [165, 122] on button "Replay" at bounding box center [154, 122] width 70 height 9
click at [221, 49] on div "G#" at bounding box center [221, 43] width 13 height 31
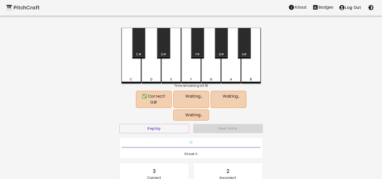
click at [152, 75] on div "D" at bounding box center [151, 56] width 20 height 56
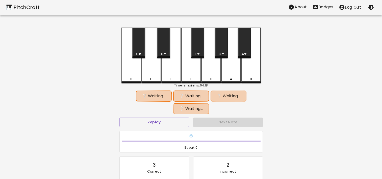
scroll to position [0, 0]
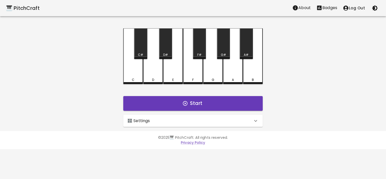
click at [161, 121] on div "🎛️ Settings" at bounding box center [189, 121] width 125 height 6
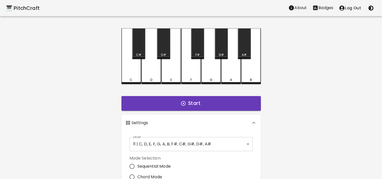
scroll to position [127, 0]
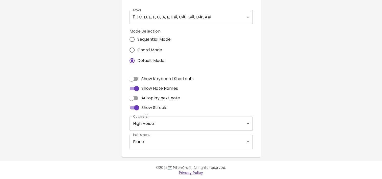
click at [151, 51] on span "Chord Mode" at bounding box center [149, 50] width 25 height 6
click at [137, 51] on input "Chord Mode" at bounding box center [132, 50] width 11 height 11
radio input "true"
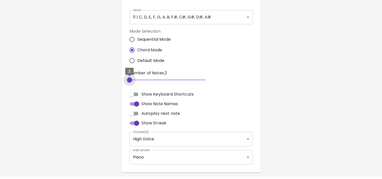
drag, startPoint x: 133, startPoint y: 79, endPoint x: 139, endPoint y: 79, distance: 6.1
click at [139, 79] on span "2" at bounding box center [168, 80] width 76 height 8
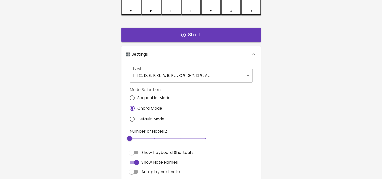
scroll to position [76, 0]
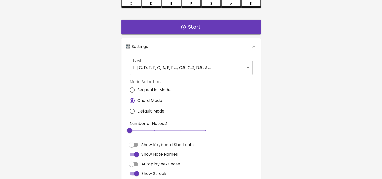
click at [148, 94] on label "Sequential Mode" at bounding box center [149, 90] width 44 height 11
click at [137, 94] on input "Sequential Mode" at bounding box center [132, 90] width 11 height 11
radio input "true"
click at [194, 24] on button "Start" at bounding box center [190, 27] width 139 height 15
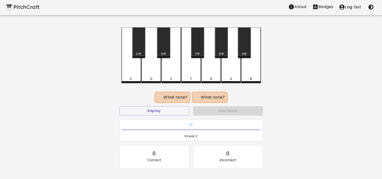
scroll to position [0, 0]
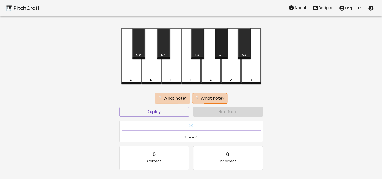
click at [222, 51] on div "G#" at bounding box center [221, 43] width 13 height 31
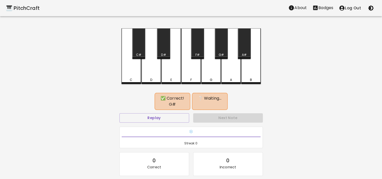
click at [191, 73] on div "F" at bounding box center [191, 56] width 20 height 56
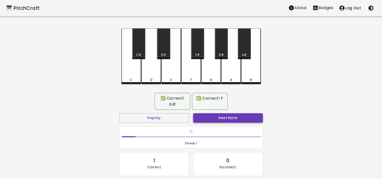
click at [219, 120] on button "Next Note" at bounding box center [228, 117] width 70 height 9
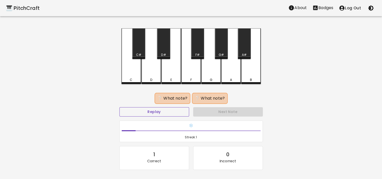
click at [170, 109] on button "Replay" at bounding box center [154, 111] width 70 height 9
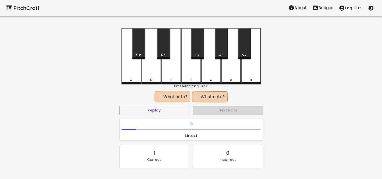
click at [213, 71] on div "G" at bounding box center [211, 56] width 20 height 56
click at [233, 73] on div "A" at bounding box center [231, 56] width 20 height 56
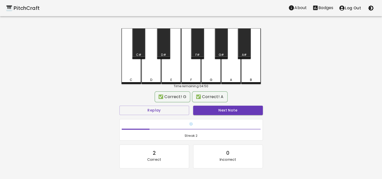
click at [231, 112] on button "Next Note" at bounding box center [228, 110] width 70 height 9
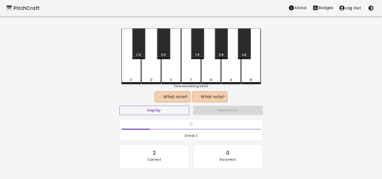
click at [172, 109] on button "Replay" at bounding box center [154, 110] width 70 height 9
click at [193, 74] on div "F" at bounding box center [191, 56] width 20 height 56
click at [140, 51] on div "C#" at bounding box center [138, 43] width 13 height 31
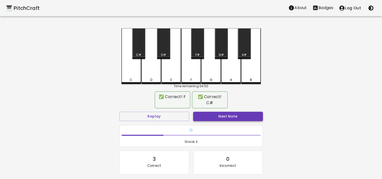
click at [216, 113] on button "Next Note" at bounding box center [228, 116] width 70 height 9
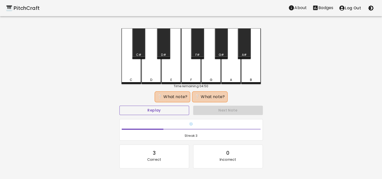
click at [174, 109] on button "Replay" at bounding box center [154, 110] width 70 height 9
click at [196, 73] on div "F" at bounding box center [191, 56] width 20 height 56
click at [167, 114] on div "Replay" at bounding box center [154, 110] width 74 height 13
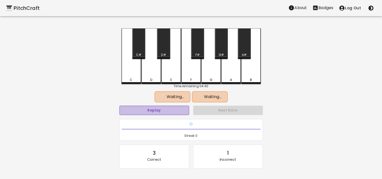
click at [165, 110] on button "Replay" at bounding box center [154, 110] width 70 height 9
click at [174, 72] on div "E" at bounding box center [171, 56] width 20 height 56
click at [166, 54] on div "D#" at bounding box center [164, 55] width 12 height 5
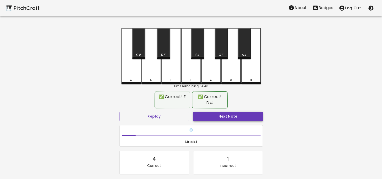
click at [205, 112] on button "Next Note" at bounding box center [228, 116] width 70 height 9
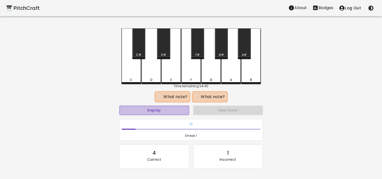
click at [163, 109] on button "Replay" at bounding box center [154, 110] width 70 height 9
click at [167, 68] on div "E" at bounding box center [171, 56] width 20 height 56
click at [129, 72] on div "C" at bounding box center [131, 56] width 20 height 56
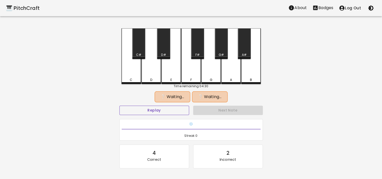
click at [166, 113] on button "Replay" at bounding box center [154, 110] width 70 height 9
drag, startPoint x: 172, startPoint y: 70, endPoint x: 154, endPoint y: 75, distance: 18.7
click at [167, 71] on div "E" at bounding box center [171, 56] width 20 height 56
drag, startPoint x: 150, startPoint y: 76, endPoint x: 205, endPoint y: 101, distance: 60.7
click at [150, 77] on div "D" at bounding box center [151, 56] width 20 height 56
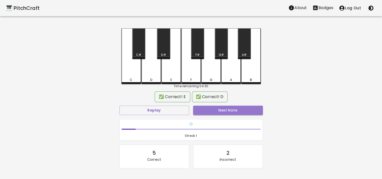
click at [235, 108] on button "Next Note" at bounding box center [228, 110] width 70 height 9
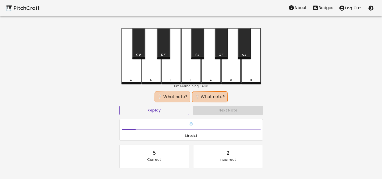
click at [159, 109] on button "Replay" at bounding box center [154, 110] width 70 height 9
click at [149, 71] on div "D" at bounding box center [151, 56] width 20 height 56
click at [200, 47] on div "F#" at bounding box center [197, 43] width 13 height 31
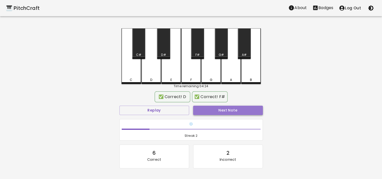
click at [228, 108] on button "Next Note" at bounding box center [228, 110] width 70 height 9
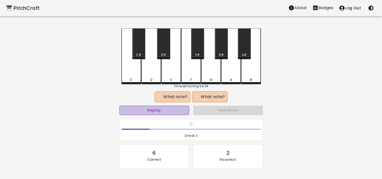
click at [160, 109] on button "Replay" at bounding box center [154, 110] width 70 height 9
click at [139, 51] on div "C#" at bounding box center [138, 43] width 13 height 31
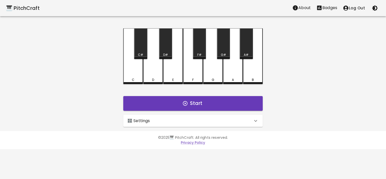
click at [207, 124] on div "🎛️ Settings" at bounding box center [192, 121] width 139 height 12
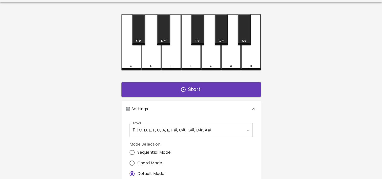
scroll to position [76, 0]
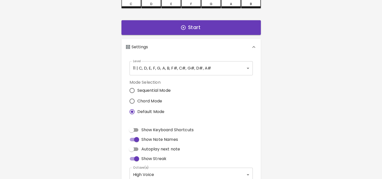
click at [150, 93] on label "Sequential Mode" at bounding box center [149, 90] width 44 height 11
click at [137, 93] on input "Sequential Mode" at bounding box center [132, 90] width 11 height 11
radio input "true"
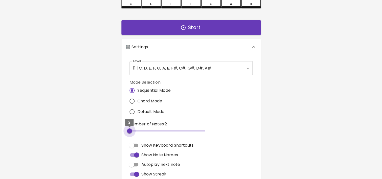
drag, startPoint x: 131, startPoint y: 132, endPoint x: 132, endPoint y: 123, distance: 8.6
click at [132, 132] on span "2" at bounding box center [129, 130] width 5 height 5
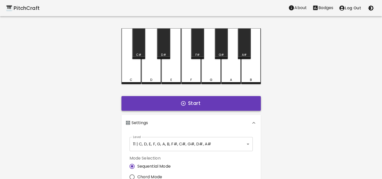
click at [205, 106] on button "Start" at bounding box center [190, 103] width 139 height 15
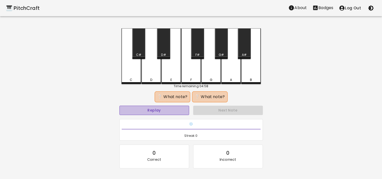
click at [177, 112] on button "Replay" at bounding box center [154, 110] width 70 height 9
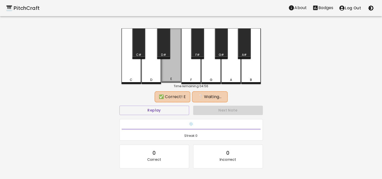
click at [170, 69] on div "E" at bounding box center [171, 55] width 20 height 55
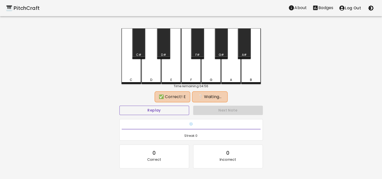
click at [164, 110] on button "Replay" at bounding box center [154, 110] width 70 height 9
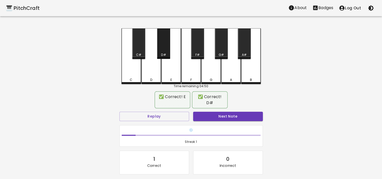
click at [161, 53] on div "D#" at bounding box center [164, 55] width 12 height 5
click at [222, 112] on button "Next Note" at bounding box center [228, 116] width 70 height 9
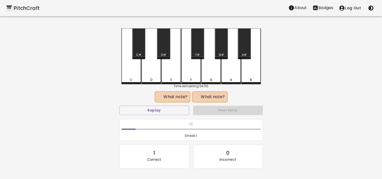
click at [196, 49] on div "F#" at bounding box center [197, 43] width 13 height 31
click at [181, 111] on button "Replay" at bounding box center [154, 110] width 70 height 9
click at [245, 52] on div "A#" at bounding box center [244, 43] width 13 height 31
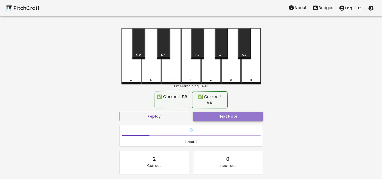
click at [226, 114] on button "Next Note" at bounding box center [228, 116] width 70 height 9
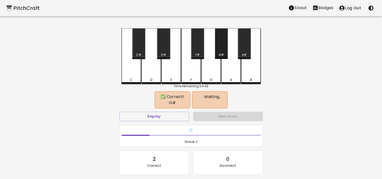
click at [223, 47] on div "G#" at bounding box center [221, 43] width 13 height 31
click at [131, 72] on div "C" at bounding box center [131, 56] width 20 height 56
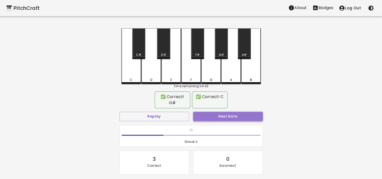
click at [231, 116] on button "Next Note" at bounding box center [228, 116] width 70 height 9
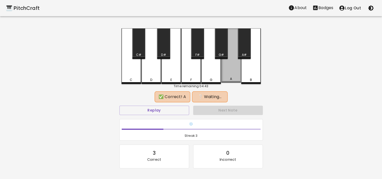
drag, startPoint x: 230, startPoint y: 73, endPoint x: 236, endPoint y: 73, distance: 5.8
click at [230, 73] on div "A" at bounding box center [231, 55] width 20 height 55
click at [251, 70] on div "B" at bounding box center [251, 56] width 20 height 56
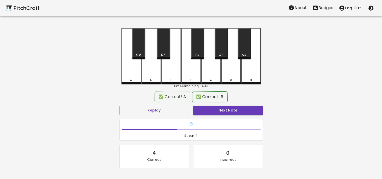
click at [231, 113] on button "Next Note" at bounding box center [228, 110] width 70 height 9
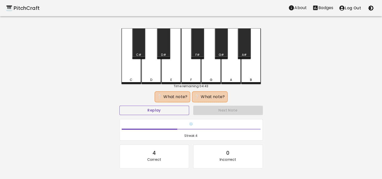
click at [175, 110] on button "Replay" at bounding box center [154, 110] width 70 height 9
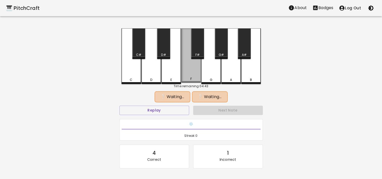
drag, startPoint x: 190, startPoint y: 73, endPoint x: 215, endPoint y: 76, distance: 25.6
click at [194, 75] on div "F" at bounding box center [191, 55] width 20 height 55
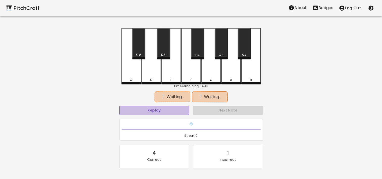
click at [165, 109] on button "Replay" at bounding box center [154, 110] width 70 height 9
drag, startPoint x: 172, startPoint y: 74, endPoint x: 202, endPoint y: 77, distance: 30.7
click at [173, 74] on div "E" at bounding box center [171, 56] width 20 height 56
click at [233, 74] on div "A" at bounding box center [231, 56] width 20 height 56
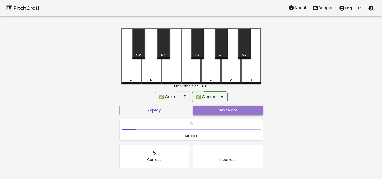
click at [236, 114] on button "Next Note" at bounding box center [228, 110] width 70 height 9
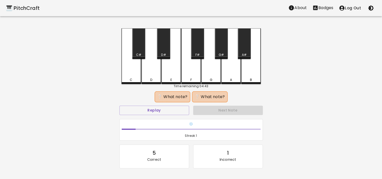
click at [193, 71] on div "F" at bounding box center [191, 56] width 20 height 56
drag, startPoint x: 133, startPoint y: 73, endPoint x: 205, endPoint y: 103, distance: 77.9
click at [133, 73] on div "C" at bounding box center [131, 56] width 20 height 56
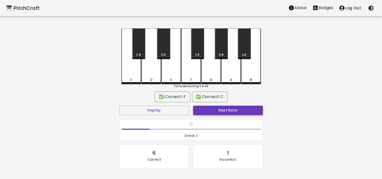
click at [229, 108] on button "Next Note" at bounding box center [228, 110] width 70 height 9
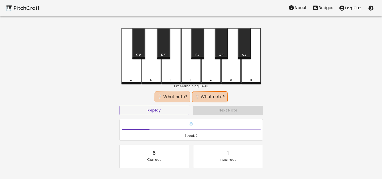
click at [231, 73] on div "A" at bounding box center [231, 56] width 20 height 56
click at [196, 74] on div "F" at bounding box center [191, 56] width 20 height 56
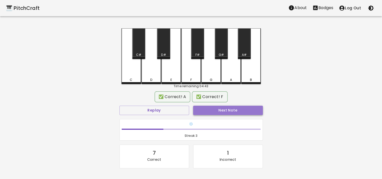
click at [231, 108] on button "Next Note" at bounding box center [228, 110] width 70 height 9
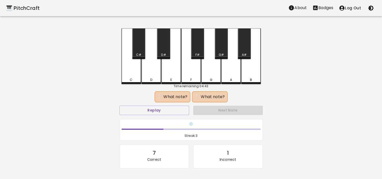
click at [131, 74] on div "C" at bounding box center [131, 56] width 20 height 56
click at [244, 50] on div "A#" at bounding box center [244, 43] width 13 height 31
click at [170, 107] on button "Replay" at bounding box center [154, 110] width 70 height 9
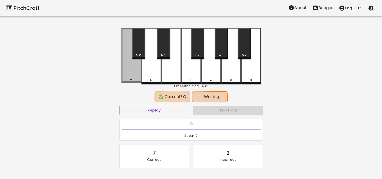
click at [131, 72] on div "C" at bounding box center [131, 55] width 20 height 55
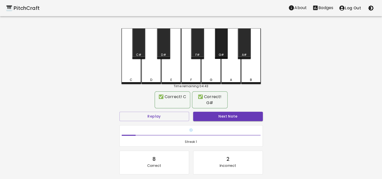
click at [221, 42] on div "G#" at bounding box center [221, 43] width 13 height 31
click at [229, 114] on button "Next Note" at bounding box center [228, 116] width 70 height 9
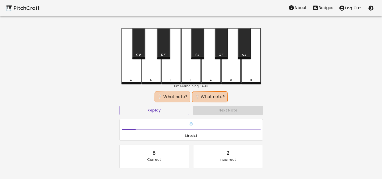
click at [244, 49] on div "A#" at bounding box center [244, 43] width 13 height 31
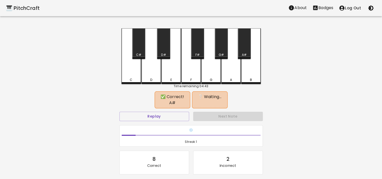
click at [153, 70] on div "D" at bounding box center [151, 56] width 20 height 56
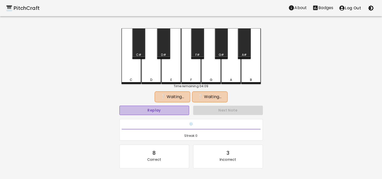
click at [179, 107] on button "Replay" at bounding box center [154, 110] width 70 height 9
drag, startPoint x: 243, startPoint y: 48, endPoint x: 240, endPoint y: 48, distance: 3.4
click at [242, 48] on div "A#" at bounding box center [244, 43] width 13 height 31
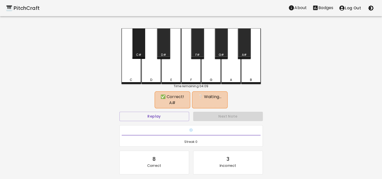
click at [139, 51] on div "C#" at bounding box center [138, 43] width 13 height 31
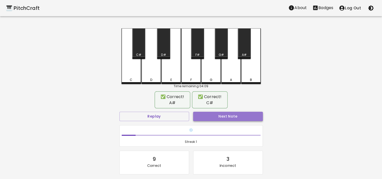
click at [231, 115] on button "Next Note" at bounding box center [228, 116] width 70 height 9
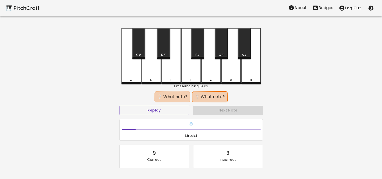
click at [244, 46] on div "A#" at bounding box center [244, 43] width 13 height 31
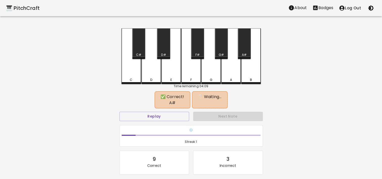
click at [165, 52] on div "D#" at bounding box center [163, 43] width 13 height 31
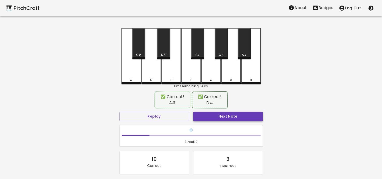
click at [220, 112] on button "Next Note" at bounding box center [228, 116] width 70 height 9
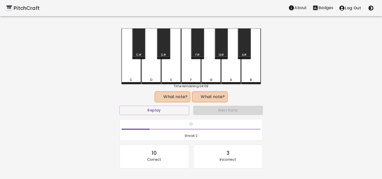
click at [171, 72] on div "E" at bounding box center [171, 56] width 20 height 56
click at [155, 71] on div "D" at bounding box center [151, 56] width 20 height 56
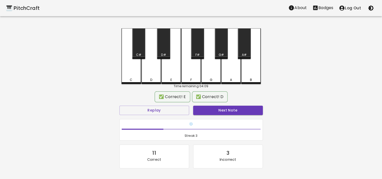
click at [234, 108] on button "Next Note" at bounding box center [228, 110] width 70 height 9
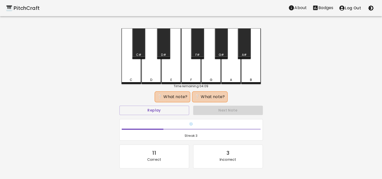
click at [164, 49] on div "D#" at bounding box center [163, 43] width 13 height 31
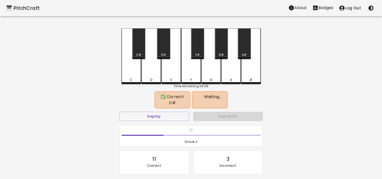
drag, startPoint x: 251, startPoint y: 74, endPoint x: 244, endPoint y: 81, distance: 9.5
click at [251, 74] on div "B" at bounding box center [251, 56] width 20 height 56
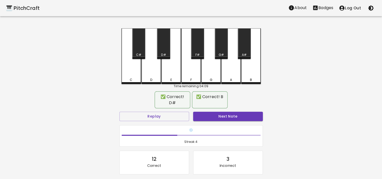
click at [229, 110] on div "Next Note" at bounding box center [228, 116] width 74 height 13
click at [232, 112] on button "Next Note" at bounding box center [228, 116] width 70 height 9
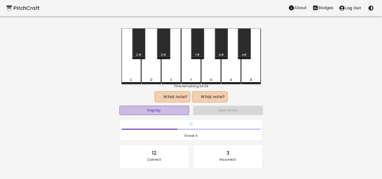
click at [165, 107] on button "Replay" at bounding box center [154, 110] width 70 height 9
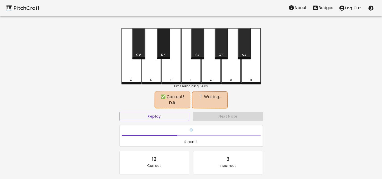
click at [164, 43] on div "D#" at bounding box center [163, 43] width 13 height 31
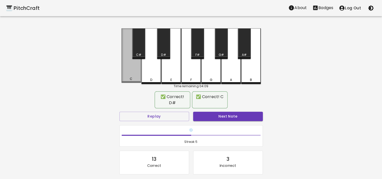
click at [133, 77] on div "C" at bounding box center [131, 55] width 20 height 55
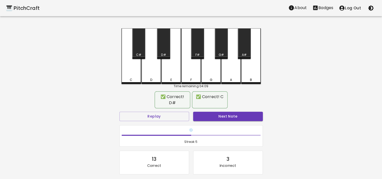
click at [230, 112] on button "Next Note" at bounding box center [228, 116] width 70 height 9
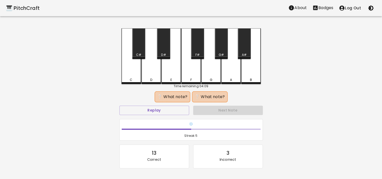
click at [152, 72] on div "D" at bounding box center [151, 56] width 20 height 56
click at [209, 73] on div "G" at bounding box center [211, 56] width 20 height 56
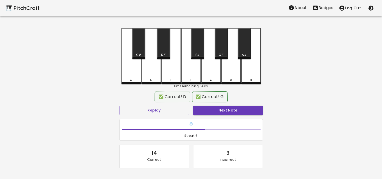
click at [228, 106] on button "Next Note" at bounding box center [228, 110] width 70 height 9
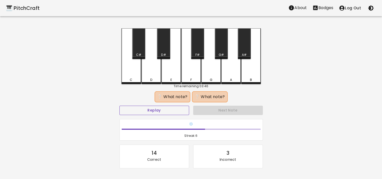
click at [162, 110] on button "Replay" at bounding box center [154, 110] width 70 height 9
click at [171, 72] on div "E" at bounding box center [171, 56] width 20 height 56
click at [243, 53] on div "A#" at bounding box center [244, 55] width 5 height 5
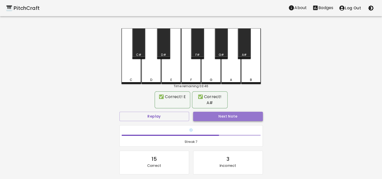
click at [235, 112] on button "Next Note" at bounding box center [228, 116] width 70 height 9
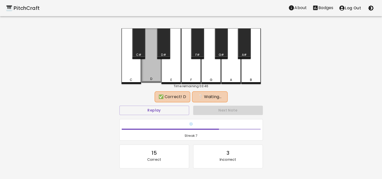
drag, startPoint x: 151, startPoint y: 73, endPoint x: 277, endPoint y: 86, distance: 127.2
click at [153, 73] on div "D" at bounding box center [151, 55] width 20 height 55
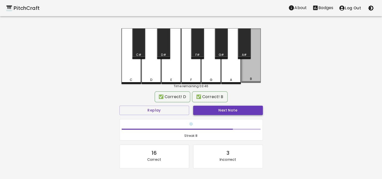
drag, startPoint x: 254, startPoint y: 76, endPoint x: 234, endPoint y: 106, distance: 36.2
click at [254, 76] on div "B" at bounding box center [251, 55] width 20 height 55
click at [232, 111] on button "Next Note" at bounding box center [228, 110] width 70 height 9
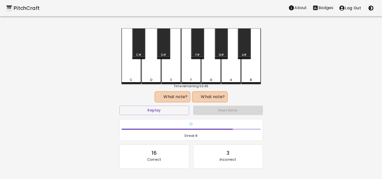
click at [164, 53] on div "D#" at bounding box center [163, 55] width 5 height 5
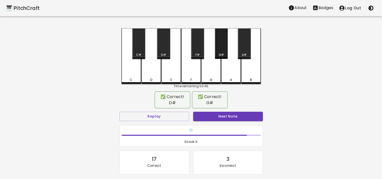
click at [222, 53] on div "G#" at bounding box center [221, 55] width 5 height 5
click at [234, 118] on button "Next Note" at bounding box center [228, 116] width 70 height 9
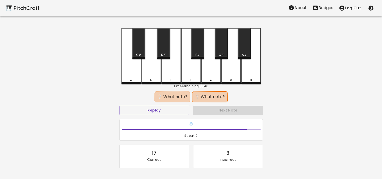
click at [138, 49] on div "C#" at bounding box center [138, 43] width 13 height 31
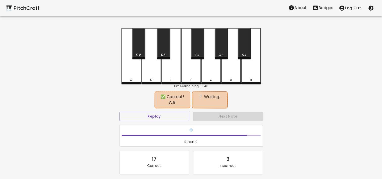
drag, startPoint x: 148, startPoint y: 71, endPoint x: 202, endPoint y: 97, distance: 59.9
click at [148, 71] on div "D" at bounding box center [151, 56] width 20 height 56
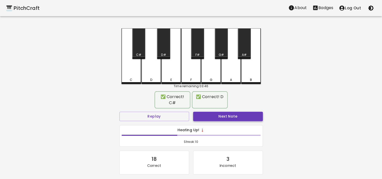
click at [230, 119] on button "Next Note" at bounding box center [228, 116] width 70 height 9
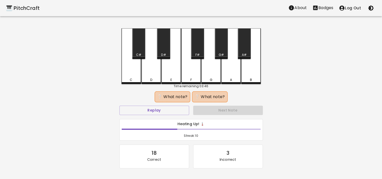
click at [164, 46] on div "D#" at bounding box center [163, 43] width 13 height 31
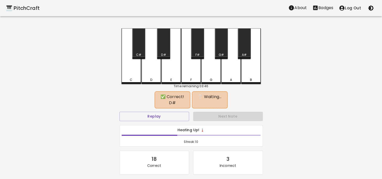
click at [173, 72] on div "E" at bounding box center [171, 56] width 20 height 56
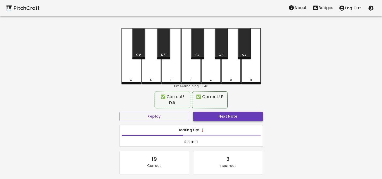
click at [227, 113] on button "Next Note" at bounding box center [228, 116] width 70 height 9
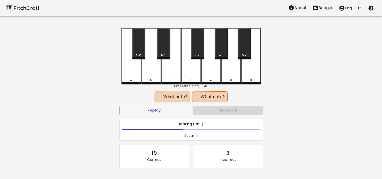
click at [210, 74] on div "G" at bounding box center [211, 56] width 20 height 56
drag, startPoint x: 171, startPoint y: 72, endPoint x: 246, endPoint y: 105, distance: 82.7
click at [172, 72] on div "E" at bounding box center [171, 56] width 20 height 56
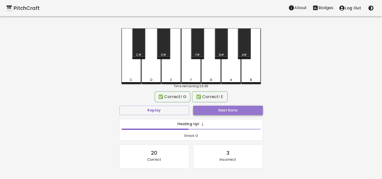
click at [243, 110] on button "Next Note" at bounding box center [228, 110] width 70 height 9
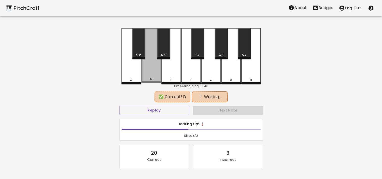
click at [150, 73] on div "D" at bounding box center [151, 55] width 20 height 55
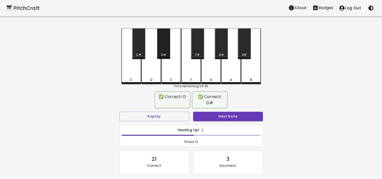
click at [164, 44] on div "D#" at bounding box center [163, 43] width 13 height 31
click at [218, 112] on button "Next Note" at bounding box center [228, 116] width 70 height 9
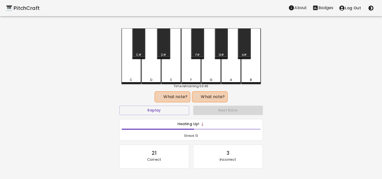
click at [152, 73] on div "D" at bounding box center [151, 56] width 20 height 56
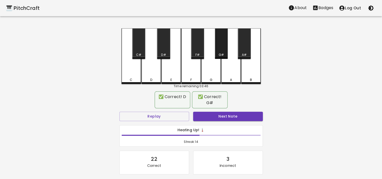
drag, startPoint x: 221, startPoint y: 51, endPoint x: 234, endPoint y: 90, distance: 41.4
click at [222, 51] on div "G#" at bounding box center [221, 43] width 13 height 31
click at [243, 114] on button "Next Note" at bounding box center [228, 116] width 70 height 9
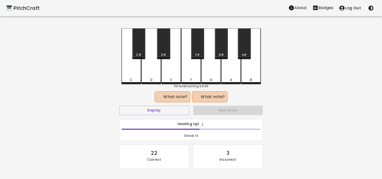
drag, startPoint x: 132, startPoint y: 71, endPoint x: 234, endPoint y: 88, distance: 102.6
click at [133, 71] on div "C" at bounding box center [131, 56] width 20 height 56
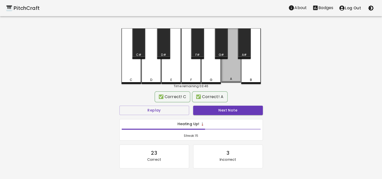
click at [232, 78] on div "A" at bounding box center [231, 79] width 19 height 5
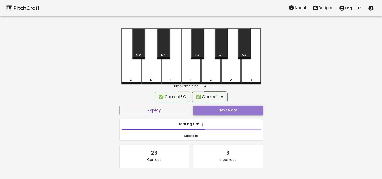
click at [242, 111] on button "Next Note" at bounding box center [228, 110] width 70 height 9
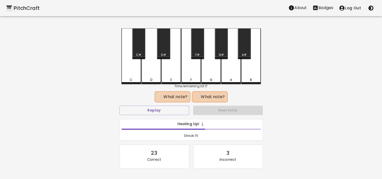
drag, startPoint x: 173, startPoint y: 73, endPoint x: 184, endPoint y: 72, distance: 11.6
click at [173, 73] on div "E" at bounding box center [171, 56] width 20 height 56
drag, startPoint x: 188, startPoint y: 71, endPoint x: 213, endPoint y: 99, distance: 37.4
click at [189, 71] on div "F" at bounding box center [191, 56] width 20 height 56
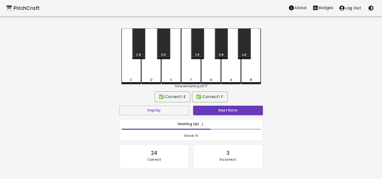
click at [214, 102] on div "✅ Correct! F" at bounding box center [210, 96] width 36 height 11
click at [218, 108] on button "Next Note" at bounding box center [228, 110] width 70 height 9
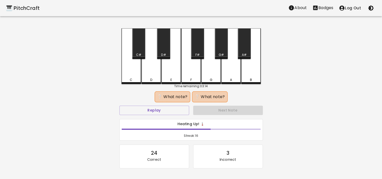
click at [138, 51] on div "C#" at bounding box center [138, 43] width 13 height 31
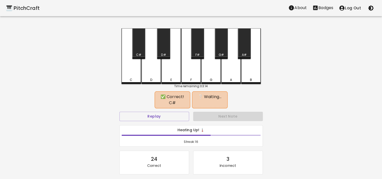
click at [251, 72] on div "B" at bounding box center [251, 56] width 20 height 56
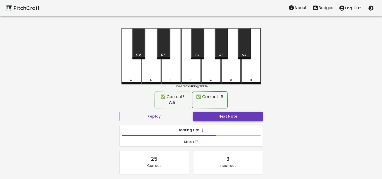
click at [235, 118] on button "Next Note" at bounding box center [228, 116] width 70 height 9
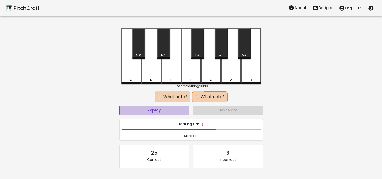
click at [169, 113] on button "Replay" at bounding box center [154, 110] width 70 height 9
drag, startPoint x: 221, startPoint y: 50, endPoint x: 254, endPoint y: 74, distance: 40.3
click at [223, 52] on div "G#" at bounding box center [221, 43] width 13 height 31
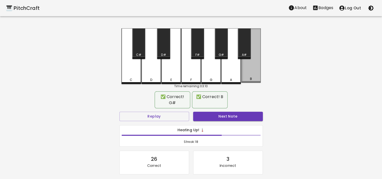
click at [254, 74] on div "B" at bounding box center [251, 55] width 20 height 55
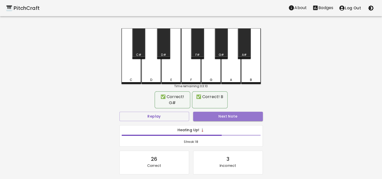
click at [251, 117] on button "Next Note" at bounding box center [228, 116] width 70 height 9
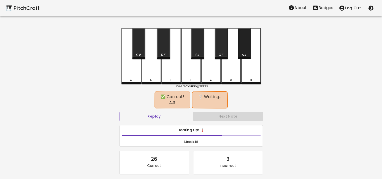
click at [244, 48] on div "A#" at bounding box center [244, 43] width 13 height 31
click at [164, 51] on div "D#" at bounding box center [163, 43] width 13 height 31
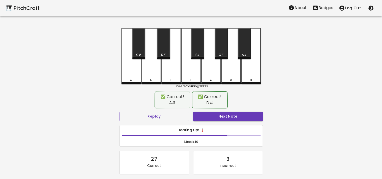
click at [229, 112] on button "Next Note" at bounding box center [228, 116] width 70 height 9
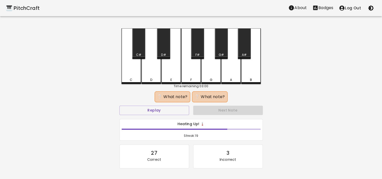
click at [131, 72] on div "C" at bounding box center [131, 56] width 20 height 56
click at [212, 73] on div "G" at bounding box center [211, 56] width 20 height 56
click at [160, 108] on button "Replay" at bounding box center [154, 110] width 70 height 9
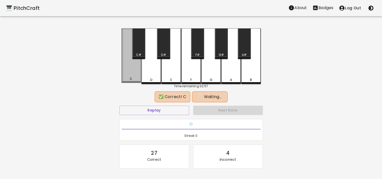
click at [130, 73] on div "C" at bounding box center [131, 55] width 20 height 55
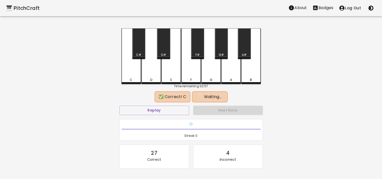
click at [200, 48] on div "F#" at bounding box center [197, 43] width 13 height 31
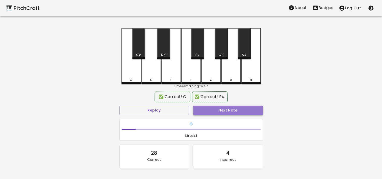
click at [219, 111] on button "Next Note" at bounding box center [228, 110] width 70 height 9
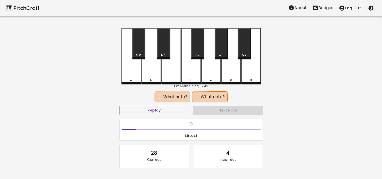
click at [166, 54] on div "D#" at bounding box center [163, 55] width 5 height 5
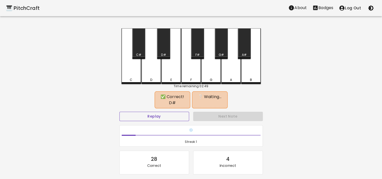
click at [166, 112] on button "Replay" at bounding box center [154, 116] width 70 height 9
click at [169, 74] on div "E" at bounding box center [171, 56] width 20 height 56
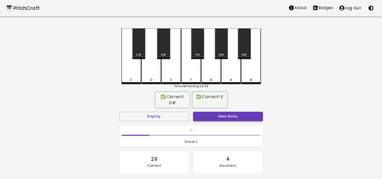
click at [240, 112] on button "Next Note" at bounding box center [228, 116] width 70 height 9
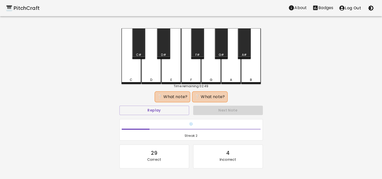
drag, startPoint x: 233, startPoint y: 74, endPoint x: 190, endPoint y: 76, distance: 42.2
click at [232, 74] on div "A" at bounding box center [231, 56] width 20 height 56
click at [157, 71] on div "D" at bounding box center [151, 56] width 20 height 56
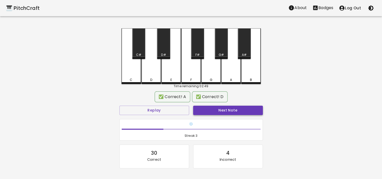
click at [231, 112] on button "Next Note" at bounding box center [228, 110] width 70 height 9
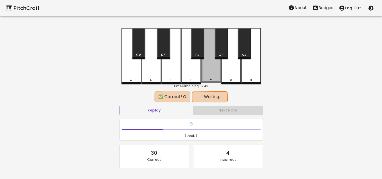
click at [210, 71] on div "G" at bounding box center [211, 55] width 20 height 55
click at [223, 54] on div "G#" at bounding box center [221, 55] width 5 height 5
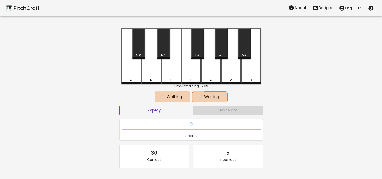
click at [174, 110] on button "Replay" at bounding box center [154, 110] width 70 height 9
drag, startPoint x: 214, startPoint y: 74, endPoint x: 241, endPoint y: 51, distance: 36.0
click at [214, 74] on div "G" at bounding box center [211, 55] width 20 height 55
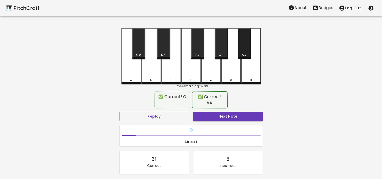
click at [244, 46] on div "A#" at bounding box center [244, 43] width 13 height 31
click at [232, 112] on button "Next Note" at bounding box center [228, 116] width 70 height 9
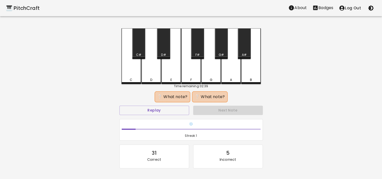
drag, startPoint x: 128, startPoint y: 72, endPoint x: 168, endPoint y: 78, distance: 40.5
click at [129, 72] on div "C" at bounding box center [131, 56] width 20 height 56
click at [172, 73] on div "E" at bounding box center [171, 56] width 20 height 56
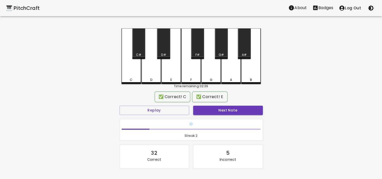
click at [230, 111] on button "Next Note" at bounding box center [228, 110] width 70 height 9
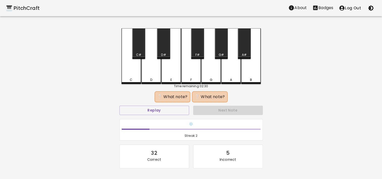
click at [162, 52] on div "D#" at bounding box center [163, 43] width 13 height 31
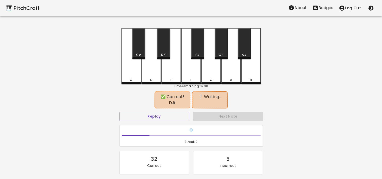
drag, startPoint x: 130, startPoint y: 76, endPoint x: 224, endPoint y: 101, distance: 97.3
click at [131, 76] on div "C" at bounding box center [131, 56] width 20 height 56
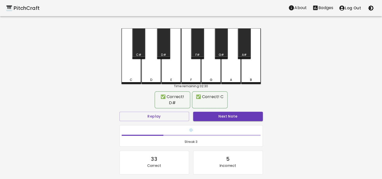
drag, startPoint x: 221, startPoint y: 103, endPoint x: 221, endPoint y: 105, distance: 2.6
click at [221, 103] on div "✅ Correct! D# ✅ Correct! C Replay Next Note ❄️ Streak: 3 33 Correct 5 Incorrect…" at bounding box center [190, 150] width 143 height 116
click at [221, 112] on button "Next Note" at bounding box center [228, 116] width 70 height 9
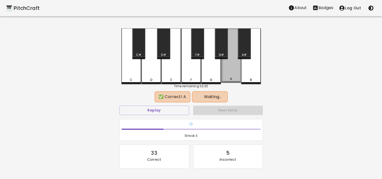
click at [229, 74] on div "A" at bounding box center [231, 55] width 20 height 55
drag, startPoint x: 194, startPoint y: 70, endPoint x: 231, endPoint y: 96, distance: 45.6
click at [194, 70] on div "F" at bounding box center [191, 56] width 20 height 56
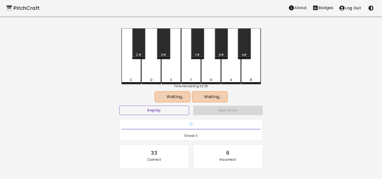
click at [168, 106] on button "Replay" at bounding box center [154, 110] width 70 height 9
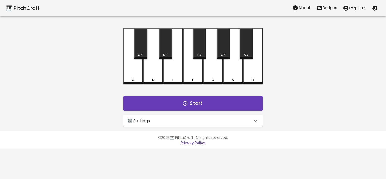
click at [198, 116] on div "🎛️ Settings" at bounding box center [192, 121] width 139 height 12
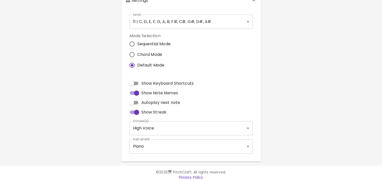
scroll to position [127, 0]
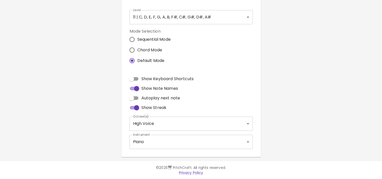
drag, startPoint x: 147, startPoint y: 47, endPoint x: 236, endPoint y: 7, distance: 98.1
click at [147, 47] on span "Chord Mode" at bounding box center [149, 50] width 25 height 6
click at [137, 47] on input "Chord Mode" at bounding box center [132, 50] width 11 height 11
radio input "true"
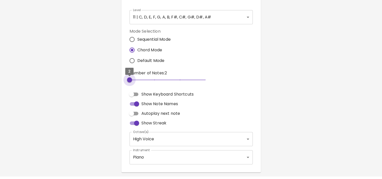
drag, startPoint x: 128, startPoint y: 75, endPoint x: 124, endPoint y: 74, distance: 4.2
click at [124, 74] on div "Level 11 | C, D, E, F, G, A, B, F#, C#, G#, D#, A# 21 Level Mode Selection Sequ…" at bounding box center [190, 88] width 139 height 168
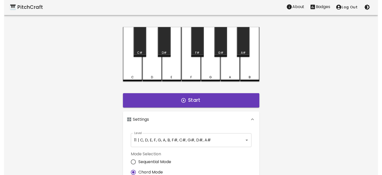
scroll to position [0, 0]
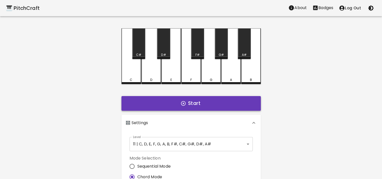
click at [163, 105] on button "Start" at bounding box center [190, 103] width 139 height 15
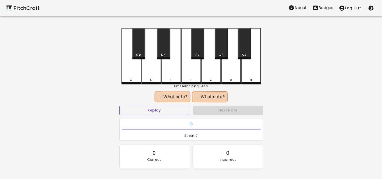
click at [151, 111] on button "Replay" at bounding box center [154, 110] width 70 height 9
drag, startPoint x: 151, startPoint y: 111, endPoint x: 44, endPoint y: 87, distance: 109.3
click at [44, 87] on div "🎹 PitchCraft About Badges Log Out C C# D D# E F F# G G# A A# B Time remaining: …" at bounding box center [191, 100] width 382 height 201
click at [134, 111] on button "Replay" at bounding box center [154, 110] width 70 height 9
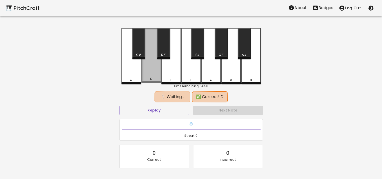
click at [151, 70] on div "D" at bounding box center [151, 55] width 20 height 55
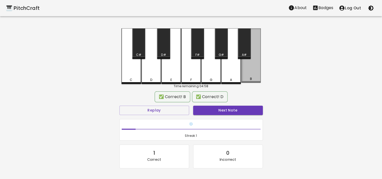
click at [250, 72] on div "B" at bounding box center [251, 55] width 20 height 55
click at [235, 108] on button "Next Note" at bounding box center [228, 110] width 70 height 9
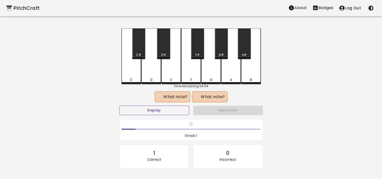
click at [154, 110] on button "Replay" at bounding box center [154, 110] width 70 height 9
click at [150, 73] on div "D" at bounding box center [151, 56] width 20 height 56
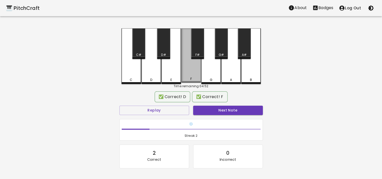
click at [188, 71] on div "F" at bounding box center [191, 55] width 20 height 55
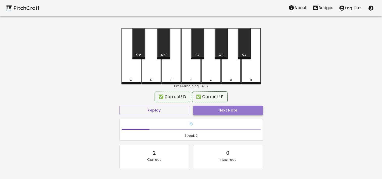
click at [228, 113] on button "Next Note" at bounding box center [228, 110] width 70 height 9
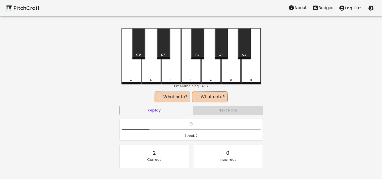
drag, startPoint x: 191, startPoint y: 72, endPoint x: 239, endPoint y: 76, distance: 48.2
click at [191, 72] on div "F" at bounding box center [191, 56] width 20 height 56
click at [255, 70] on div "B" at bounding box center [251, 56] width 20 height 56
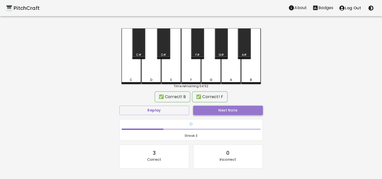
click at [236, 109] on button "Next Note" at bounding box center [228, 110] width 70 height 9
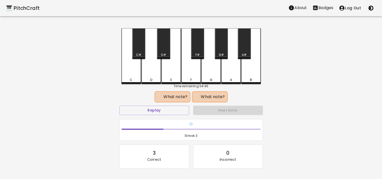
drag, startPoint x: 168, startPoint y: 69, endPoint x: 167, endPoint y: 73, distance: 4.2
click at [168, 69] on div "E" at bounding box center [171, 56] width 20 height 56
click at [168, 112] on button "Replay" at bounding box center [154, 110] width 70 height 9
click at [189, 68] on div "F" at bounding box center [191, 56] width 20 height 56
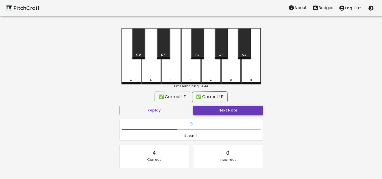
click at [226, 112] on button "Next Note" at bounding box center [228, 110] width 70 height 9
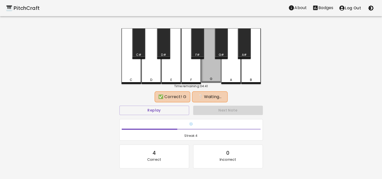
click at [209, 73] on div "G" at bounding box center [211, 55] width 20 height 55
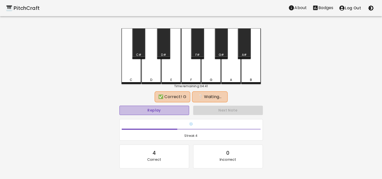
click at [171, 109] on button "Replay" at bounding box center [154, 110] width 70 height 9
click at [163, 49] on div "D#" at bounding box center [163, 43] width 13 height 31
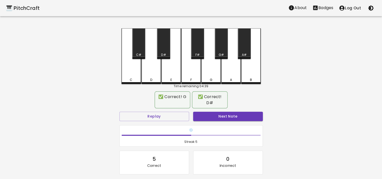
click at [233, 112] on button "Next Note" at bounding box center [228, 116] width 70 height 9
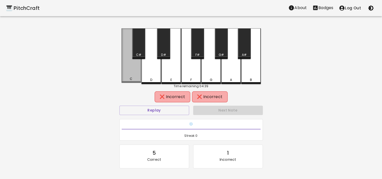
click at [133, 73] on div "C" at bounding box center [131, 55] width 20 height 55
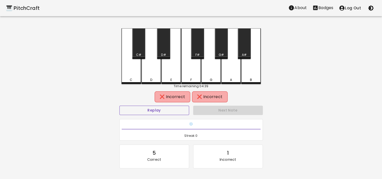
click at [173, 113] on button "Replay" at bounding box center [154, 110] width 70 height 9
click at [154, 74] on div "D" at bounding box center [151, 56] width 20 height 56
click at [166, 108] on button "Replay" at bounding box center [154, 110] width 70 height 9
click at [140, 49] on div "C#" at bounding box center [138, 43] width 13 height 31
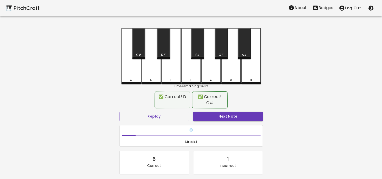
click at [225, 116] on button "Next Note" at bounding box center [228, 116] width 70 height 9
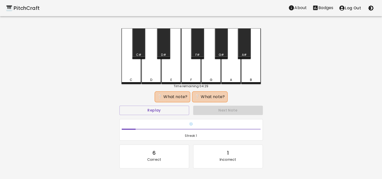
click at [132, 73] on div "C" at bounding box center [131, 56] width 20 height 56
click at [162, 110] on button "Replay" at bounding box center [154, 110] width 70 height 9
click at [139, 48] on div "C#" at bounding box center [138, 43] width 13 height 31
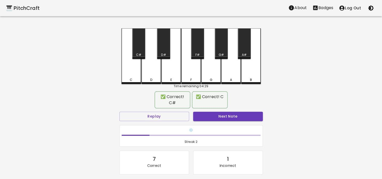
click at [229, 115] on button "Next Note" at bounding box center [228, 116] width 70 height 9
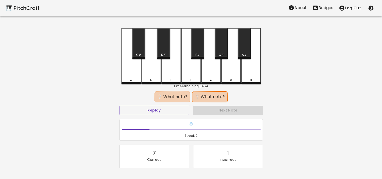
click at [170, 72] on div "E" at bounding box center [171, 56] width 20 height 56
click at [167, 110] on button "Replay" at bounding box center [154, 110] width 70 height 9
click at [170, 110] on button "Replay" at bounding box center [154, 110] width 70 height 9
click at [132, 74] on div "C" at bounding box center [131, 56] width 20 height 56
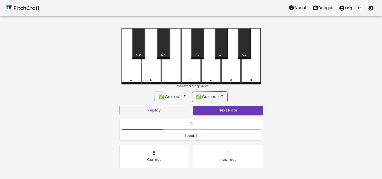
click at [222, 111] on button "Next Note" at bounding box center [228, 110] width 70 height 9
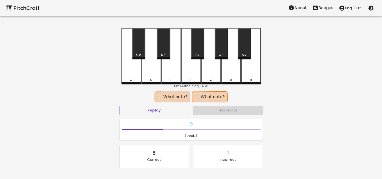
click at [229, 76] on div "A" at bounding box center [231, 56] width 20 height 56
click at [177, 111] on button "Replay" at bounding box center [154, 110] width 70 height 9
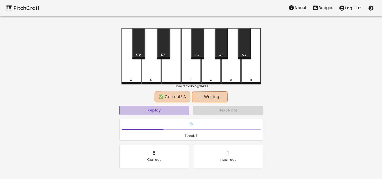
click at [177, 111] on button "Replay" at bounding box center [154, 110] width 70 height 9
drag, startPoint x: 138, startPoint y: 53, endPoint x: 183, endPoint y: 88, distance: 57.6
click at [138, 53] on div "C#" at bounding box center [138, 55] width 5 height 5
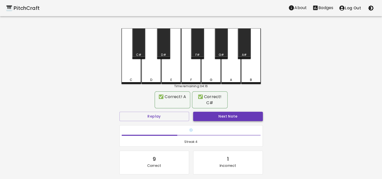
click at [215, 113] on button "Next Note" at bounding box center [228, 116] width 70 height 9
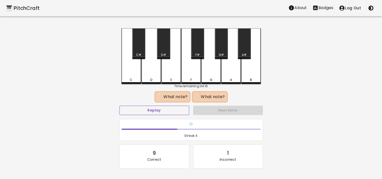
click at [170, 111] on button "Replay" at bounding box center [154, 110] width 70 height 9
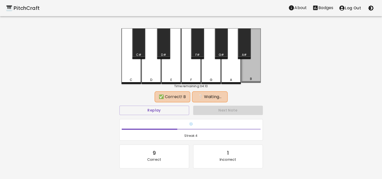
click at [254, 75] on div "B" at bounding box center [251, 55] width 20 height 55
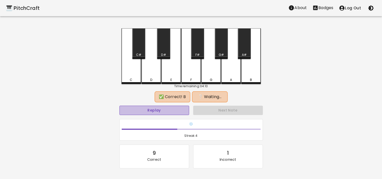
click at [164, 111] on button "Replay" at bounding box center [154, 110] width 70 height 9
click at [175, 104] on div "Replay" at bounding box center [154, 110] width 74 height 13
click at [174, 106] on button "Replay" at bounding box center [154, 110] width 70 height 9
click at [171, 109] on button "Replay" at bounding box center [154, 110] width 70 height 9
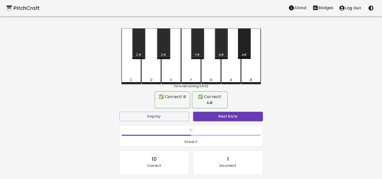
click at [247, 49] on div "A#" at bounding box center [244, 43] width 13 height 31
click at [232, 112] on button "Next Note" at bounding box center [228, 116] width 70 height 9
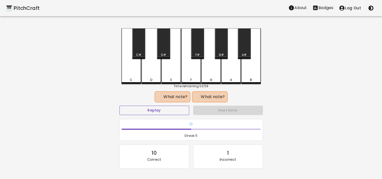
click at [164, 109] on button "Replay" at bounding box center [154, 110] width 70 height 9
click at [176, 108] on button "Replay" at bounding box center [154, 110] width 70 height 9
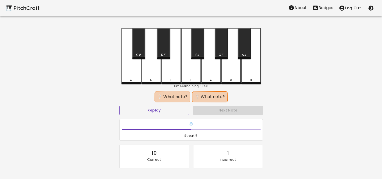
click at [158, 111] on button "Replay" at bounding box center [154, 110] width 70 height 9
click at [137, 49] on div "C#" at bounding box center [138, 43] width 13 height 31
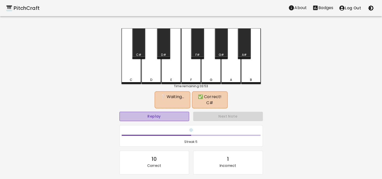
click at [167, 115] on button "Replay" at bounding box center [154, 116] width 70 height 9
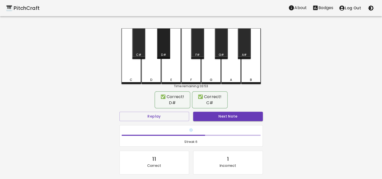
click at [164, 50] on div "D#" at bounding box center [163, 43] width 13 height 31
click at [242, 116] on button "Next Note" at bounding box center [228, 116] width 70 height 9
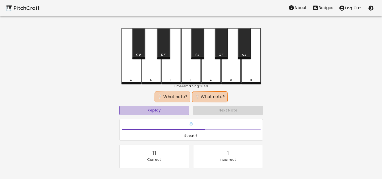
click at [170, 111] on button "Replay" at bounding box center [154, 110] width 70 height 9
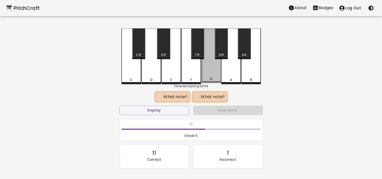
click at [211, 74] on div "G" at bounding box center [211, 55] width 20 height 55
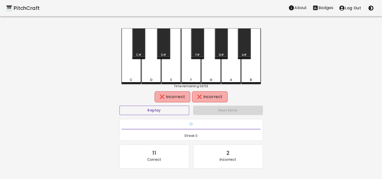
click at [173, 109] on button "Replay" at bounding box center [154, 110] width 70 height 9
click at [198, 48] on div "F#" at bounding box center [197, 43] width 13 height 31
click at [167, 111] on button "Replay" at bounding box center [154, 110] width 70 height 9
click at [166, 111] on button "Replay" at bounding box center [154, 110] width 70 height 9
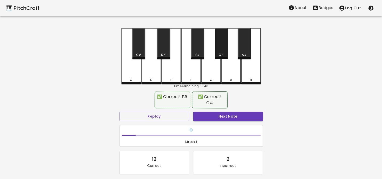
click at [223, 47] on div "G#" at bounding box center [221, 43] width 13 height 31
click at [222, 116] on button "Next Note" at bounding box center [228, 116] width 70 height 9
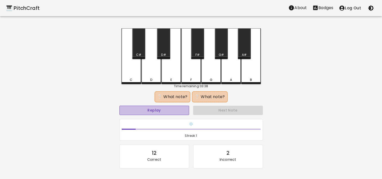
click at [169, 110] on button "Replay" at bounding box center [154, 110] width 70 height 9
click at [210, 73] on div "G" at bounding box center [211, 56] width 20 height 56
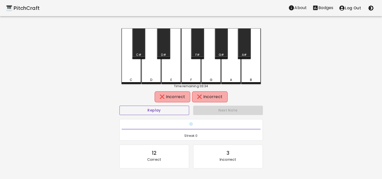
click at [165, 112] on button "Replay" at bounding box center [154, 110] width 70 height 9
click at [196, 48] on div "F#" at bounding box center [197, 43] width 13 height 31
click at [164, 109] on button "Replay" at bounding box center [154, 110] width 70 height 9
click at [134, 73] on div "C" at bounding box center [131, 56] width 20 height 56
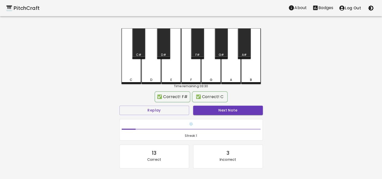
click at [234, 108] on button "Next Note" at bounding box center [228, 110] width 70 height 9
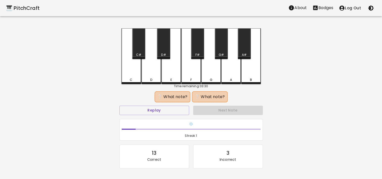
click at [152, 75] on div "D" at bounding box center [151, 56] width 20 height 56
click at [161, 108] on button "Replay" at bounding box center [154, 110] width 70 height 9
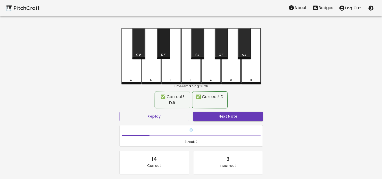
click at [164, 49] on div "D#" at bounding box center [163, 43] width 13 height 31
click at [228, 114] on button "Next Note" at bounding box center [228, 116] width 70 height 9
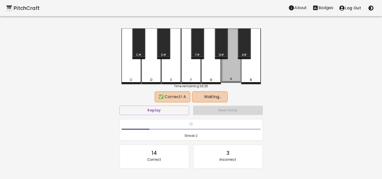
click at [228, 73] on div "A" at bounding box center [231, 55] width 20 height 55
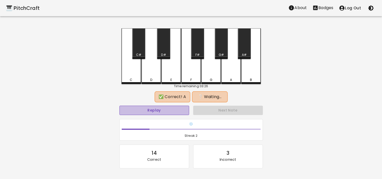
click at [168, 111] on button "Replay" at bounding box center [154, 110] width 70 height 9
click at [153, 76] on div "D" at bounding box center [151, 56] width 20 height 56
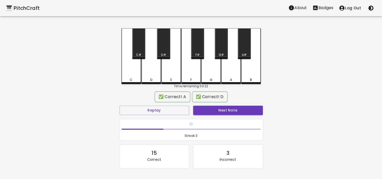
click at [224, 106] on button "Next Note" at bounding box center [228, 110] width 70 height 9
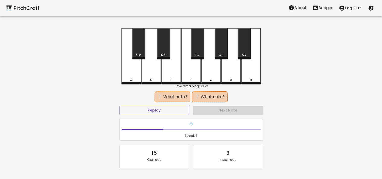
click at [255, 74] on div "B" at bounding box center [251, 56] width 20 height 56
click at [129, 73] on div "C" at bounding box center [131, 56] width 20 height 56
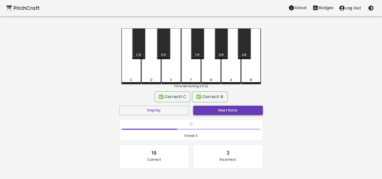
click at [222, 110] on button "Next Note" at bounding box center [228, 110] width 70 height 9
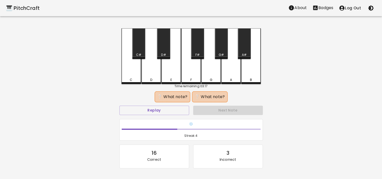
click at [228, 73] on div "A" at bounding box center [231, 56] width 20 height 56
click at [167, 107] on button "Replay" at bounding box center [154, 110] width 70 height 9
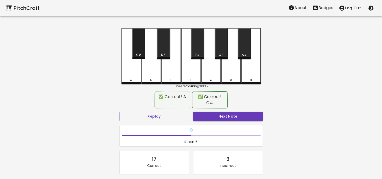
click at [138, 48] on div "C#" at bounding box center [138, 43] width 13 height 31
click at [244, 110] on div "Next Note" at bounding box center [228, 116] width 74 height 13
click at [244, 113] on button "Next Note" at bounding box center [228, 116] width 70 height 9
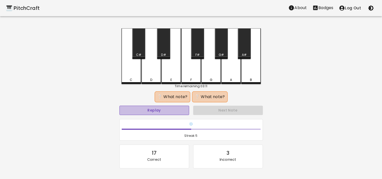
click at [151, 112] on button "Replay" at bounding box center [154, 110] width 70 height 9
click at [131, 71] on div "C" at bounding box center [131, 56] width 20 height 56
click at [146, 110] on button "Replay" at bounding box center [154, 110] width 70 height 9
drag, startPoint x: 233, startPoint y: 74, endPoint x: 231, endPoint y: 103, distance: 29.4
click at [233, 74] on div "A" at bounding box center [231, 56] width 20 height 56
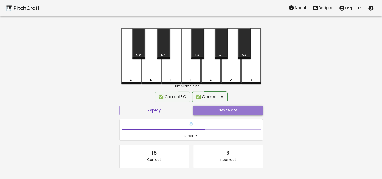
click at [231, 114] on button "Next Note" at bounding box center [228, 110] width 70 height 9
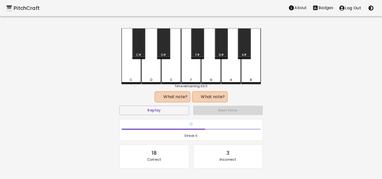
click at [170, 76] on div "E" at bounding box center [171, 56] width 20 height 56
click at [165, 110] on button "Replay" at bounding box center [154, 110] width 70 height 9
click at [166, 112] on button "Replay" at bounding box center [154, 110] width 70 height 9
click at [165, 113] on button "Replay" at bounding box center [154, 110] width 70 height 9
drag, startPoint x: 163, startPoint y: 41, endPoint x: 187, endPoint y: 74, distance: 40.4
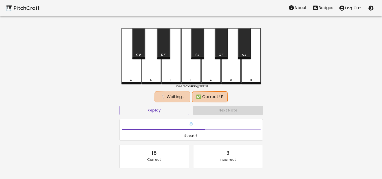
click at [163, 43] on div "D#" at bounding box center [163, 43] width 13 height 31
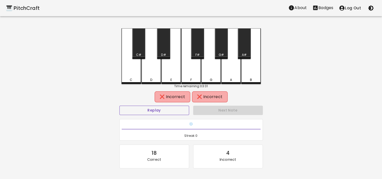
click at [175, 109] on button "Replay" at bounding box center [154, 110] width 70 height 9
click at [171, 73] on div "E" at bounding box center [171, 56] width 20 height 56
click at [154, 107] on button "Replay" at bounding box center [154, 110] width 70 height 9
click at [150, 110] on button "Replay" at bounding box center [154, 110] width 70 height 9
click at [155, 73] on div "D" at bounding box center [151, 56] width 20 height 56
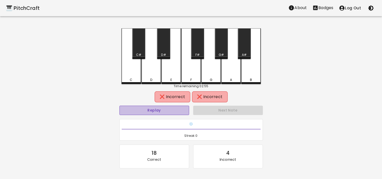
click at [167, 110] on button "Replay" at bounding box center [154, 110] width 70 height 9
click at [137, 51] on div "C#" at bounding box center [138, 43] width 13 height 31
click at [174, 82] on div "E" at bounding box center [171, 56] width 20 height 56
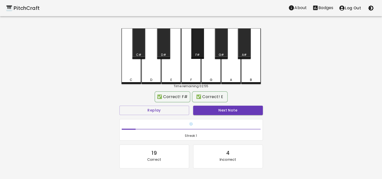
click at [197, 47] on div "F#" at bounding box center [197, 43] width 13 height 31
click at [216, 108] on button "Next Note" at bounding box center [228, 110] width 70 height 9
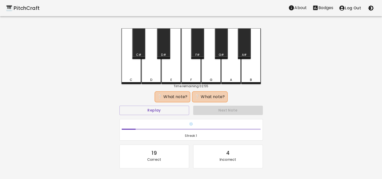
click at [230, 72] on div "A" at bounding box center [231, 56] width 20 height 56
click at [170, 112] on button "Replay" at bounding box center [154, 110] width 70 height 9
click at [211, 72] on div "G" at bounding box center [211, 56] width 20 height 56
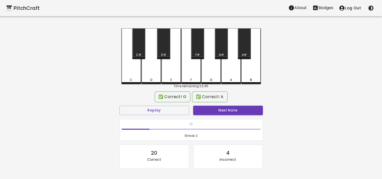
click at [227, 111] on button "Next Note" at bounding box center [228, 110] width 70 height 9
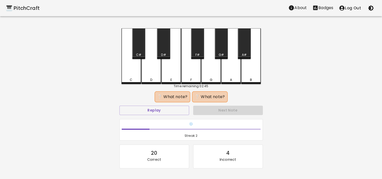
click at [164, 51] on div "D#" at bounding box center [163, 43] width 13 height 31
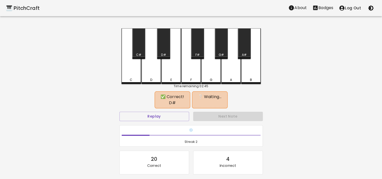
click at [176, 115] on div "Replay" at bounding box center [154, 116] width 74 height 13
click at [173, 112] on button "Replay" at bounding box center [154, 116] width 70 height 9
click at [129, 73] on div "C" at bounding box center [131, 56] width 20 height 56
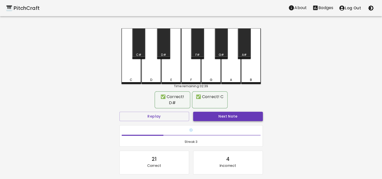
click at [230, 112] on button "Next Note" at bounding box center [228, 116] width 70 height 9
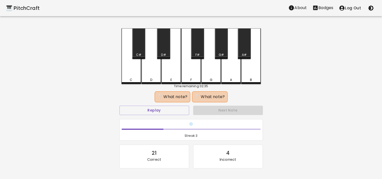
click at [247, 48] on div "A#" at bounding box center [244, 43] width 13 height 31
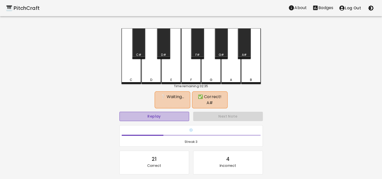
click at [179, 112] on button "Replay" at bounding box center [154, 116] width 70 height 9
click at [177, 112] on button "Replay" at bounding box center [154, 116] width 70 height 9
click at [197, 48] on div "F#" at bounding box center [197, 43] width 13 height 31
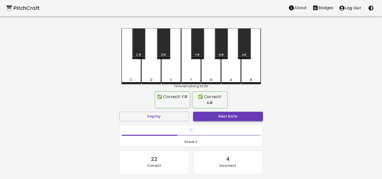
click at [223, 112] on button "Next Note" at bounding box center [228, 116] width 70 height 9
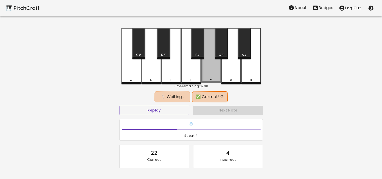
click at [211, 73] on div "G" at bounding box center [211, 55] width 20 height 55
click at [166, 109] on button "Replay" at bounding box center [154, 110] width 70 height 9
click at [189, 71] on div "F" at bounding box center [191, 56] width 20 height 56
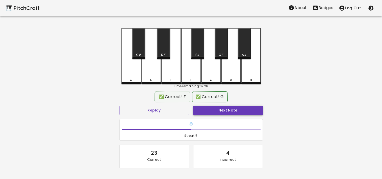
click at [216, 109] on button "Next Note" at bounding box center [228, 110] width 70 height 9
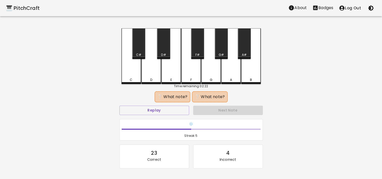
click at [132, 74] on div "C" at bounding box center [131, 56] width 20 height 56
click at [154, 111] on button "Replay" at bounding box center [154, 110] width 70 height 9
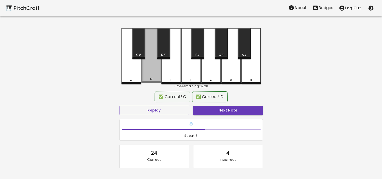
click at [152, 73] on div "D" at bounding box center [151, 55] width 20 height 55
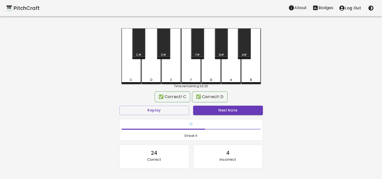
click at [246, 107] on button "Next Note" at bounding box center [228, 110] width 70 height 9
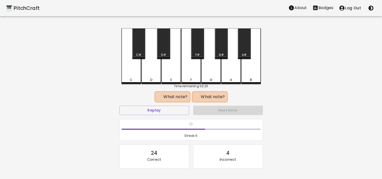
click at [171, 66] on div "E" at bounding box center [171, 56] width 20 height 56
click at [164, 109] on button "Replay" at bounding box center [154, 110] width 70 height 9
click at [137, 50] on div "C#" at bounding box center [138, 43] width 13 height 31
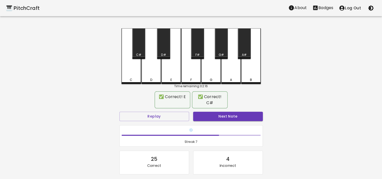
click at [226, 115] on button "Next Note" at bounding box center [228, 116] width 70 height 9
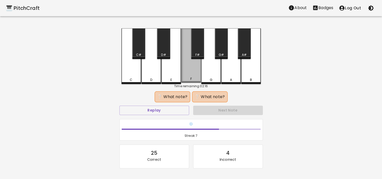
click at [192, 72] on div "F" at bounding box center [191, 55] width 20 height 55
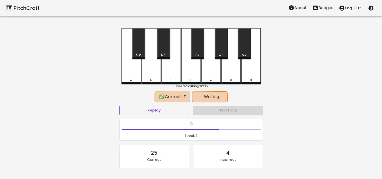
click at [174, 111] on button "Replay" at bounding box center [154, 110] width 70 height 9
click at [172, 111] on button "Replay" at bounding box center [154, 110] width 70 height 9
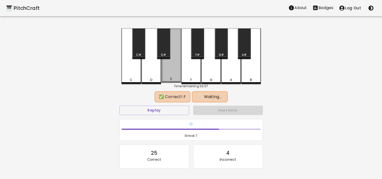
click at [173, 75] on div "E" at bounding box center [171, 55] width 20 height 55
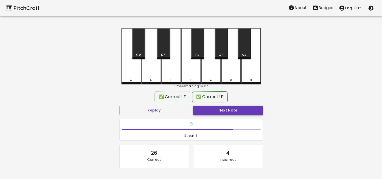
click at [219, 114] on button "Next Note" at bounding box center [228, 110] width 70 height 9
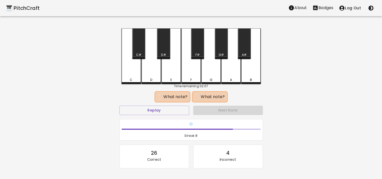
click at [222, 52] on div "G#" at bounding box center [221, 43] width 13 height 31
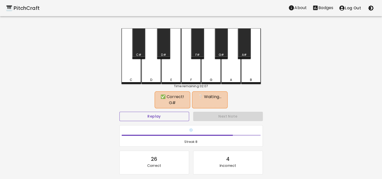
click at [170, 118] on button "Replay" at bounding box center [154, 116] width 70 height 9
click at [135, 78] on div "C" at bounding box center [131, 56] width 20 height 56
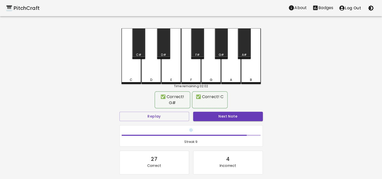
click at [233, 113] on button "Next Note" at bounding box center [228, 116] width 70 height 9
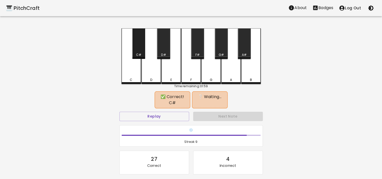
click at [139, 49] on div "C#" at bounding box center [138, 43] width 13 height 31
click at [158, 116] on button "Replay" at bounding box center [154, 116] width 70 height 9
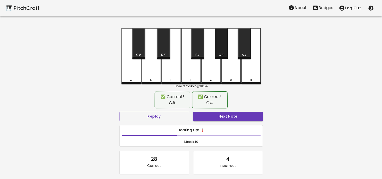
click at [222, 50] on div "G#" at bounding box center [221, 43] width 13 height 31
click at [221, 114] on button "Next Note" at bounding box center [228, 116] width 70 height 9
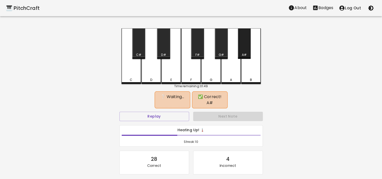
click at [244, 47] on div "A#" at bounding box center [244, 43] width 13 height 31
click at [171, 112] on button "Replay" at bounding box center [154, 116] width 70 height 9
drag, startPoint x: 164, startPoint y: 44, endPoint x: 240, endPoint y: 102, distance: 95.8
click at [165, 45] on div "D#" at bounding box center [163, 43] width 13 height 31
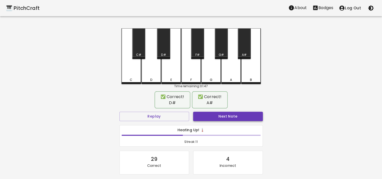
click at [234, 112] on button "Next Note" at bounding box center [228, 116] width 70 height 9
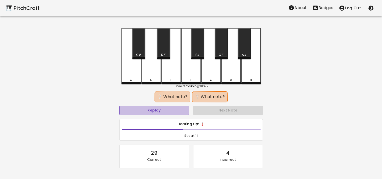
click at [177, 110] on button "Replay" at bounding box center [154, 110] width 70 height 9
click at [210, 76] on div "G" at bounding box center [211, 56] width 20 height 56
click at [159, 114] on button "Replay" at bounding box center [154, 110] width 70 height 9
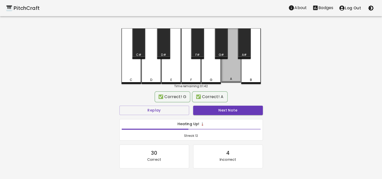
click at [230, 74] on div "A" at bounding box center [231, 55] width 20 height 55
click at [231, 112] on button "Next Note" at bounding box center [228, 110] width 70 height 9
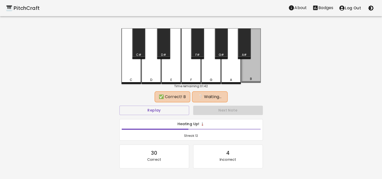
click at [253, 75] on div "B" at bounding box center [251, 55] width 20 height 55
click at [168, 113] on button "Replay" at bounding box center [154, 110] width 70 height 9
click at [242, 47] on div "A#" at bounding box center [244, 43] width 13 height 31
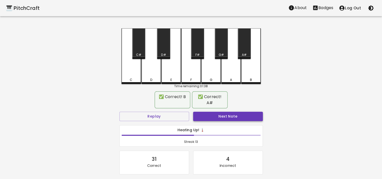
click at [221, 112] on button "Next Note" at bounding box center [228, 116] width 70 height 9
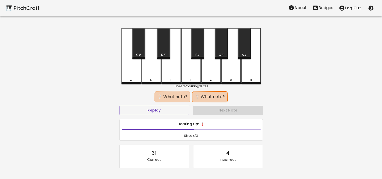
click at [254, 72] on div "B" at bounding box center [251, 56] width 20 height 56
drag, startPoint x: 152, startPoint y: 73, endPoint x: 195, endPoint y: 87, distance: 46.3
click at [152, 73] on div "D" at bounding box center [151, 56] width 20 height 56
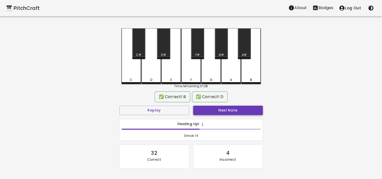
click at [226, 109] on button "Next Note" at bounding box center [228, 110] width 70 height 9
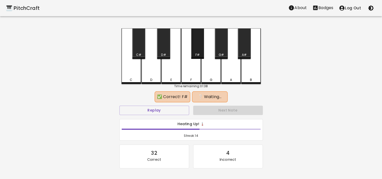
click at [197, 47] on div "F#" at bounding box center [197, 43] width 13 height 31
click at [213, 77] on div "G" at bounding box center [211, 56] width 20 height 56
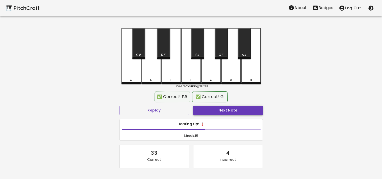
click at [227, 110] on button "Next Note" at bounding box center [228, 110] width 70 height 9
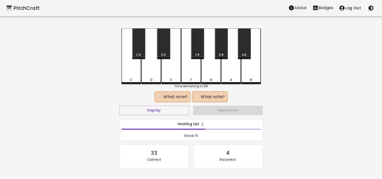
click at [139, 51] on div "C#" at bounding box center [138, 43] width 13 height 31
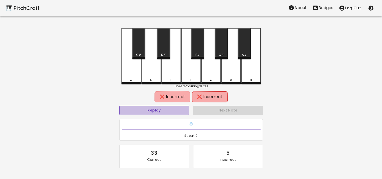
click at [161, 112] on button "Replay" at bounding box center [154, 110] width 70 height 9
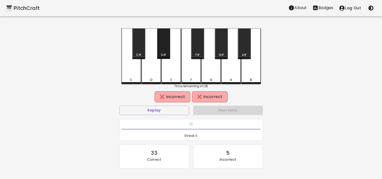
click at [164, 44] on div "D#" at bounding box center [163, 43] width 13 height 31
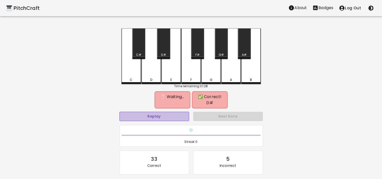
click at [158, 112] on button "Replay" at bounding box center [154, 116] width 70 height 9
click at [153, 75] on div "D" at bounding box center [151, 56] width 20 height 56
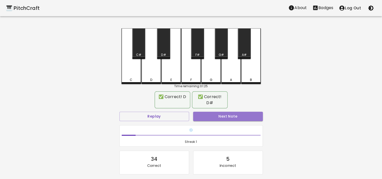
click at [226, 112] on button "Next Note" at bounding box center [228, 116] width 70 height 9
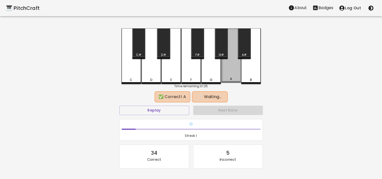
click at [227, 71] on div "A" at bounding box center [231, 55] width 20 height 55
click at [133, 76] on div "C" at bounding box center [131, 56] width 20 height 56
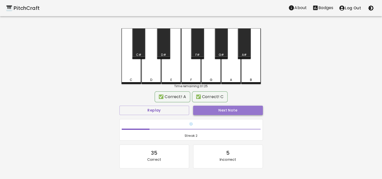
click at [208, 113] on button "Next Note" at bounding box center [228, 110] width 70 height 9
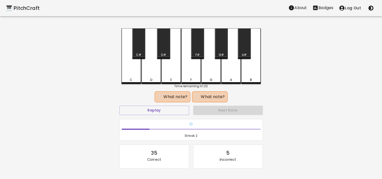
click at [197, 47] on div "F#" at bounding box center [197, 43] width 13 height 31
click at [161, 110] on button "Replay" at bounding box center [154, 110] width 70 height 9
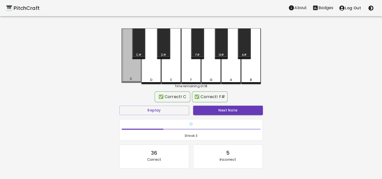
click at [129, 76] on div "C" at bounding box center [131, 55] width 20 height 55
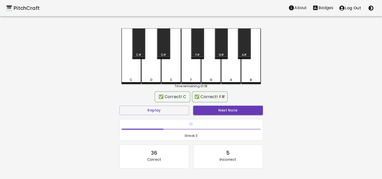
click at [218, 111] on button "Next Note" at bounding box center [228, 110] width 70 height 9
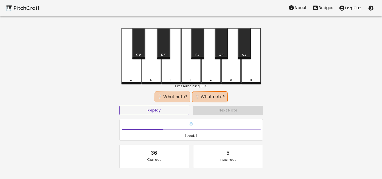
click at [173, 110] on button "Replay" at bounding box center [154, 110] width 70 height 9
click at [222, 50] on div "G#" at bounding box center [221, 43] width 13 height 31
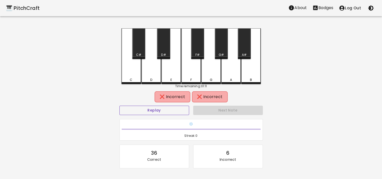
click at [177, 112] on button "Replay" at bounding box center [154, 110] width 70 height 9
click at [243, 49] on div "A#" at bounding box center [244, 43] width 13 height 31
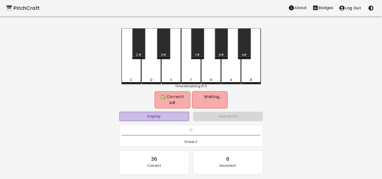
click at [169, 112] on button "Replay" at bounding box center [154, 116] width 70 height 9
click at [251, 69] on div "B" at bounding box center [251, 56] width 20 height 56
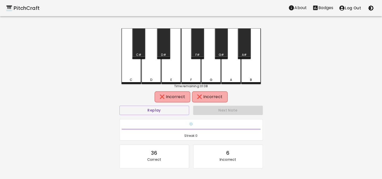
click at [183, 110] on button "Replay" at bounding box center [154, 110] width 70 height 9
click at [233, 69] on div "A" at bounding box center [231, 56] width 20 height 56
click at [245, 44] on div "A#" at bounding box center [244, 43] width 13 height 31
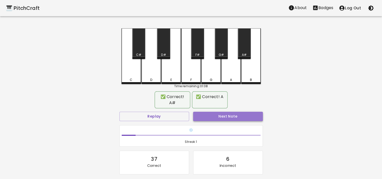
click at [238, 112] on button "Next Note" at bounding box center [228, 116] width 70 height 9
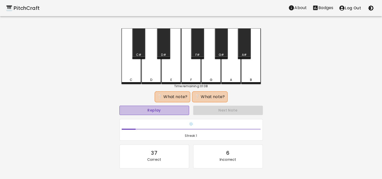
click at [165, 110] on button "Replay" at bounding box center [154, 110] width 70 height 9
click at [222, 53] on div "G#" at bounding box center [221, 55] width 5 height 5
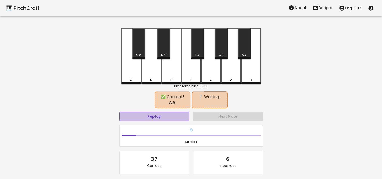
click at [168, 113] on button "Replay" at bounding box center [154, 116] width 70 height 9
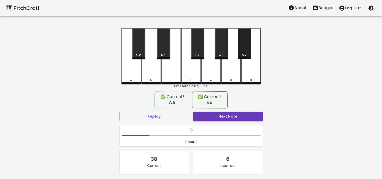
click at [245, 50] on div "A#" at bounding box center [244, 43] width 13 height 31
click at [225, 117] on button "Next Note" at bounding box center [228, 116] width 70 height 9
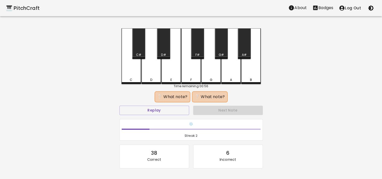
click at [211, 73] on div "G" at bounding box center [211, 56] width 20 height 56
click at [159, 109] on button "Replay" at bounding box center [154, 110] width 70 height 9
click at [228, 73] on div "A" at bounding box center [231, 56] width 20 height 56
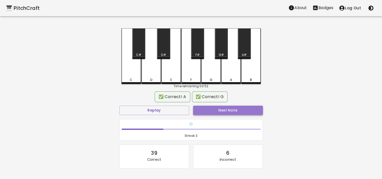
click at [223, 108] on button "Next Note" at bounding box center [228, 110] width 70 height 9
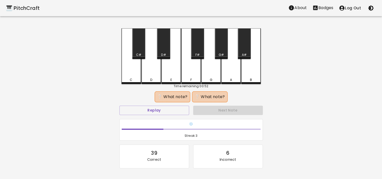
click at [211, 70] on div "G" at bounding box center [211, 56] width 20 height 56
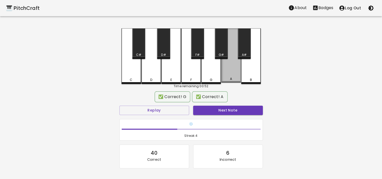
drag, startPoint x: 227, startPoint y: 69, endPoint x: 218, endPoint y: 97, distance: 29.8
click at [227, 69] on div "A" at bounding box center [231, 55] width 20 height 55
click at [223, 112] on button "Next Note" at bounding box center [228, 110] width 70 height 9
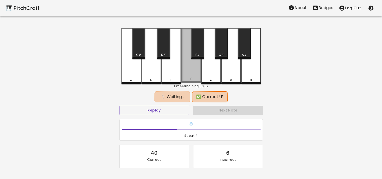
click at [191, 74] on div "F" at bounding box center [191, 55] width 20 height 55
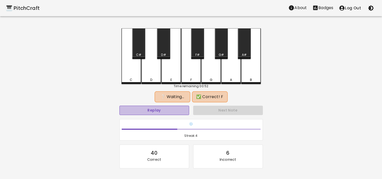
click at [162, 112] on button "Replay" at bounding box center [154, 110] width 70 height 9
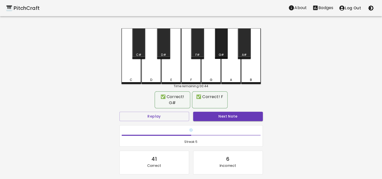
click at [221, 51] on div "G#" at bounding box center [221, 43] width 13 height 31
click at [219, 109] on div "✅ Correct! G# ✅ Correct! F" at bounding box center [190, 99] width 143 height 19
click at [218, 115] on button "Next Note" at bounding box center [228, 116] width 70 height 9
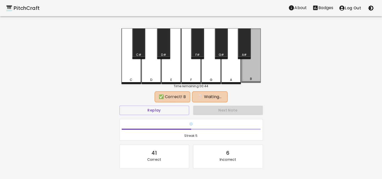
click at [250, 72] on div "B" at bounding box center [251, 55] width 20 height 55
click at [153, 73] on div "D" at bounding box center [151, 56] width 20 height 56
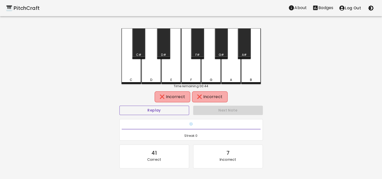
click at [179, 110] on button "Replay" at bounding box center [154, 110] width 70 height 9
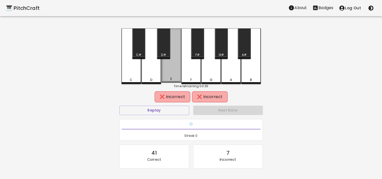
click at [174, 74] on div "E" at bounding box center [171, 55] width 20 height 55
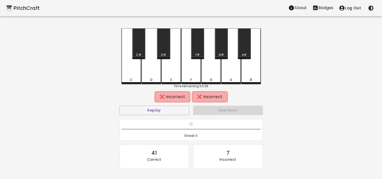
click at [255, 74] on div "B" at bounding box center [251, 56] width 20 height 56
drag, startPoint x: 174, startPoint y: 112, endPoint x: 176, endPoint y: 110, distance: 3.0
click at [174, 112] on button "Replay" at bounding box center [154, 110] width 70 height 9
click at [165, 44] on div "D#" at bounding box center [163, 43] width 13 height 31
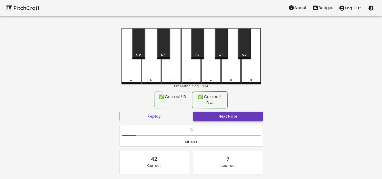
click at [216, 112] on button "Next Note" at bounding box center [228, 116] width 70 height 9
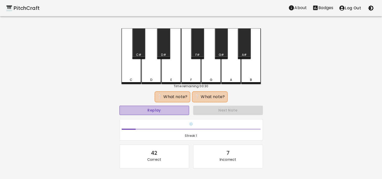
click at [166, 108] on button "Replay" at bounding box center [154, 110] width 70 height 9
click at [165, 109] on button "Replay" at bounding box center [154, 110] width 70 height 9
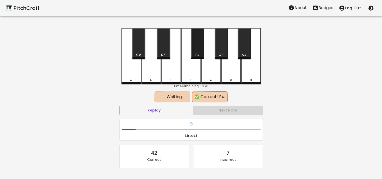
click at [195, 50] on div "F#" at bounding box center [197, 43] width 13 height 31
click at [162, 109] on button "Replay" at bounding box center [154, 110] width 70 height 9
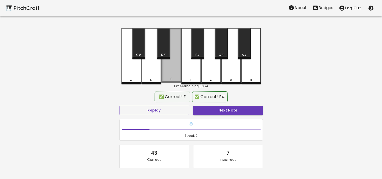
click at [169, 71] on div "E" at bounding box center [171, 55] width 20 height 55
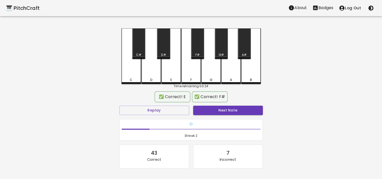
click at [220, 112] on button "Next Note" at bounding box center [228, 110] width 70 height 9
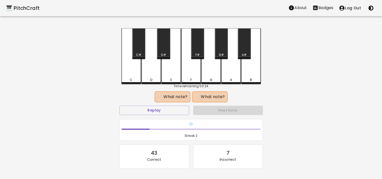
click at [230, 74] on div "A" at bounding box center [231, 56] width 20 height 56
click at [164, 111] on button "Replay" at bounding box center [154, 110] width 70 height 9
click at [170, 107] on button "Replay" at bounding box center [154, 110] width 70 height 9
click at [200, 53] on div "F#" at bounding box center [198, 55] width 12 height 5
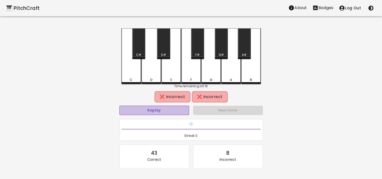
click at [170, 114] on button "Replay" at bounding box center [154, 110] width 70 height 9
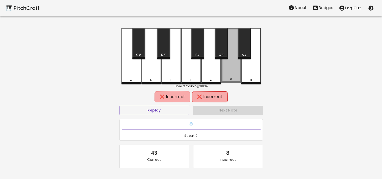
click at [229, 69] on div "A" at bounding box center [231, 55] width 20 height 55
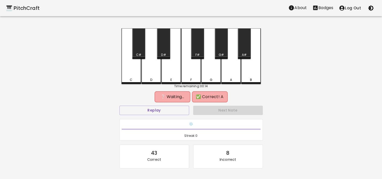
drag, startPoint x: 159, startPoint y: 119, endPoint x: 160, endPoint y: 116, distance: 2.9
click at [159, 118] on div "❄️ Streak: 0" at bounding box center [190, 130] width 147 height 26
click at [160, 113] on button "Replay" at bounding box center [154, 110] width 70 height 9
click at [190, 73] on div "F" at bounding box center [191, 56] width 20 height 56
click at [166, 114] on button "Replay" at bounding box center [154, 110] width 70 height 9
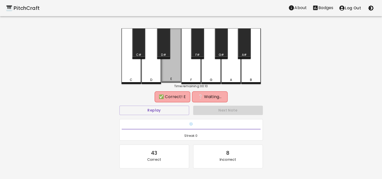
drag, startPoint x: 172, startPoint y: 74, endPoint x: 167, endPoint y: 92, distance: 18.5
click at [171, 74] on div "E" at bounding box center [171, 55] width 20 height 55
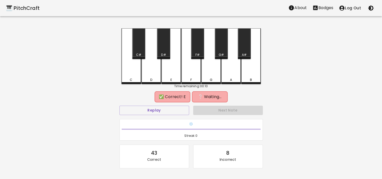
click at [230, 67] on div "A" at bounding box center [231, 56] width 20 height 56
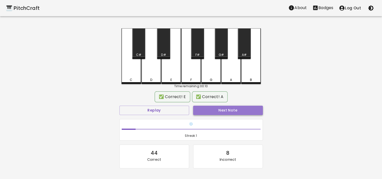
click at [230, 111] on button "Next Note" at bounding box center [228, 110] width 70 height 9
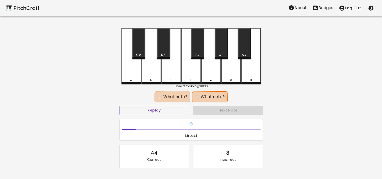
click at [129, 76] on div "C" at bounding box center [131, 56] width 20 height 56
click at [231, 73] on div "A" at bounding box center [231, 56] width 20 height 56
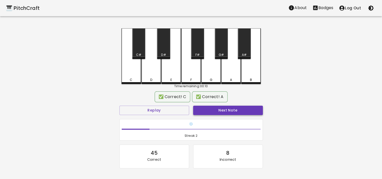
click at [220, 110] on button "Next Note" at bounding box center [228, 110] width 70 height 9
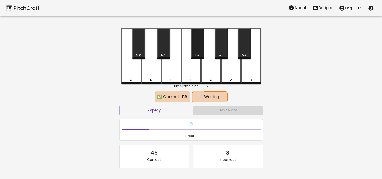
click at [198, 47] on div "F#" at bounding box center [197, 43] width 13 height 31
click at [163, 112] on button "Replay" at bounding box center [154, 110] width 70 height 9
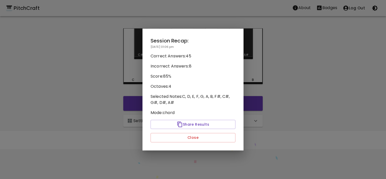
click at [281, 61] on div at bounding box center [193, 89] width 386 height 179
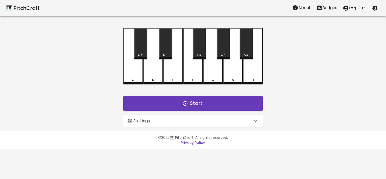
click at [322, 8] on p "Badges" at bounding box center [329, 8] width 15 height 6
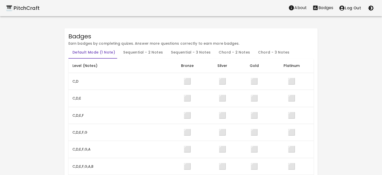
click at [27, 9] on div "🎹 PitchCraft" at bounding box center [23, 8] width 34 height 8
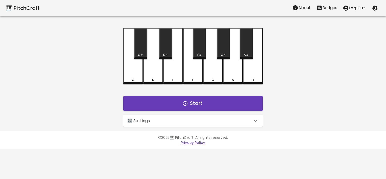
click at [151, 122] on div "🎛️ Settings" at bounding box center [189, 121] width 125 height 6
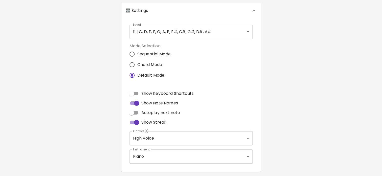
scroll to position [127, 0]
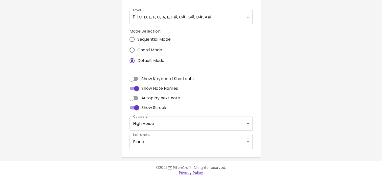
click at [153, 38] on span "Sequential Mode" at bounding box center [153, 39] width 33 height 6
click at [137, 38] on input "Sequential Mode" at bounding box center [132, 39] width 11 height 11
radio input "true"
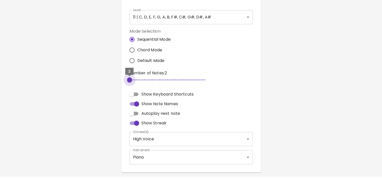
type input "12"
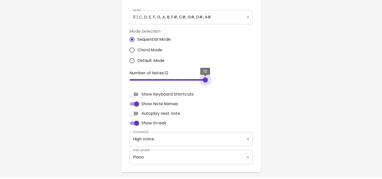
drag, startPoint x: 131, startPoint y: 81, endPoint x: 264, endPoint y: 65, distance: 133.4
click at [278, 86] on div "🎹 PitchCraft About Badges Log Out C C# D D# E F F# G G# A A# B Start 🎛️ Setting…" at bounding box center [191, 22] width 382 height 299
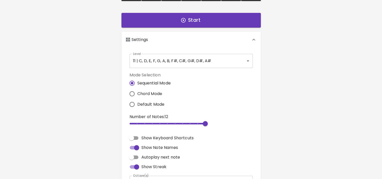
scroll to position [1, 0]
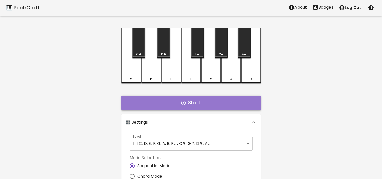
click at [156, 101] on button "Start" at bounding box center [190, 102] width 139 height 15
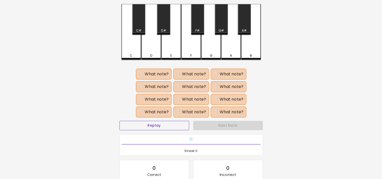
scroll to position [26, 0]
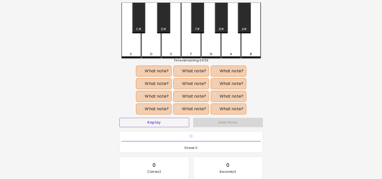
click at [159, 123] on button "Replay" at bounding box center [154, 122] width 70 height 9
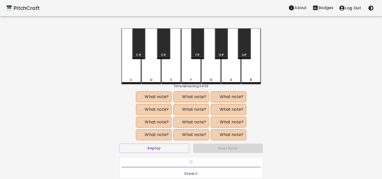
scroll to position [0, 0]
click at [176, 148] on button "Replay" at bounding box center [154, 147] width 70 height 9
click at [244, 51] on div "A#" at bounding box center [244, 43] width 13 height 31
click at [176, 148] on button "Replay" at bounding box center [154, 147] width 70 height 9
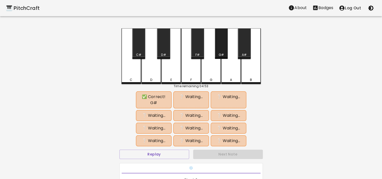
drag, startPoint x: 223, startPoint y: 50, endPoint x: 236, endPoint y: 56, distance: 13.9
click at [223, 50] on div "G#" at bounding box center [221, 43] width 13 height 31
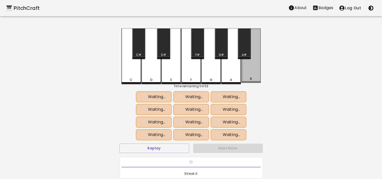
click at [254, 70] on div "B" at bounding box center [251, 55] width 20 height 55
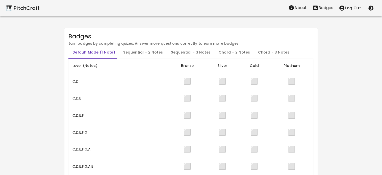
click at [28, 6] on div "🎹 PitchCraft" at bounding box center [23, 8] width 34 height 8
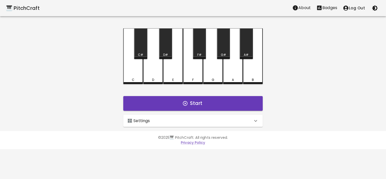
click at [184, 116] on div "🎛️ Settings" at bounding box center [192, 121] width 139 height 12
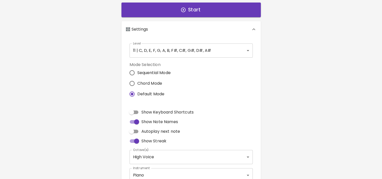
scroll to position [101, 0]
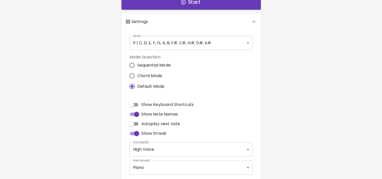
click at [149, 60] on label "Sequential Mode" at bounding box center [149, 65] width 44 height 11
click at [137, 60] on input "Sequential Mode" at bounding box center [132, 65] width 11 height 11
radio input "true"
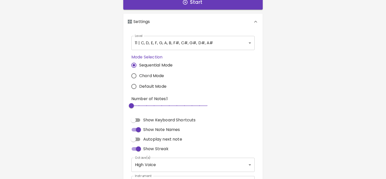
click at [175, 43] on body "🎹 PitchCraft About Badges Log Out C C# D D# E F F# G G# A A# B Start 🎛️ Setting…" at bounding box center [193, 59] width 386 height 321
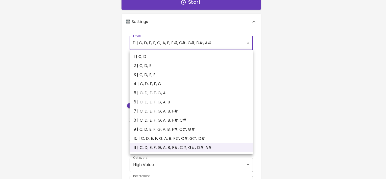
click at [162, 58] on li "1 | C, D" at bounding box center [191, 56] width 123 height 9
type input "1"
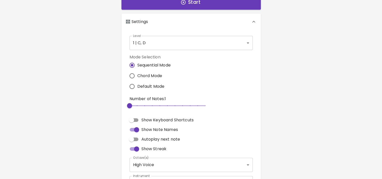
click at [152, 74] on span "Chord Mode" at bounding box center [149, 76] width 25 height 6
click at [137, 74] on input "Chord Mode" at bounding box center [132, 75] width 11 height 11
radio input "true"
click at [149, 61] on label "Sequential Mode" at bounding box center [149, 65] width 44 height 11
click at [137, 61] on input "Sequential Mode" at bounding box center [132, 65] width 11 height 11
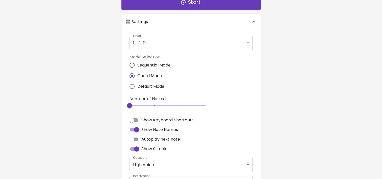
radio input "true"
click at [145, 85] on span "Default Mode" at bounding box center [150, 86] width 27 height 6
click at [137, 85] on input "Default Mode" at bounding box center [132, 86] width 11 height 11
radio input "true"
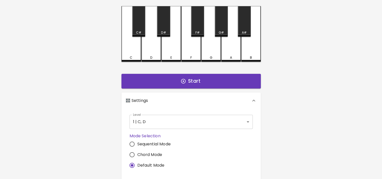
scroll to position [0, 0]
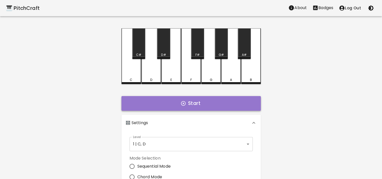
click at [171, 106] on button "Start" at bounding box center [190, 103] width 139 height 15
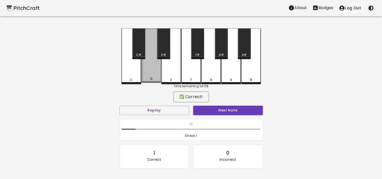
click at [148, 72] on div "D" at bounding box center [151, 55] width 20 height 55
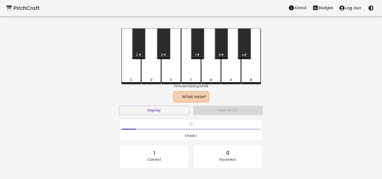
click at [150, 74] on div "D" at bounding box center [151, 56] width 20 height 56
click at [128, 74] on div "C" at bounding box center [131, 56] width 20 height 56
click at [129, 73] on div "C" at bounding box center [131, 56] width 20 height 56
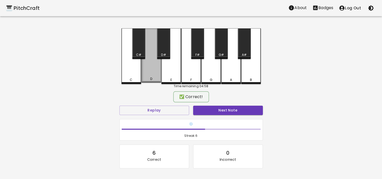
drag, startPoint x: 153, startPoint y: 72, endPoint x: 83, endPoint y: 11, distance: 92.5
click at [153, 72] on div "D" at bounding box center [151, 55] width 20 height 55
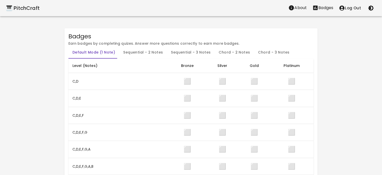
click at [143, 51] on button "Sequential - 2 Notes" at bounding box center [143, 52] width 48 height 12
click at [29, 6] on div "🎹 PitchCraft" at bounding box center [23, 8] width 34 height 8
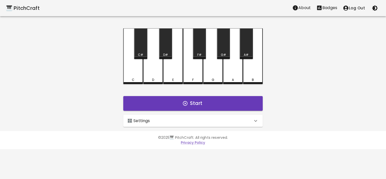
click at [179, 121] on div "🎛️ Settings" at bounding box center [189, 121] width 125 height 6
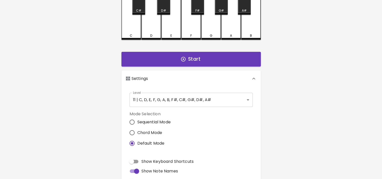
scroll to position [51, 0]
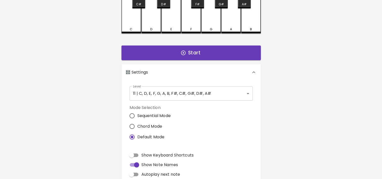
click at [150, 116] on span "Sequential Mode" at bounding box center [153, 116] width 33 height 6
click at [137, 116] on input "Sequential Mode" at bounding box center [132, 115] width 11 height 11
radio input "true"
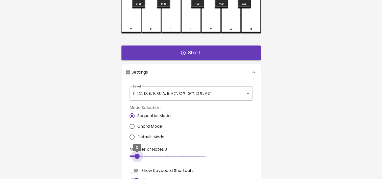
type input "2"
click at [135, 158] on span "3" at bounding box center [137, 156] width 5 height 5
click at [161, 94] on body "🎹 PitchCraft About Badges Log Out C C# D D# E F F# G G# A A# B Start 🎛️ Setting…" at bounding box center [191, 109] width 382 height 321
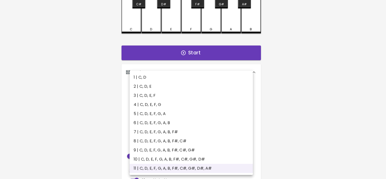
click at [71, 62] on div at bounding box center [193, 89] width 386 height 179
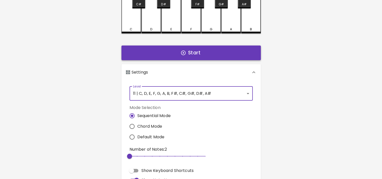
click at [158, 49] on button "Start" at bounding box center [190, 52] width 139 height 15
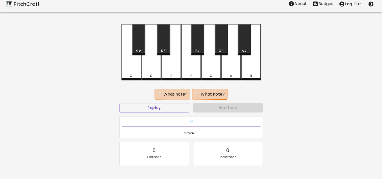
scroll to position [0, 0]
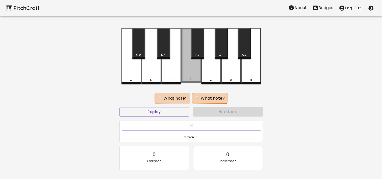
click at [188, 73] on div "F" at bounding box center [191, 55] width 20 height 55
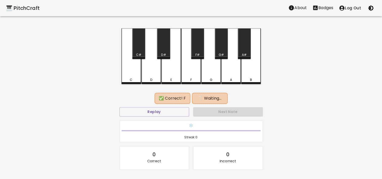
click at [170, 73] on div "E" at bounding box center [171, 56] width 20 height 56
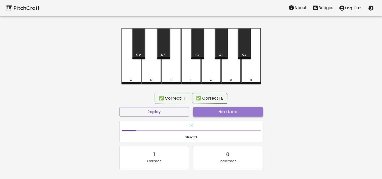
click at [230, 112] on button "Next Note" at bounding box center [228, 111] width 70 height 9
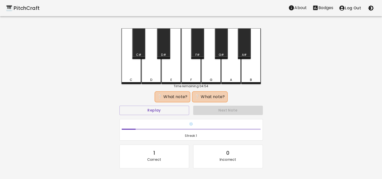
click at [160, 49] on div "D#" at bounding box center [163, 43] width 13 height 31
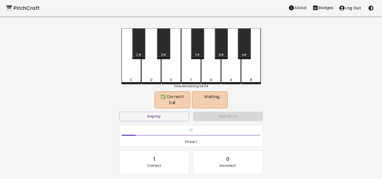
drag, startPoint x: 156, startPoint y: 79, endPoint x: 201, endPoint y: 95, distance: 47.3
click at [156, 80] on div "D" at bounding box center [151, 80] width 19 height 5
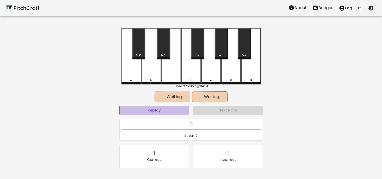
click at [184, 109] on button "Replay" at bounding box center [154, 110] width 70 height 9
click at [163, 48] on div "D#" at bounding box center [163, 43] width 13 height 31
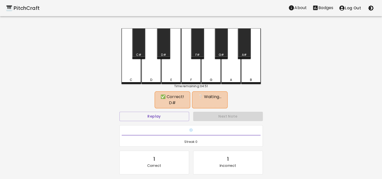
click at [139, 45] on div "C#" at bounding box center [138, 43] width 13 height 31
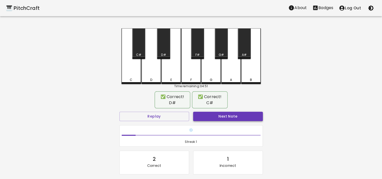
click at [236, 115] on button "Next Note" at bounding box center [228, 116] width 70 height 9
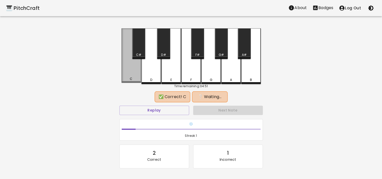
drag, startPoint x: 129, startPoint y: 73, endPoint x: 216, endPoint y: 71, distance: 86.6
click at [134, 73] on div "C" at bounding box center [131, 55] width 20 height 55
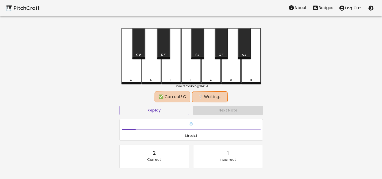
click at [216, 69] on div "G" at bounding box center [211, 56] width 20 height 56
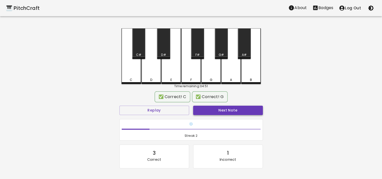
click at [223, 109] on button "Next Note" at bounding box center [228, 110] width 70 height 9
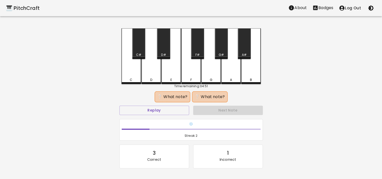
click at [223, 51] on div "G#" at bounding box center [221, 43] width 13 height 31
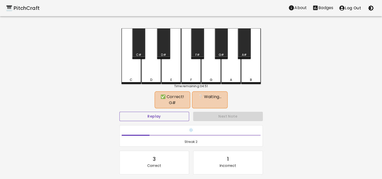
click at [164, 117] on button "Replay" at bounding box center [154, 116] width 70 height 9
click at [189, 74] on div "F" at bounding box center [191, 56] width 20 height 56
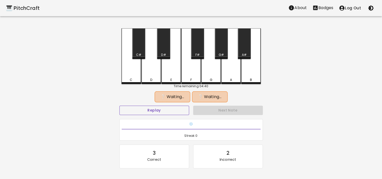
click at [180, 113] on button "Replay" at bounding box center [154, 110] width 70 height 9
click at [223, 49] on div "G#" at bounding box center [221, 43] width 13 height 31
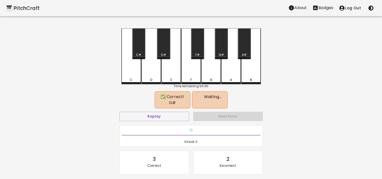
click at [170, 74] on div "E" at bounding box center [171, 56] width 20 height 56
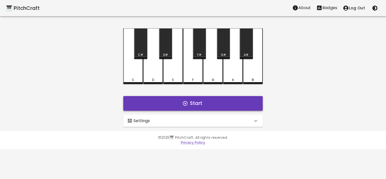
click at [201, 99] on button "Start" at bounding box center [192, 103] width 139 height 15
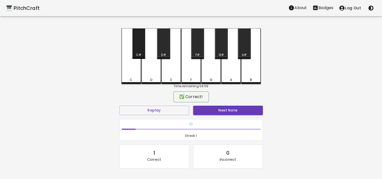
click at [139, 48] on div "C#" at bounding box center [138, 43] width 13 height 31
click at [20, 8] on div "🎹 PitchCraft" at bounding box center [23, 8] width 34 height 8
